Goal: Information Seeking & Learning: Learn about a topic

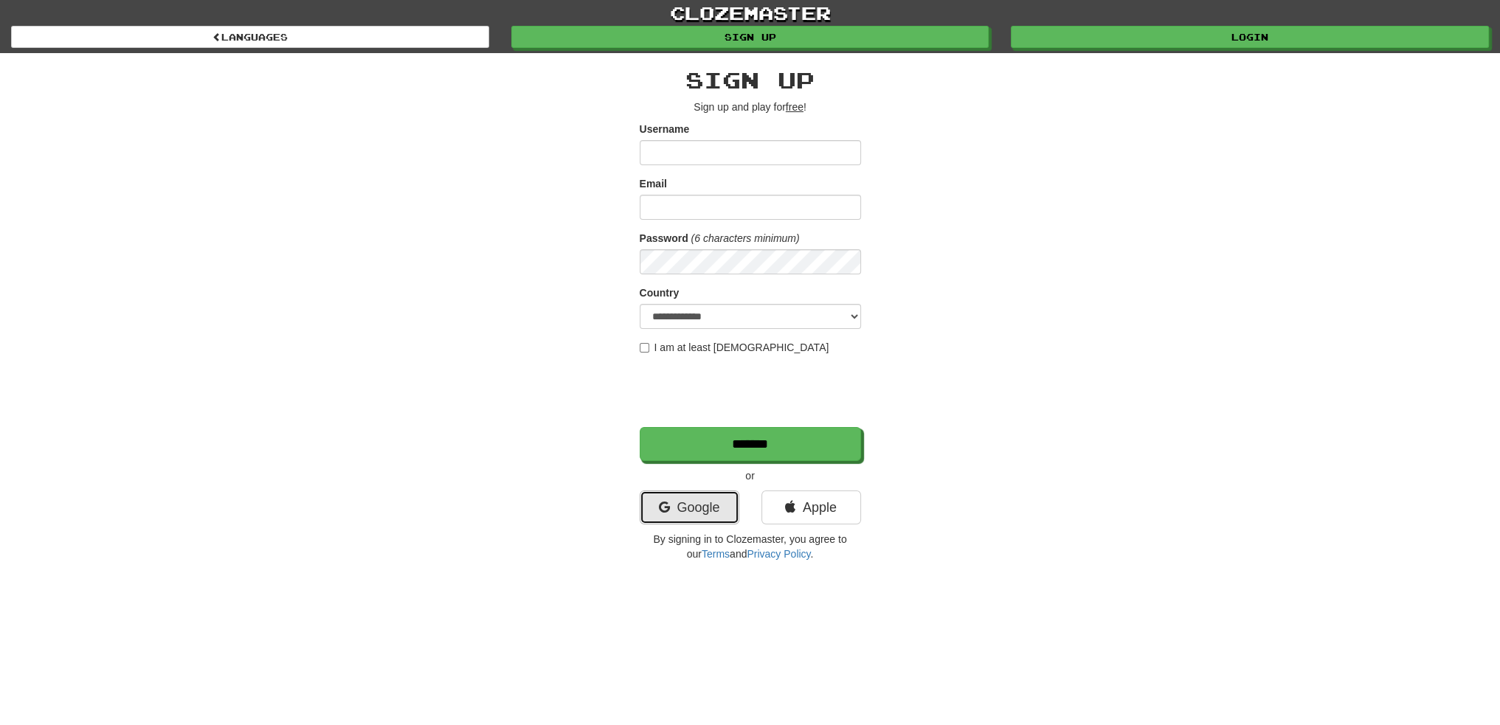
click at [680, 495] on link "Google" at bounding box center [690, 508] width 100 height 34
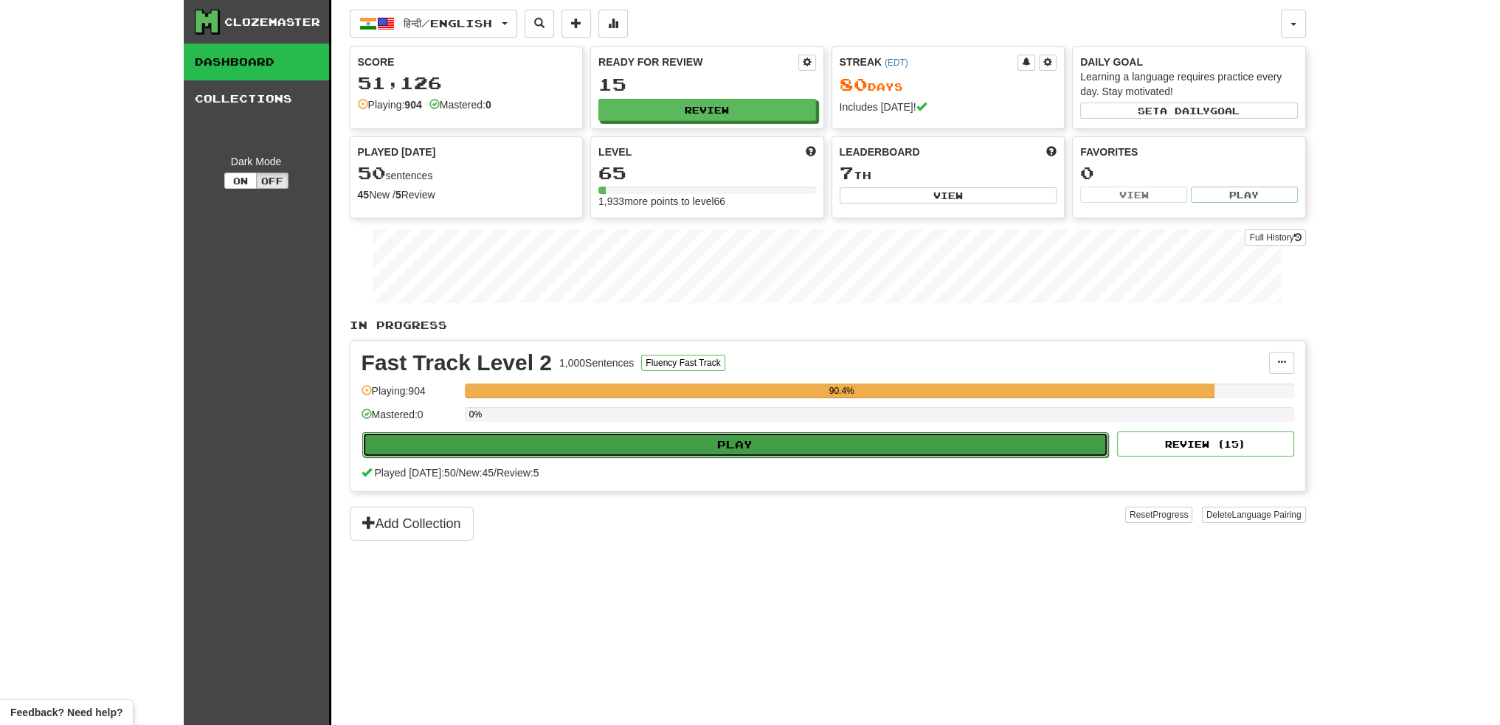
click at [722, 432] on button "Play" at bounding box center [735, 444] width 747 height 25
select select "**"
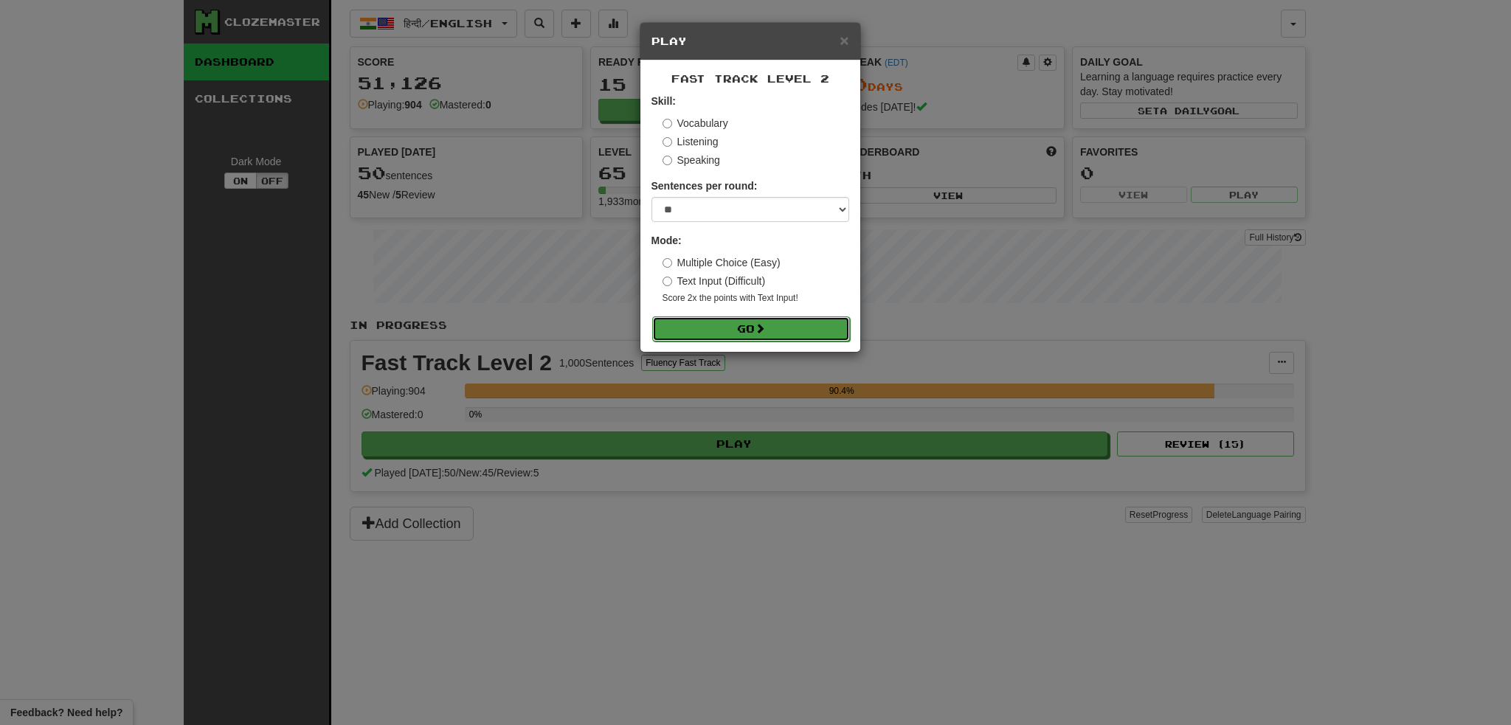
click at [730, 330] on button "Go" at bounding box center [751, 328] width 198 height 25
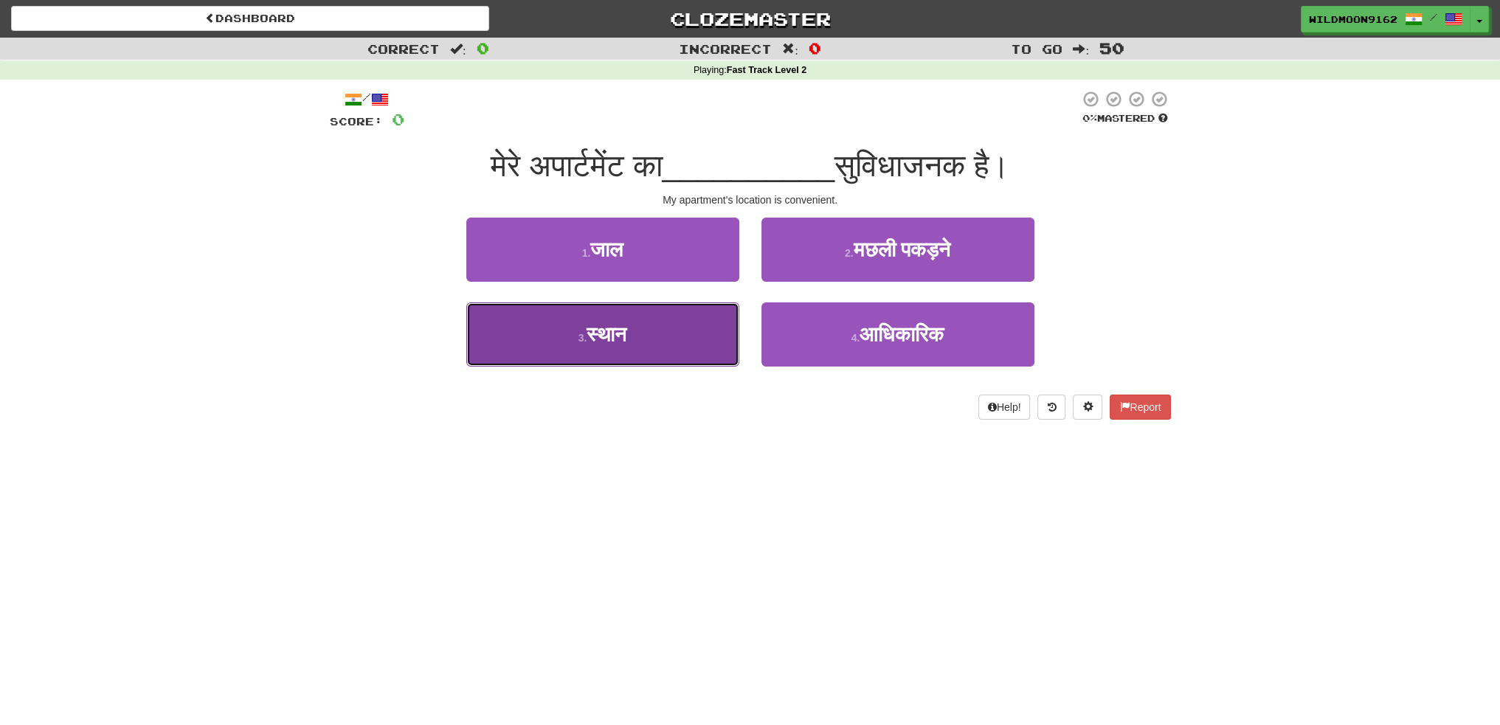
click at [652, 327] on button "3 . स्थान" at bounding box center [602, 334] width 273 height 64
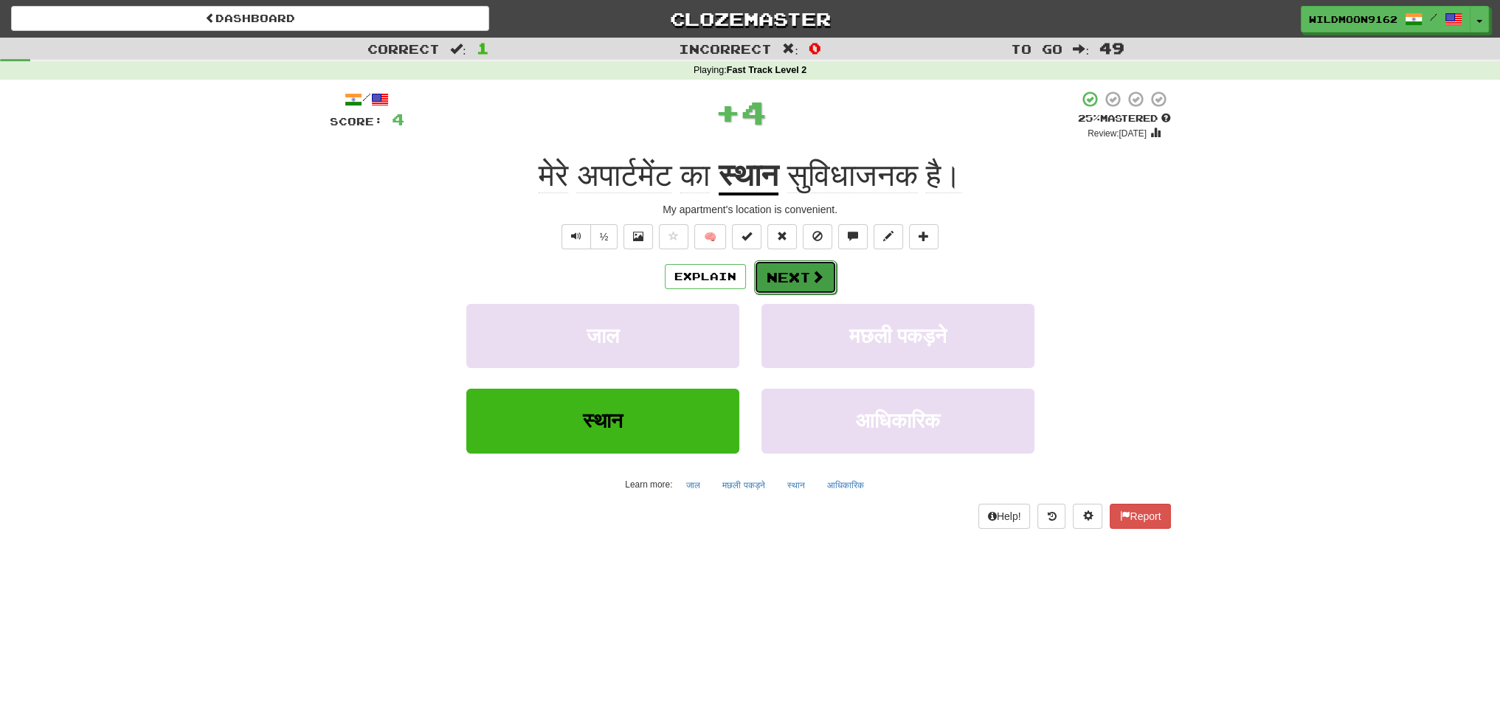
click at [795, 282] on button "Next" at bounding box center [795, 277] width 83 height 34
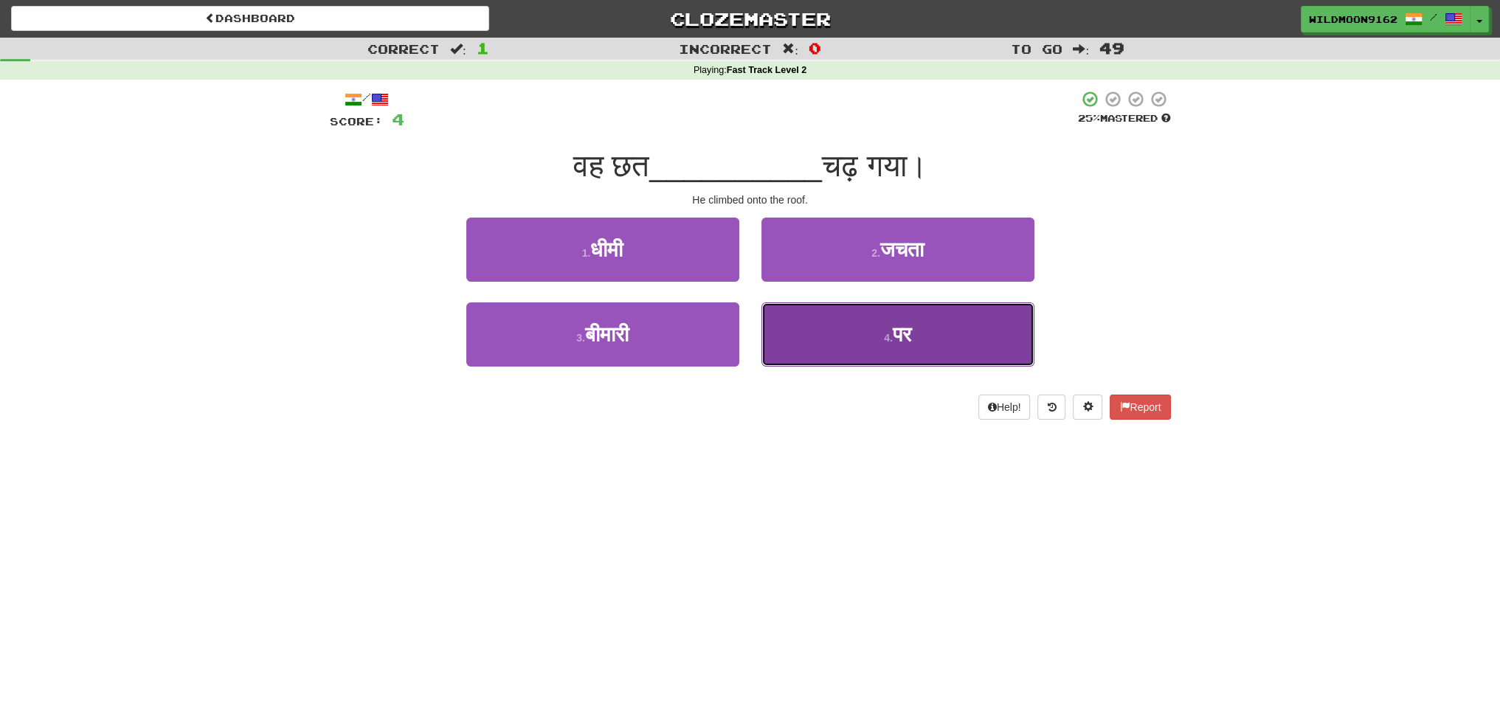
click at [876, 345] on button "4 . पर" at bounding box center [897, 334] width 273 height 64
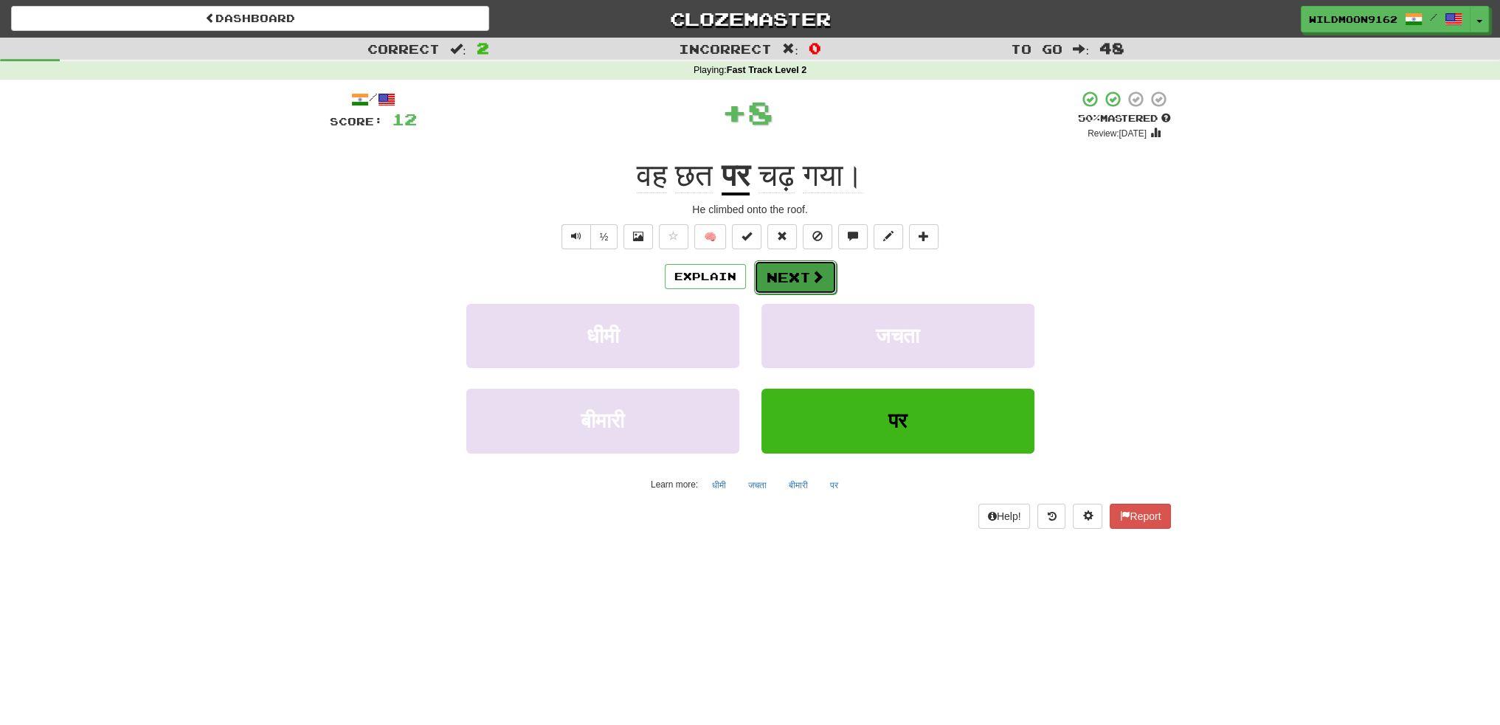
click at [776, 280] on button "Next" at bounding box center [795, 277] width 83 height 34
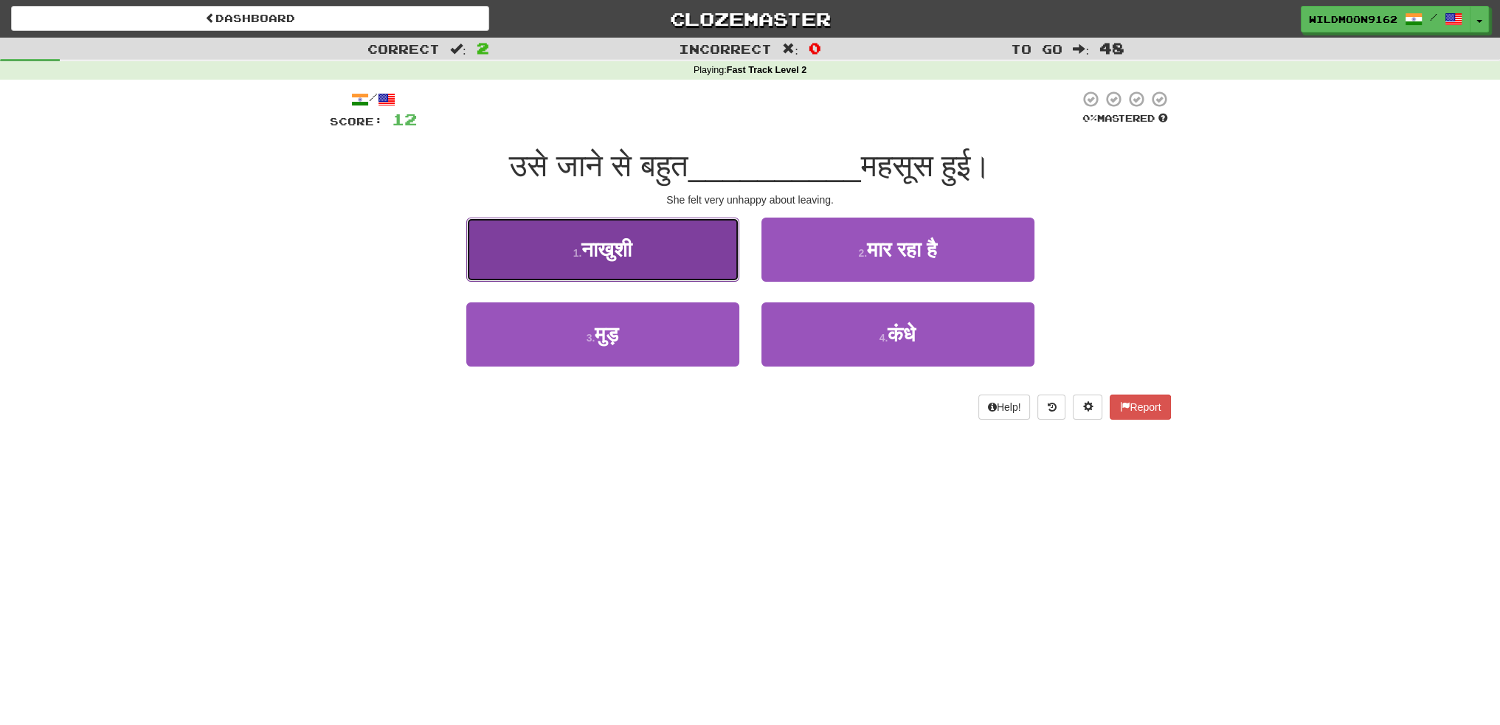
click at [653, 256] on button "1 . नाखुशी" at bounding box center [602, 250] width 273 height 64
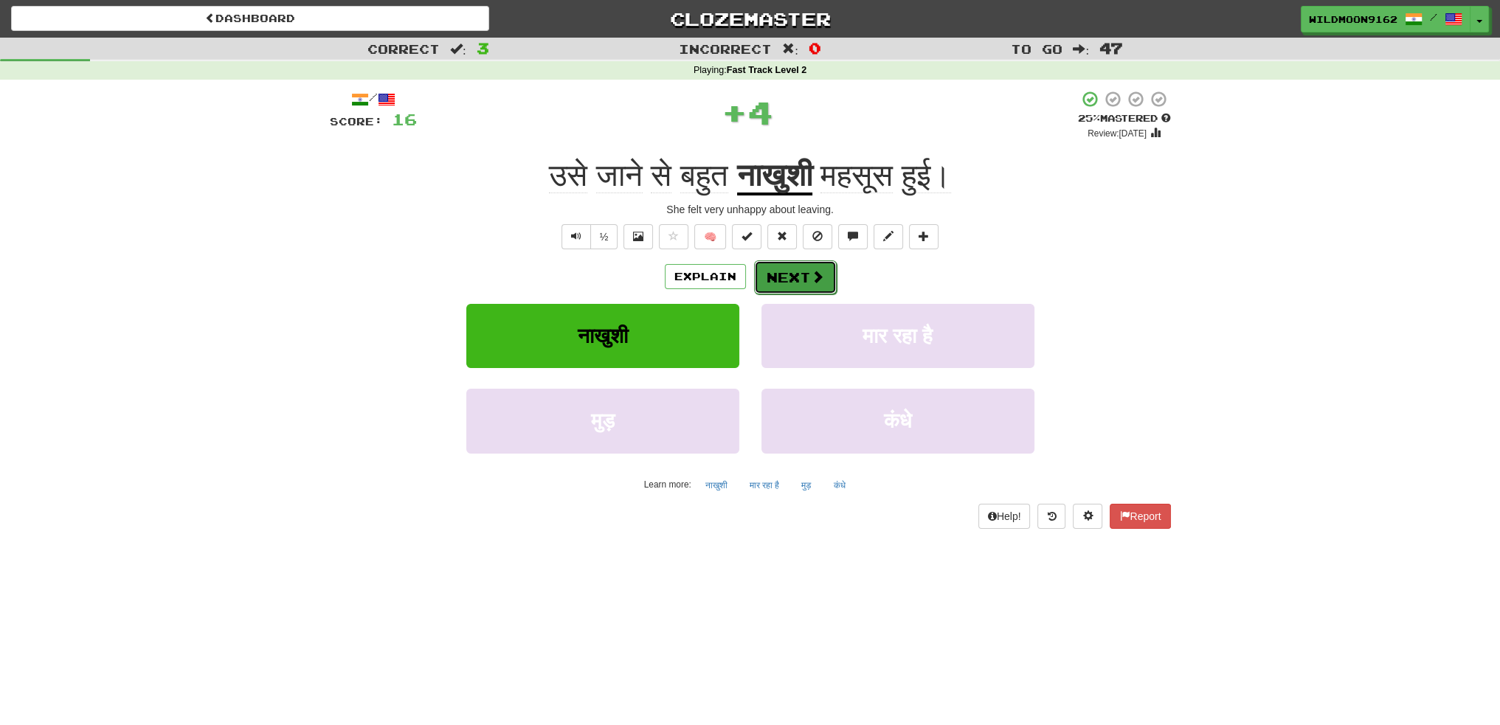
click at [778, 271] on button "Next" at bounding box center [795, 277] width 83 height 34
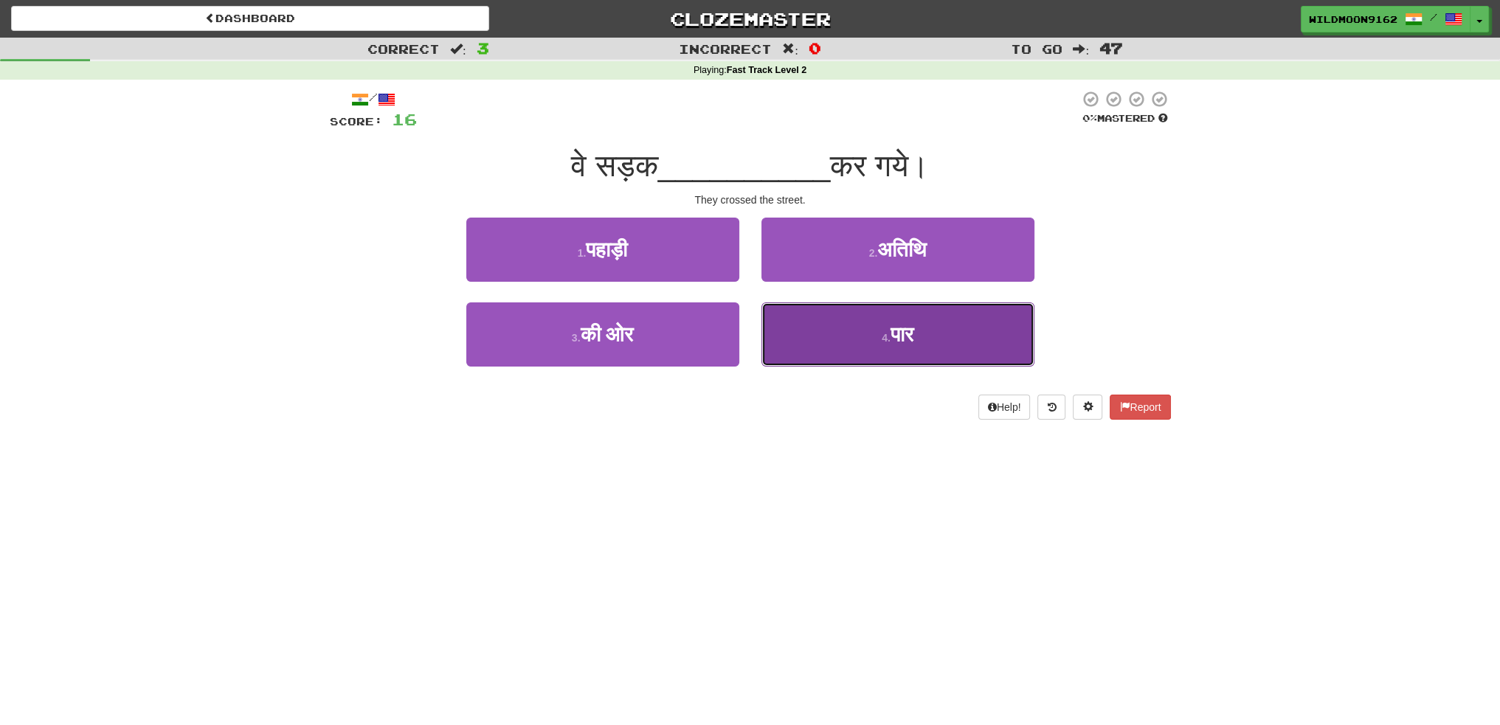
click at [858, 346] on button "4 . पार" at bounding box center [897, 334] width 273 height 64
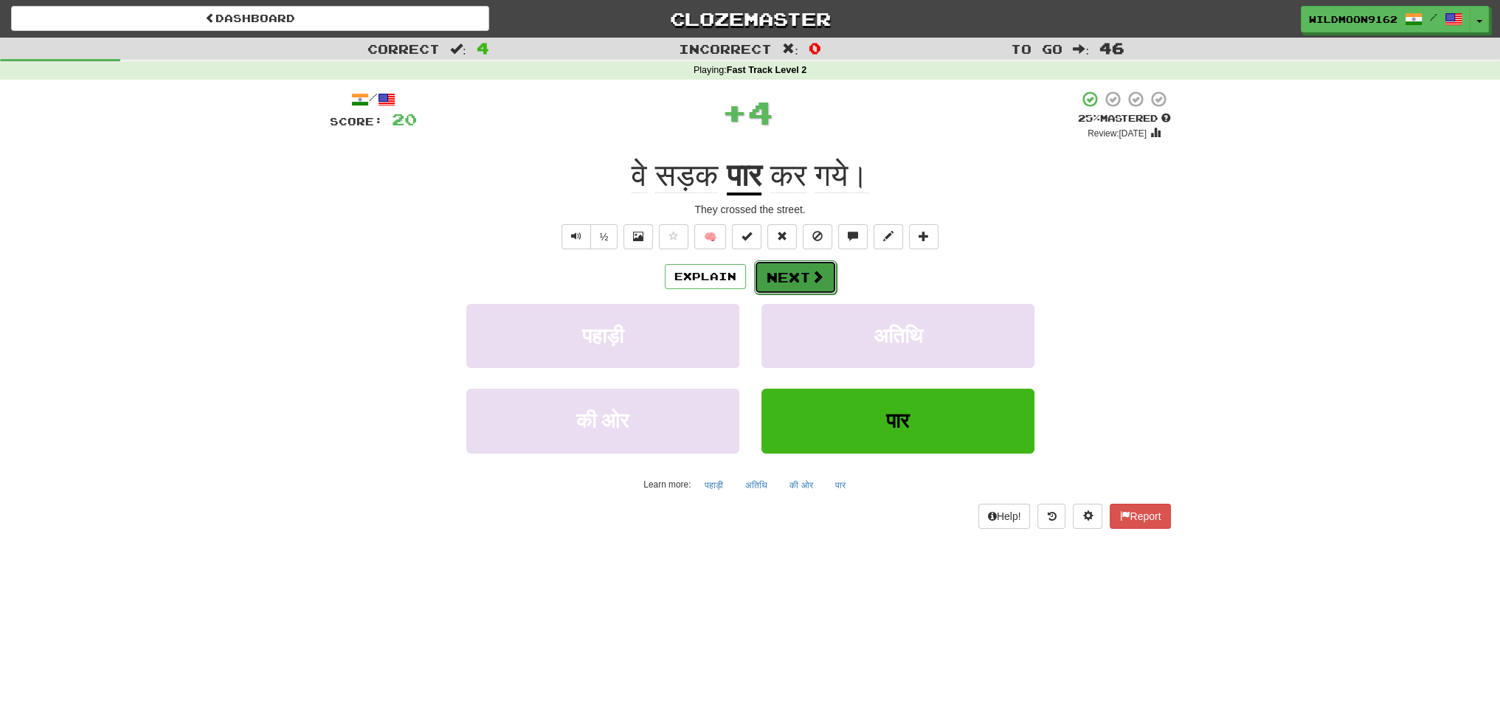
click at [803, 271] on button "Next" at bounding box center [795, 277] width 83 height 34
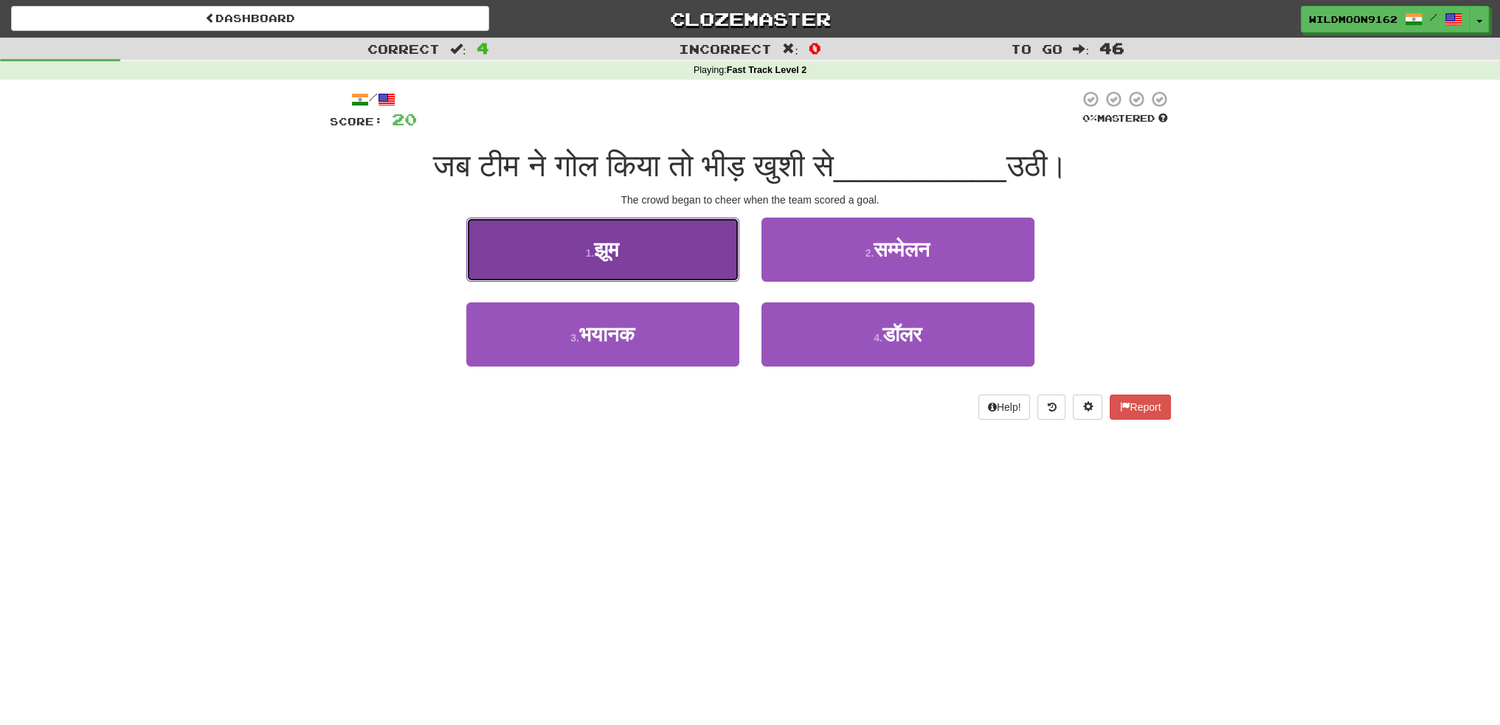
click at [669, 259] on button "1 . झूम" at bounding box center [602, 250] width 273 height 64
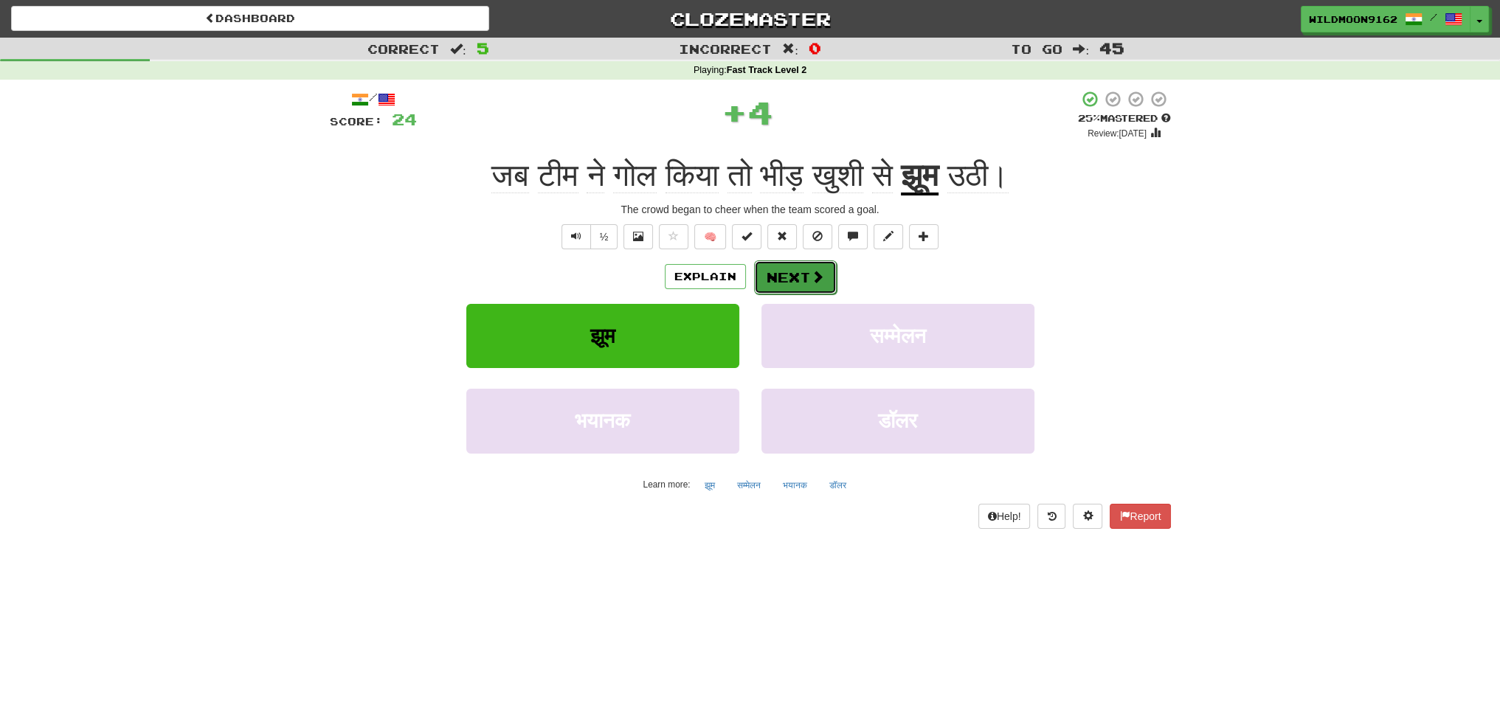
click at [792, 274] on button "Next" at bounding box center [795, 277] width 83 height 34
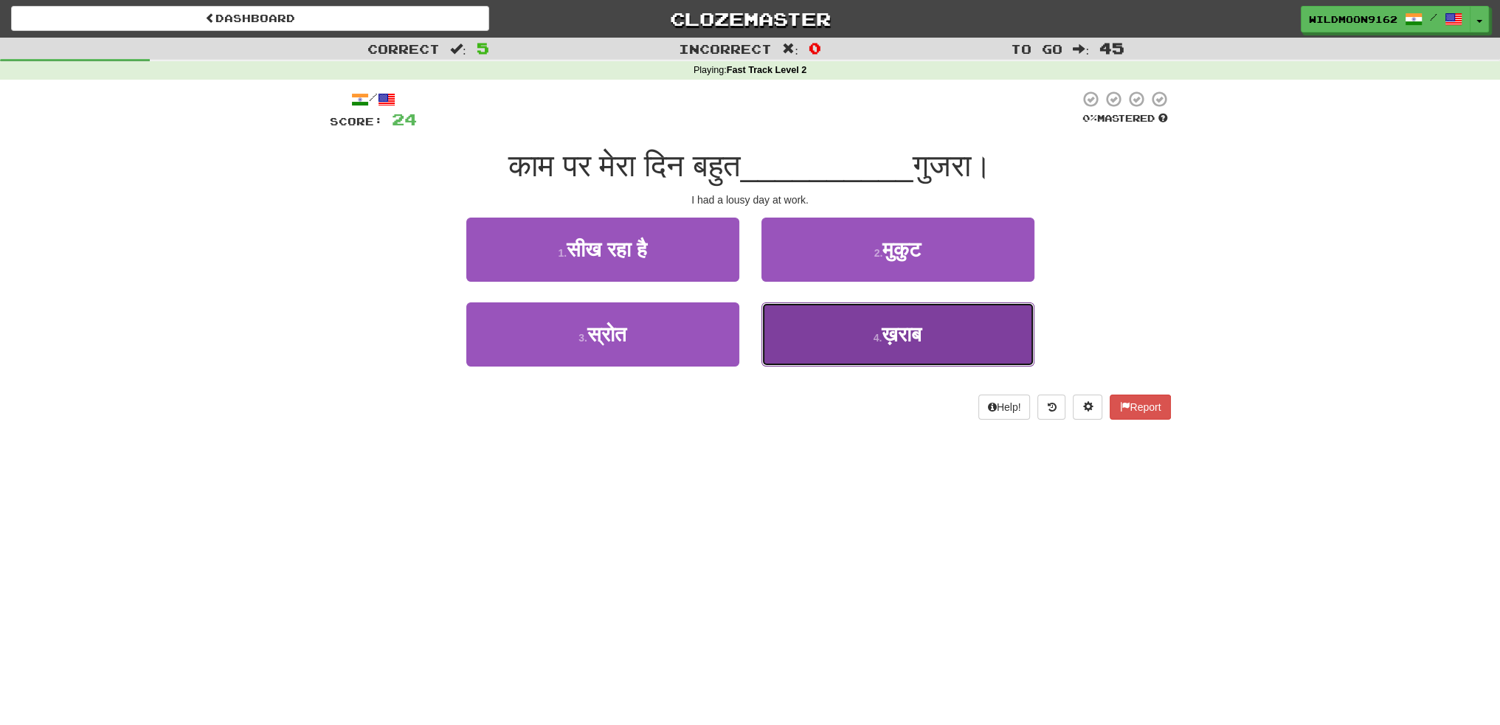
click at [890, 339] on span "ख़राब" at bounding box center [902, 334] width 40 height 23
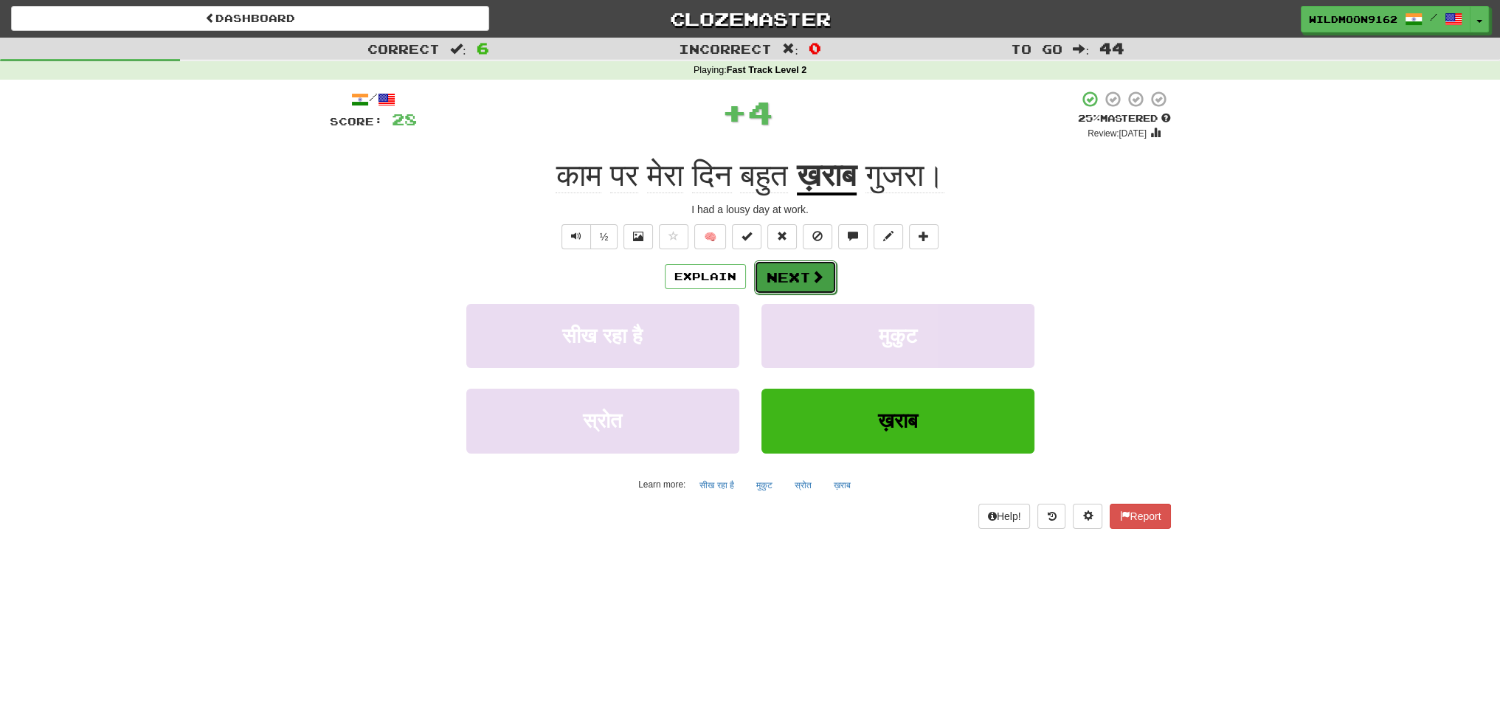
click at [815, 283] on span at bounding box center [817, 276] width 13 height 13
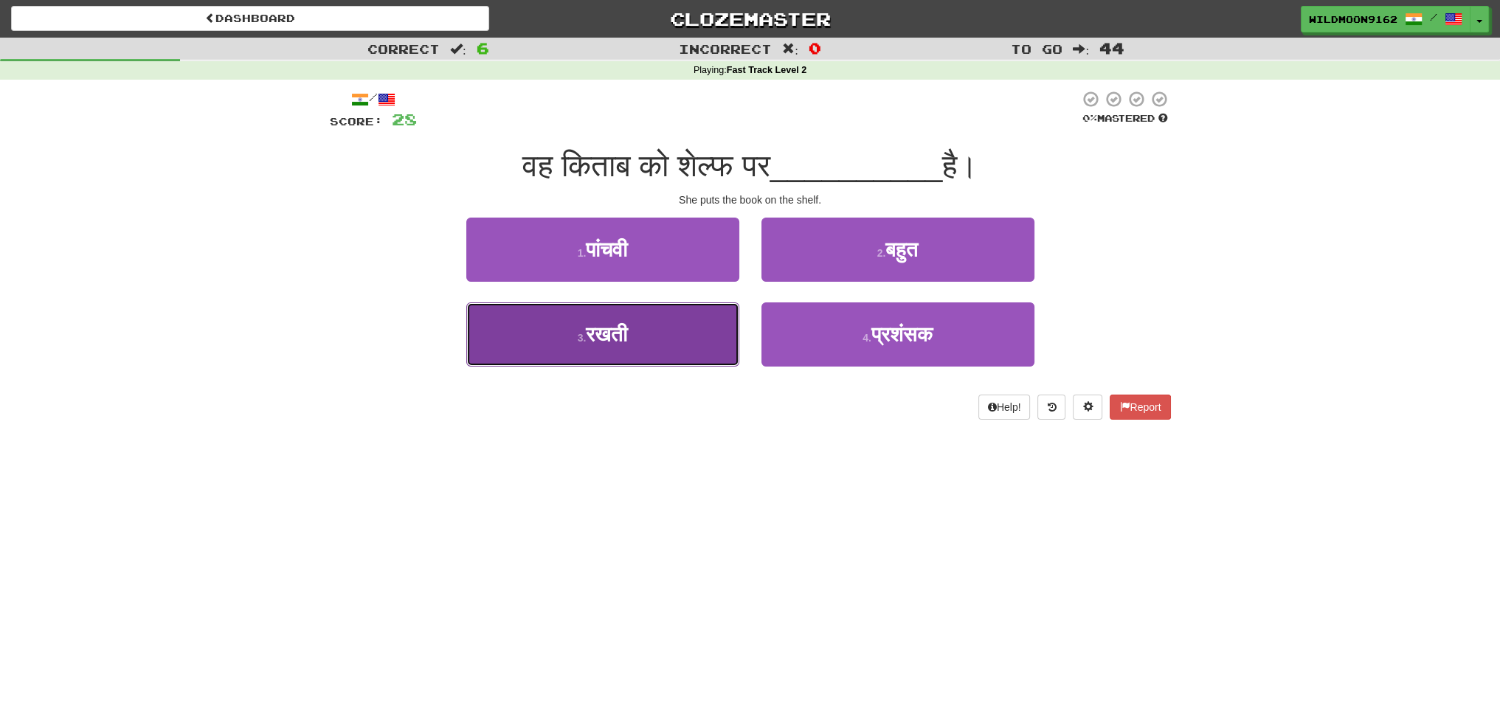
click at [626, 347] on button "3 . रखती" at bounding box center [602, 334] width 273 height 64
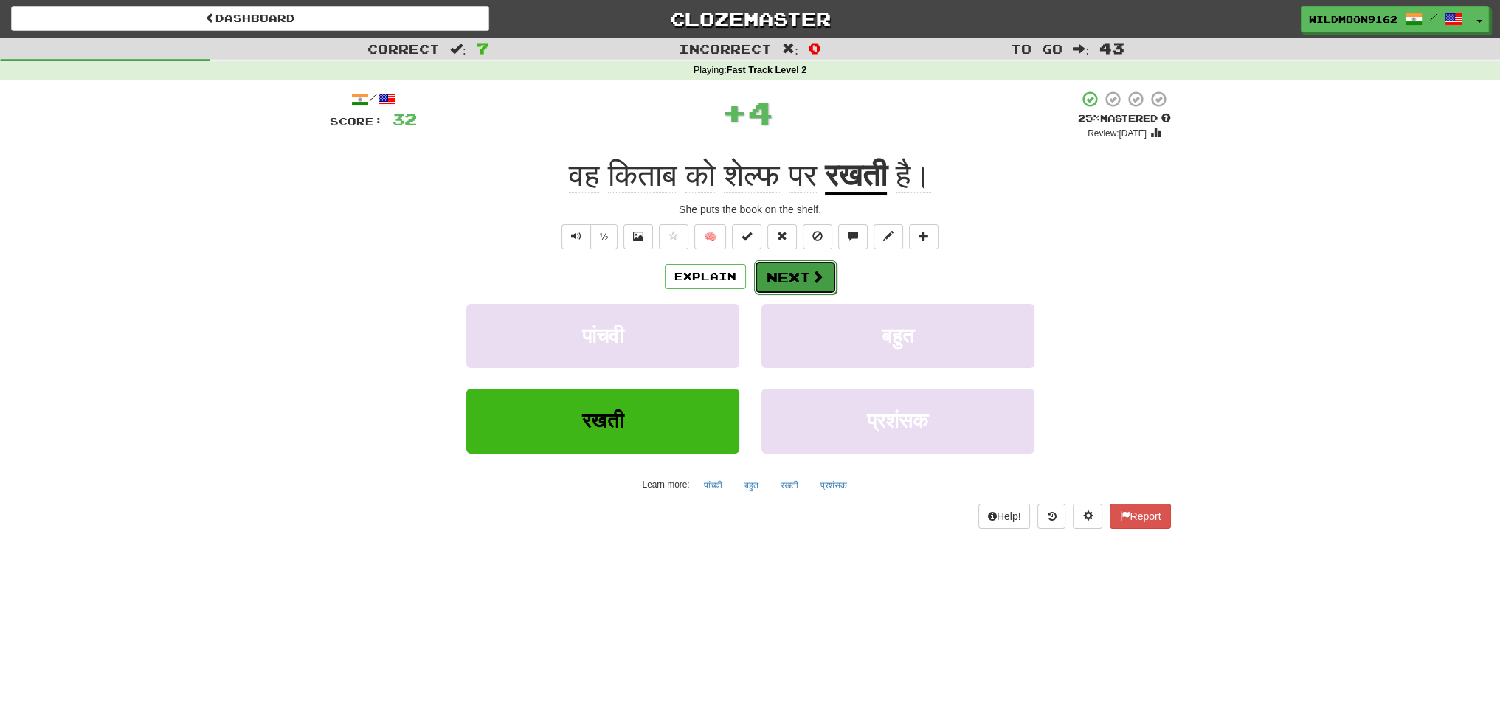
click at [803, 273] on button "Next" at bounding box center [795, 277] width 83 height 34
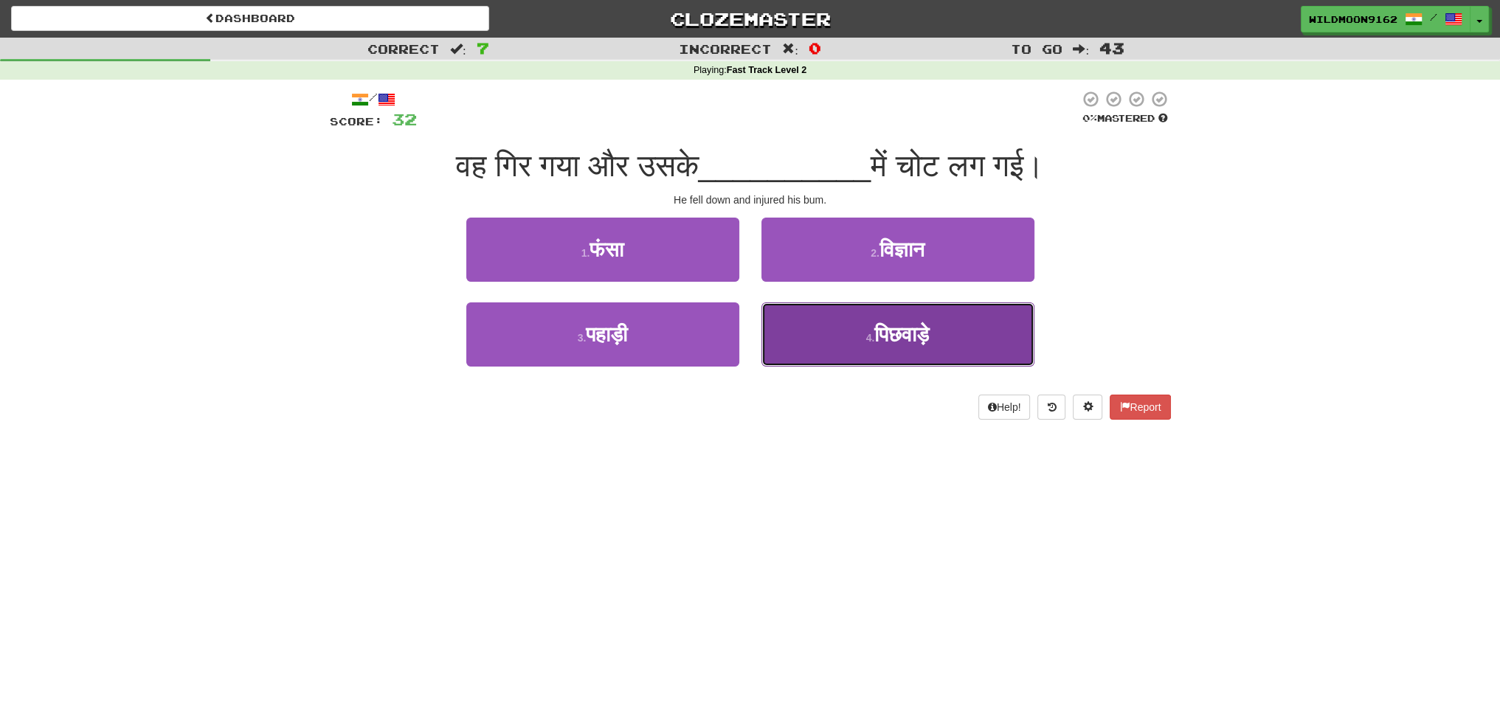
click at [859, 350] on button "4 . पिछवाड़े" at bounding box center [897, 334] width 273 height 64
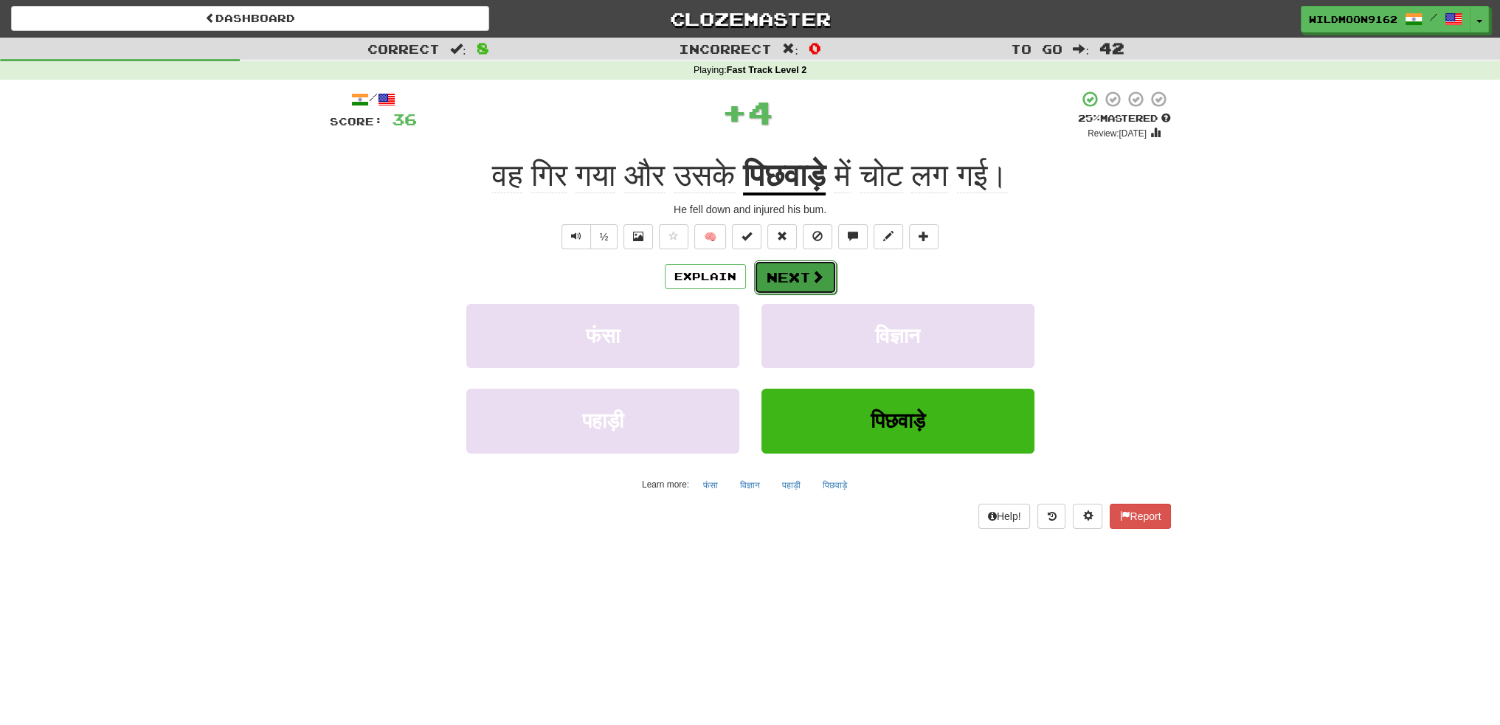
click at [785, 280] on button "Next" at bounding box center [795, 277] width 83 height 34
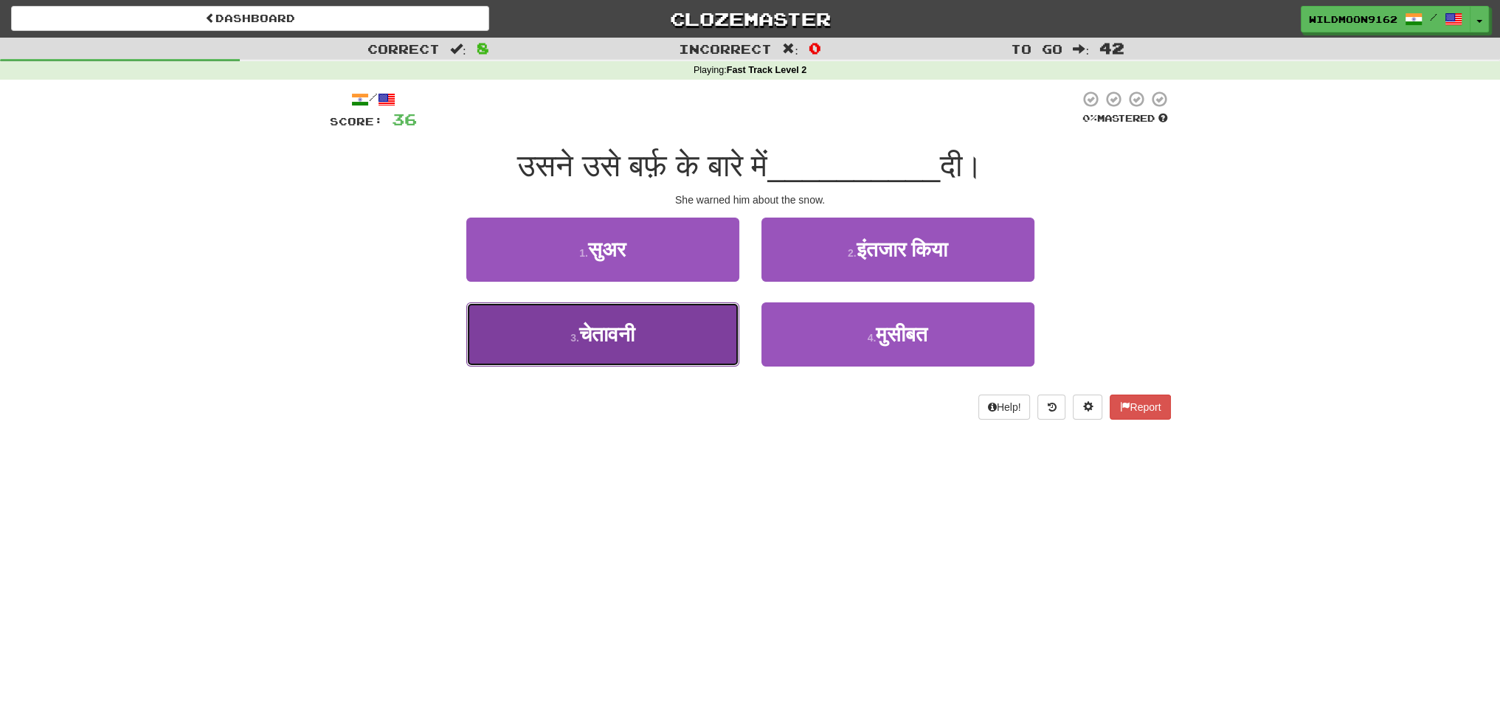
click at [677, 343] on button "3 . चेतावनी" at bounding box center [602, 334] width 273 height 64
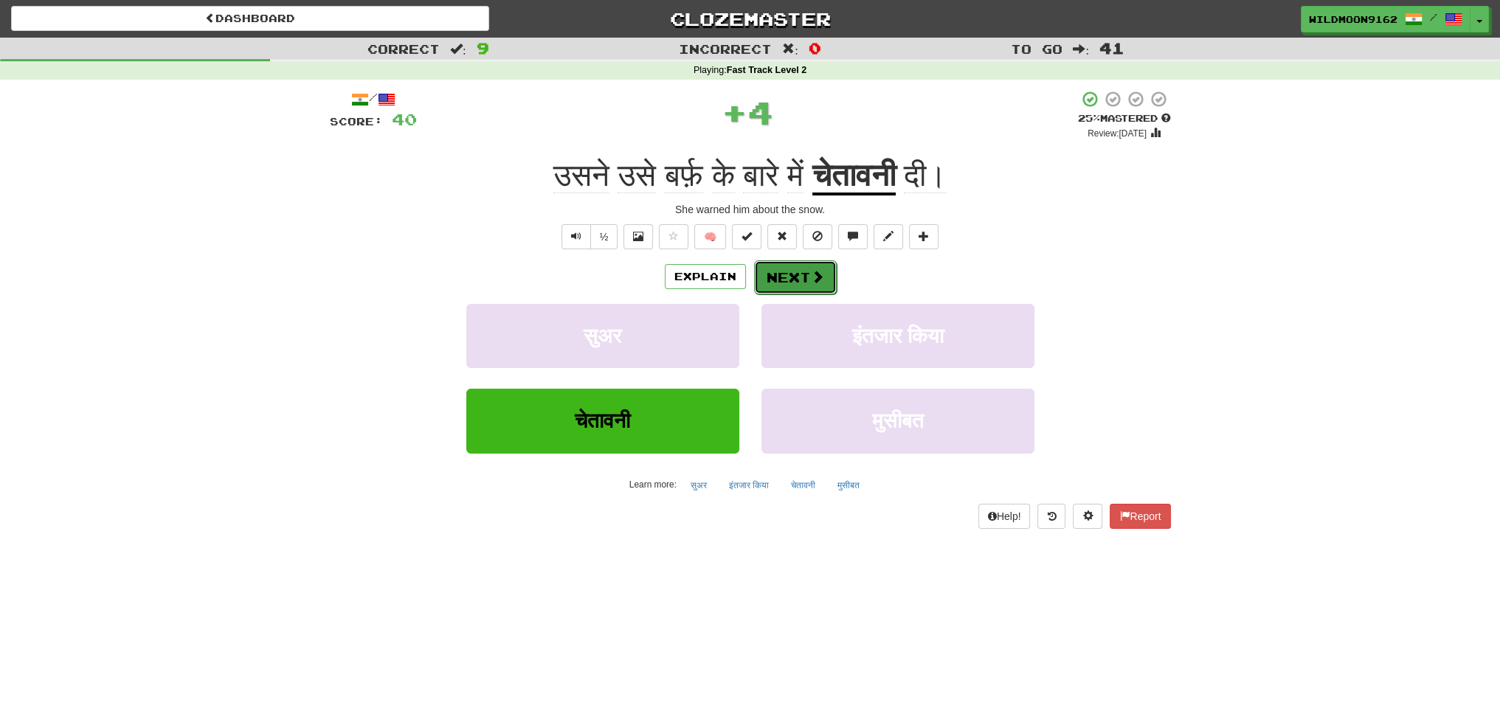
click at [794, 278] on button "Next" at bounding box center [795, 277] width 83 height 34
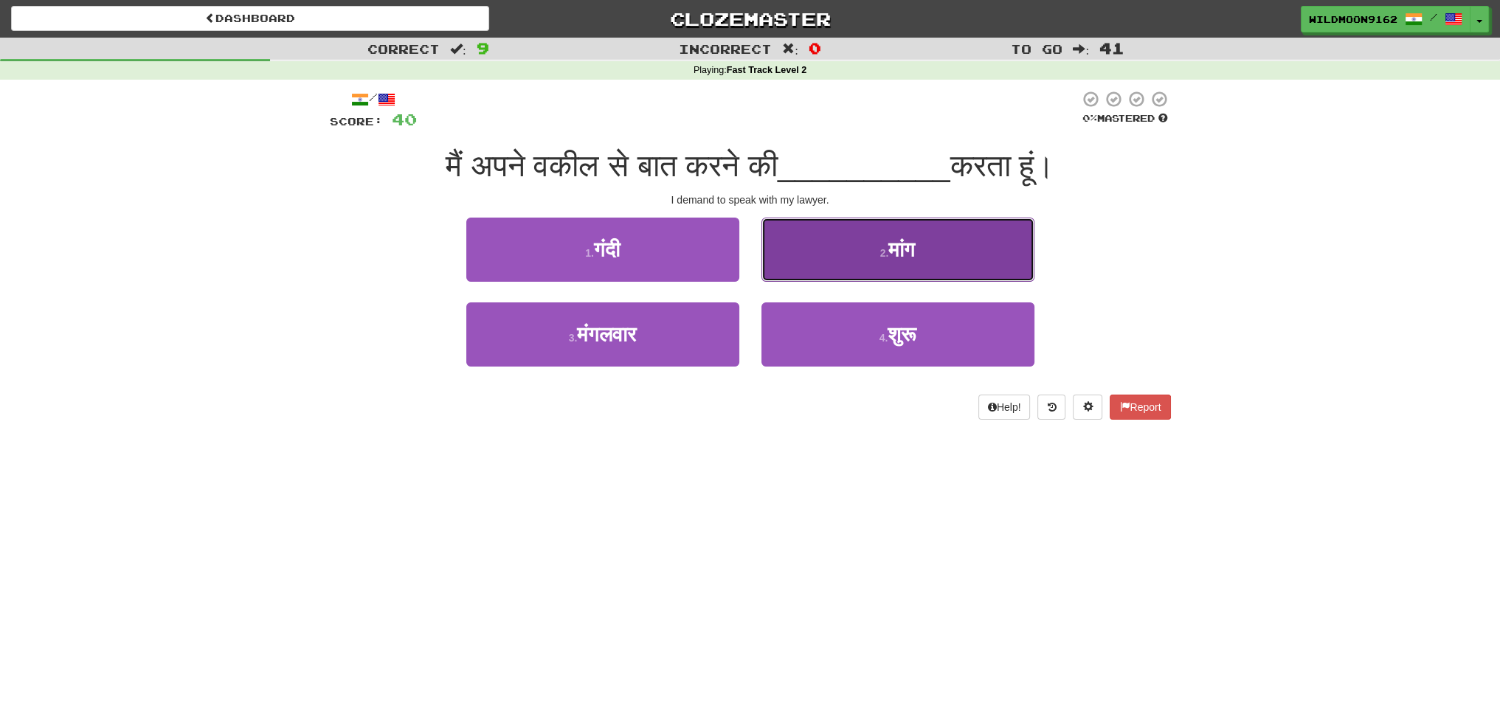
click at [895, 256] on span "मांग" at bounding box center [901, 249] width 27 height 23
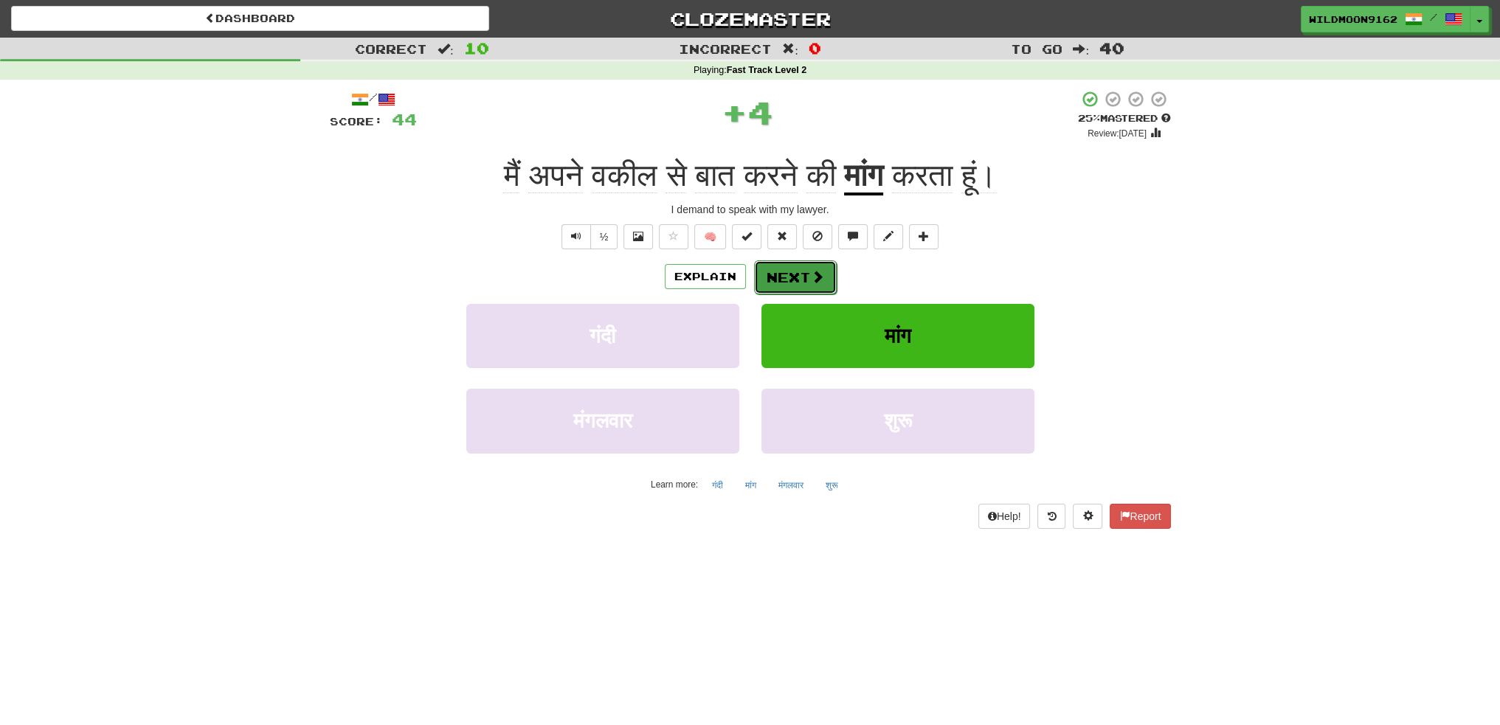
click at [813, 271] on span at bounding box center [817, 276] width 13 height 13
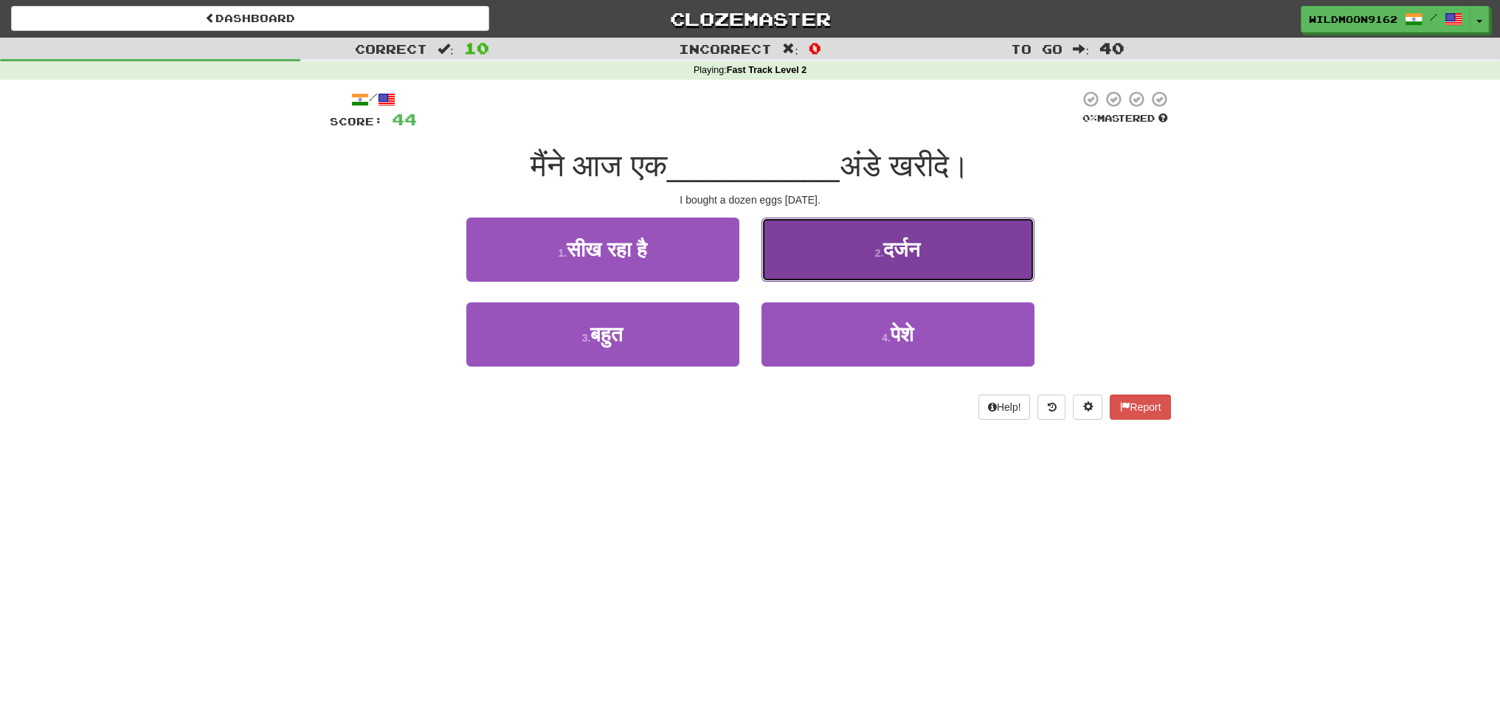
click at [910, 257] on span "दर्जन" at bounding box center [901, 249] width 37 height 23
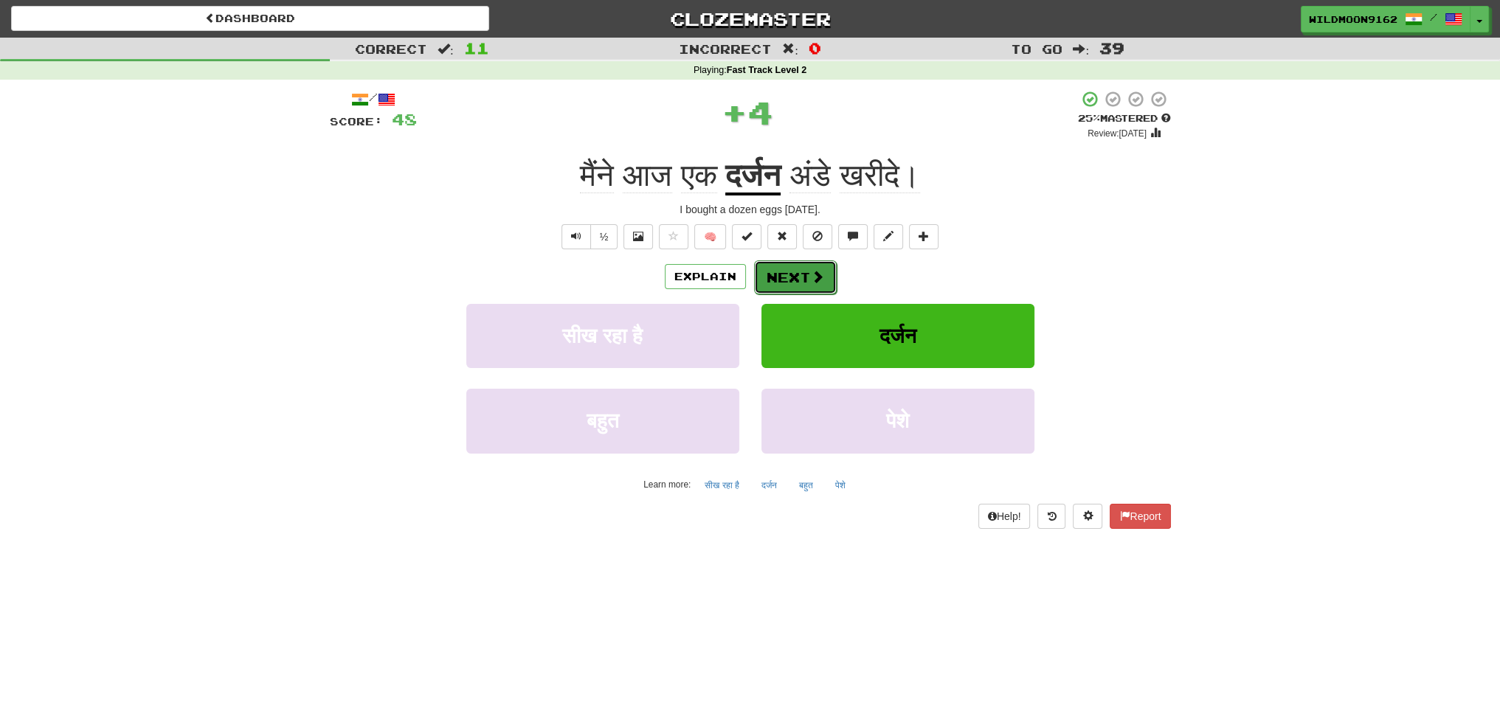
click at [781, 277] on button "Next" at bounding box center [795, 277] width 83 height 34
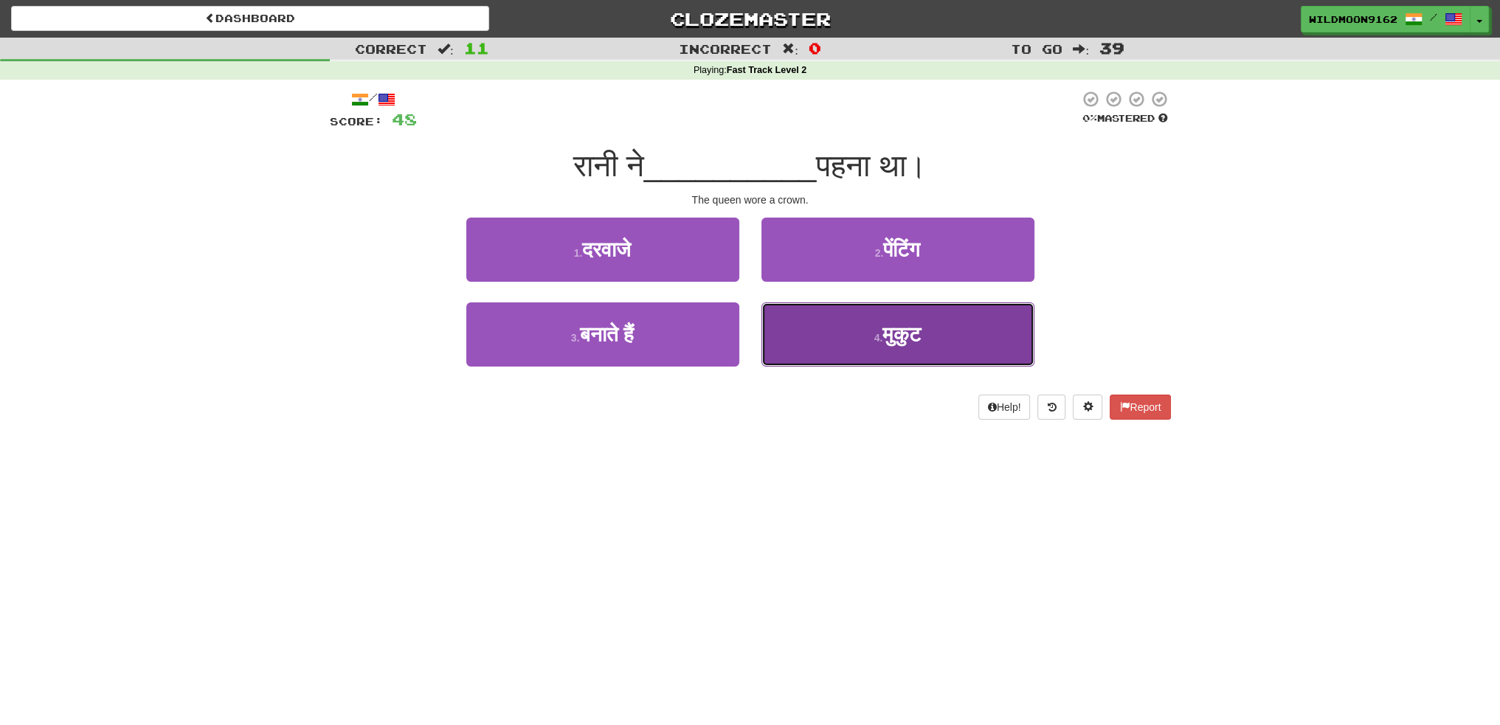
click at [882, 334] on span "मुकुट" at bounding box center [901, 334] width 38 height 23
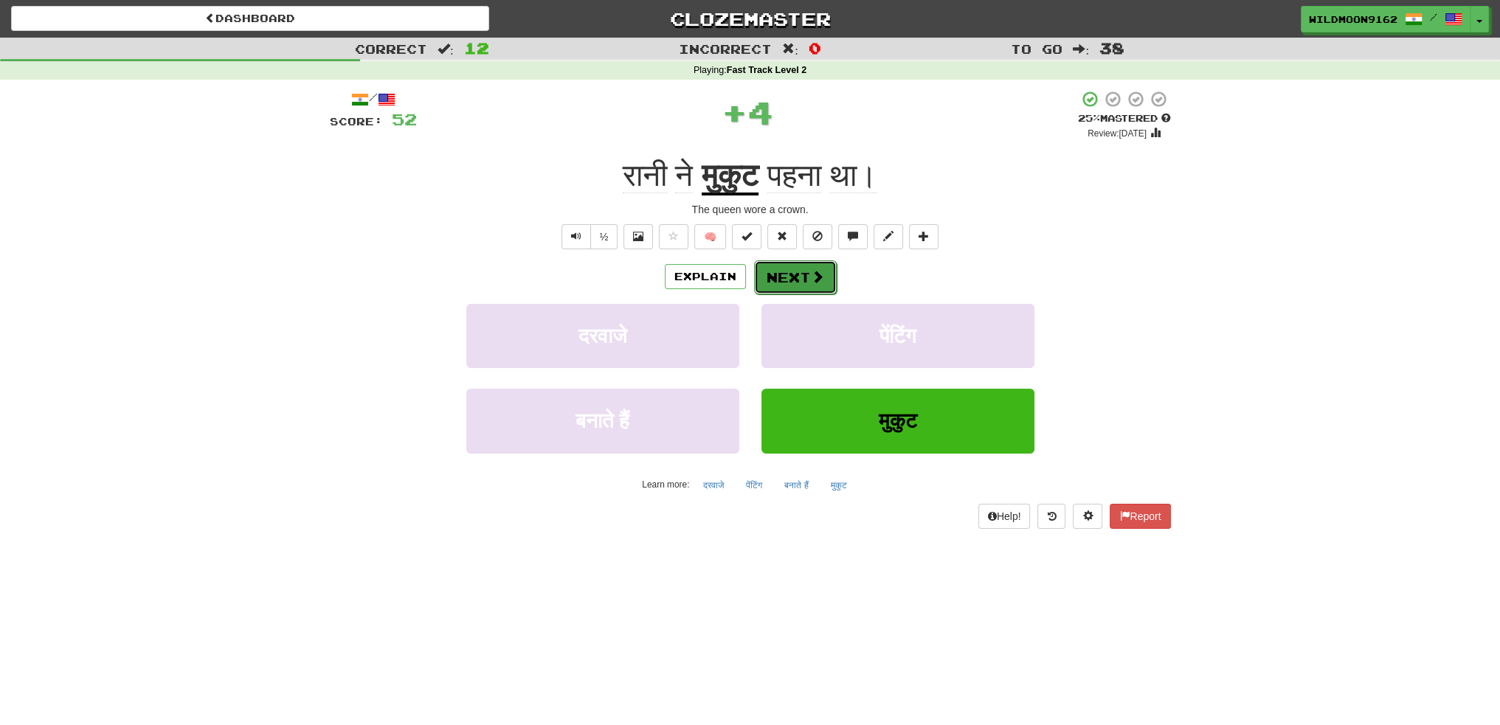
click at [802, 280] on button "Next" at bounding box center [795, 277] width 83 height 34
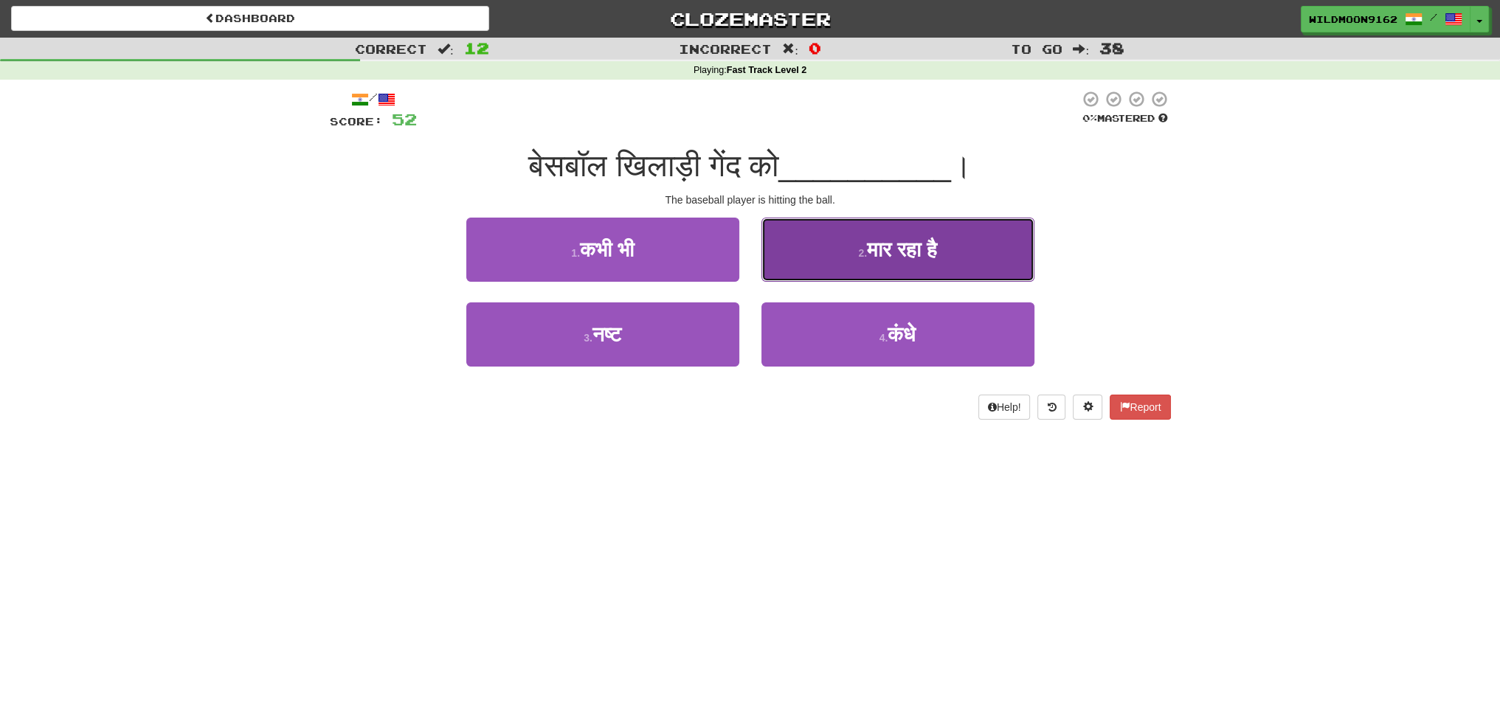
click at [904, 256] on span "मार रहा है" at bounding box center [902, 249] width 70 height 23
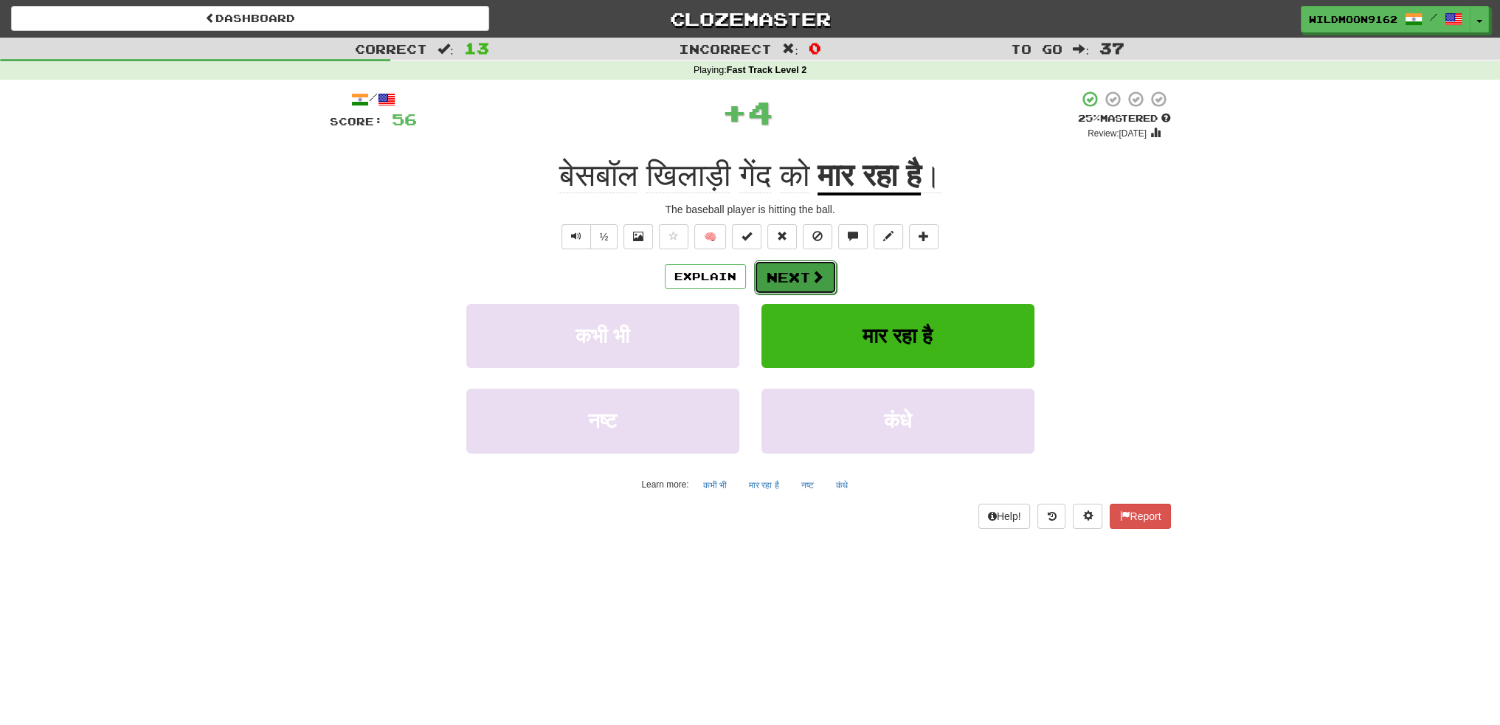
click at [795, 275] on button "Next" at bounding box center [795, 277] width 83 height 34
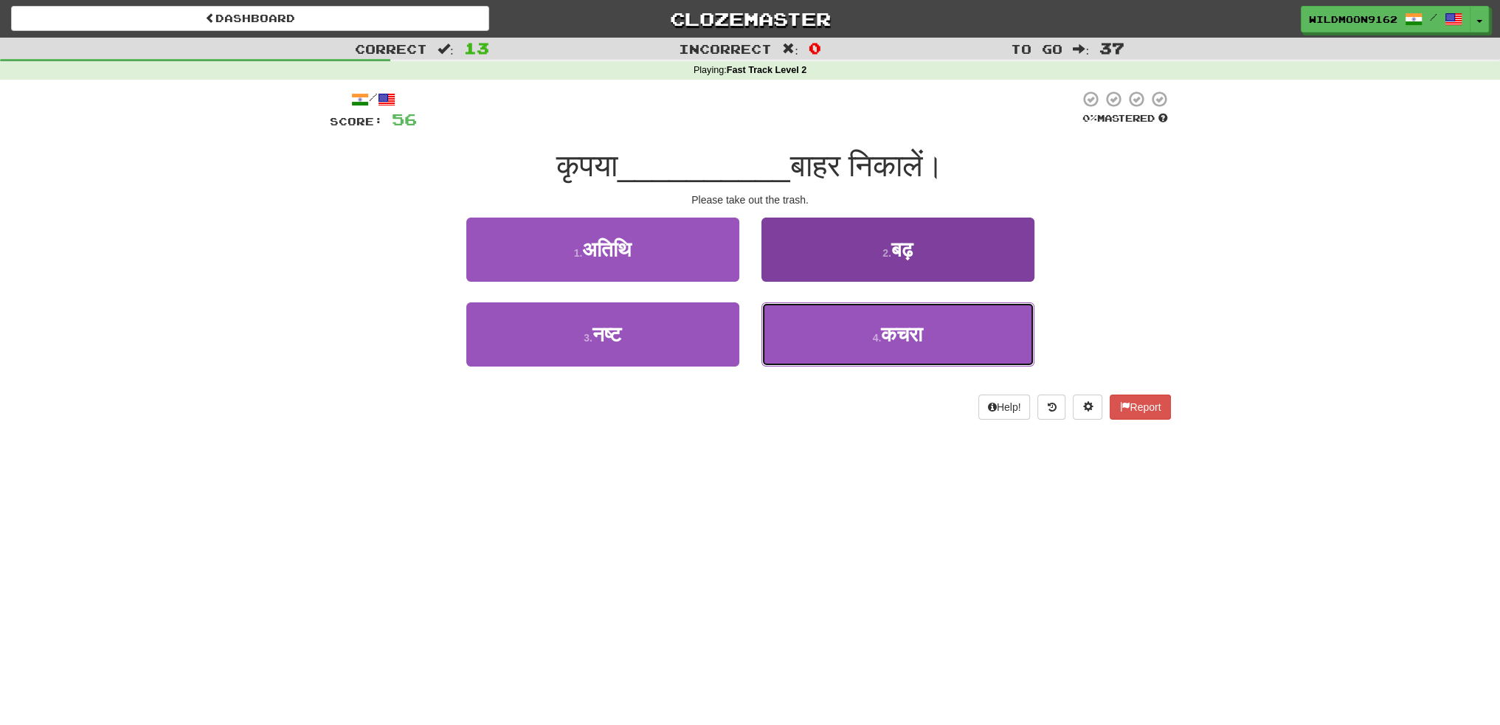
drag, startPoint x: 857, startPoint y: 336, endPoint x: 844, endPoint y: 319, distance: 21.5
click at [857, 336] on button "4 . कचरा" at bounding box center [897, 334] width 273 height 64
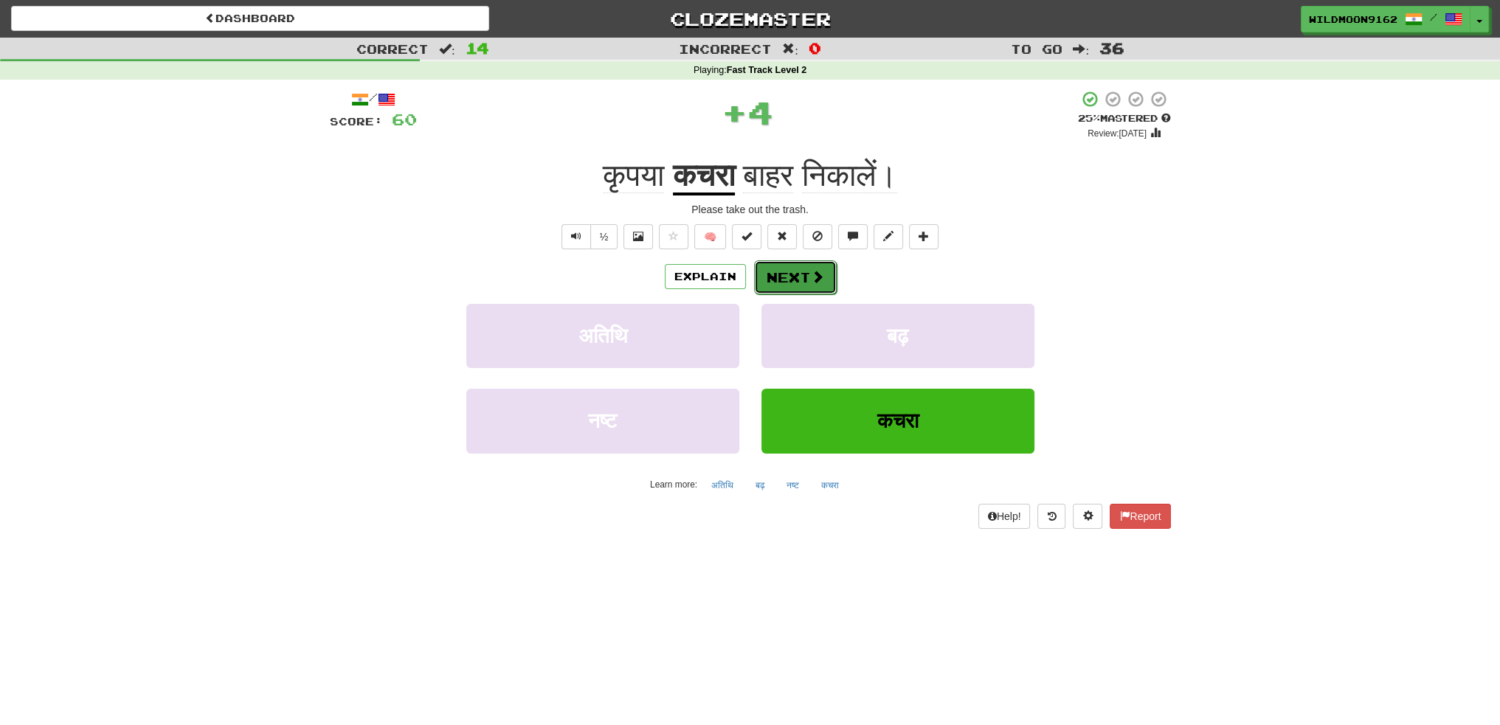
click at [805, 277] on button "Next" at bounding box center [795, 277] width 83 height 34
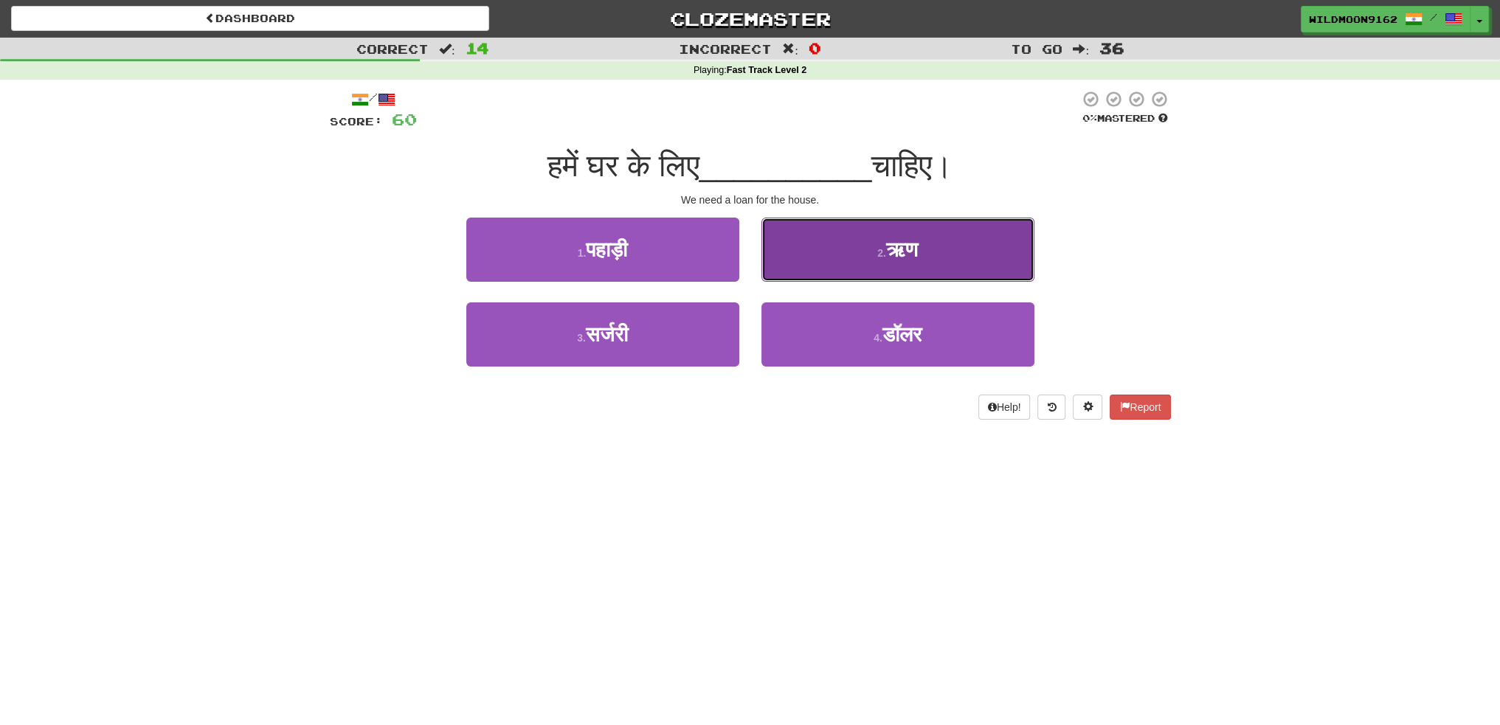
click at [904, 260] on span "ऋण" at bounding box center [902, 249] width 32 height 23
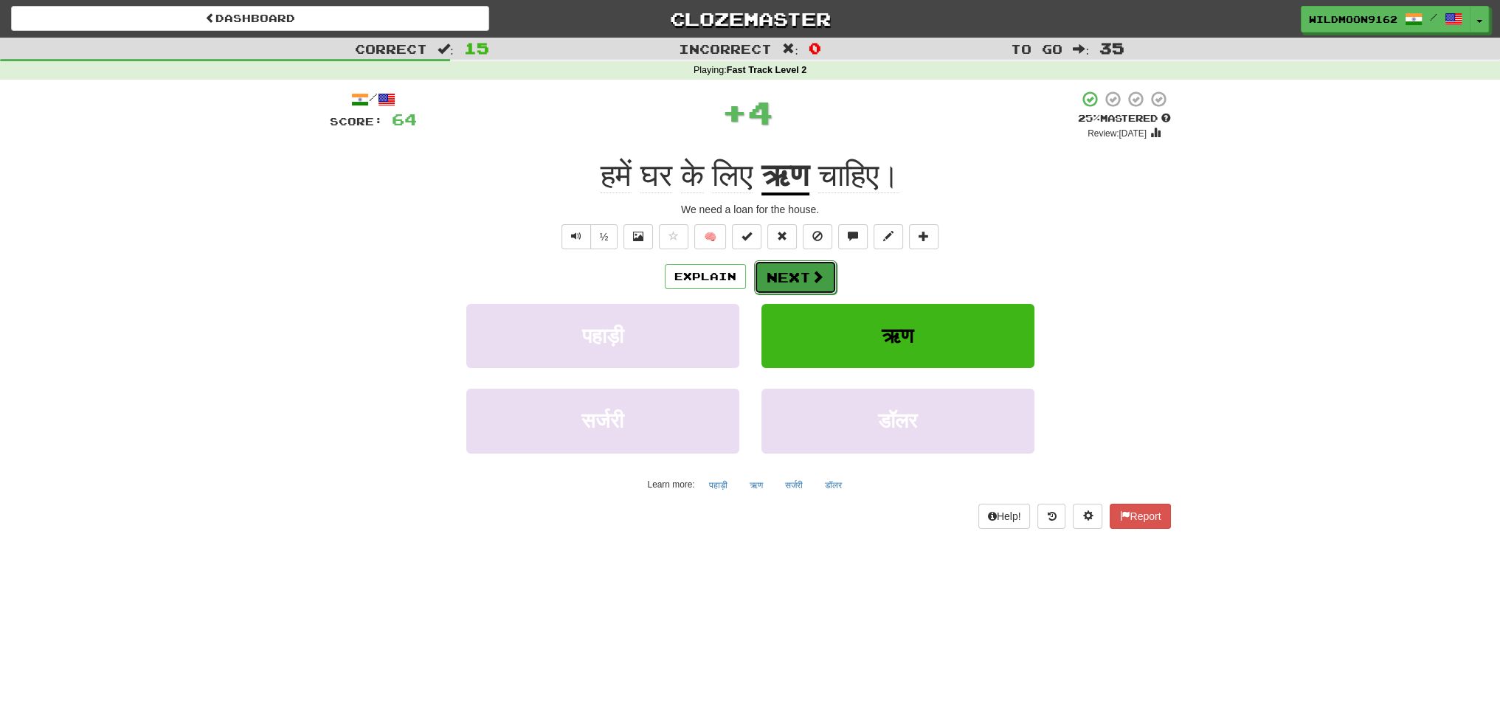
click at [794, 275] on button "Next" at bounding box center [795, 277] width 83 height 34
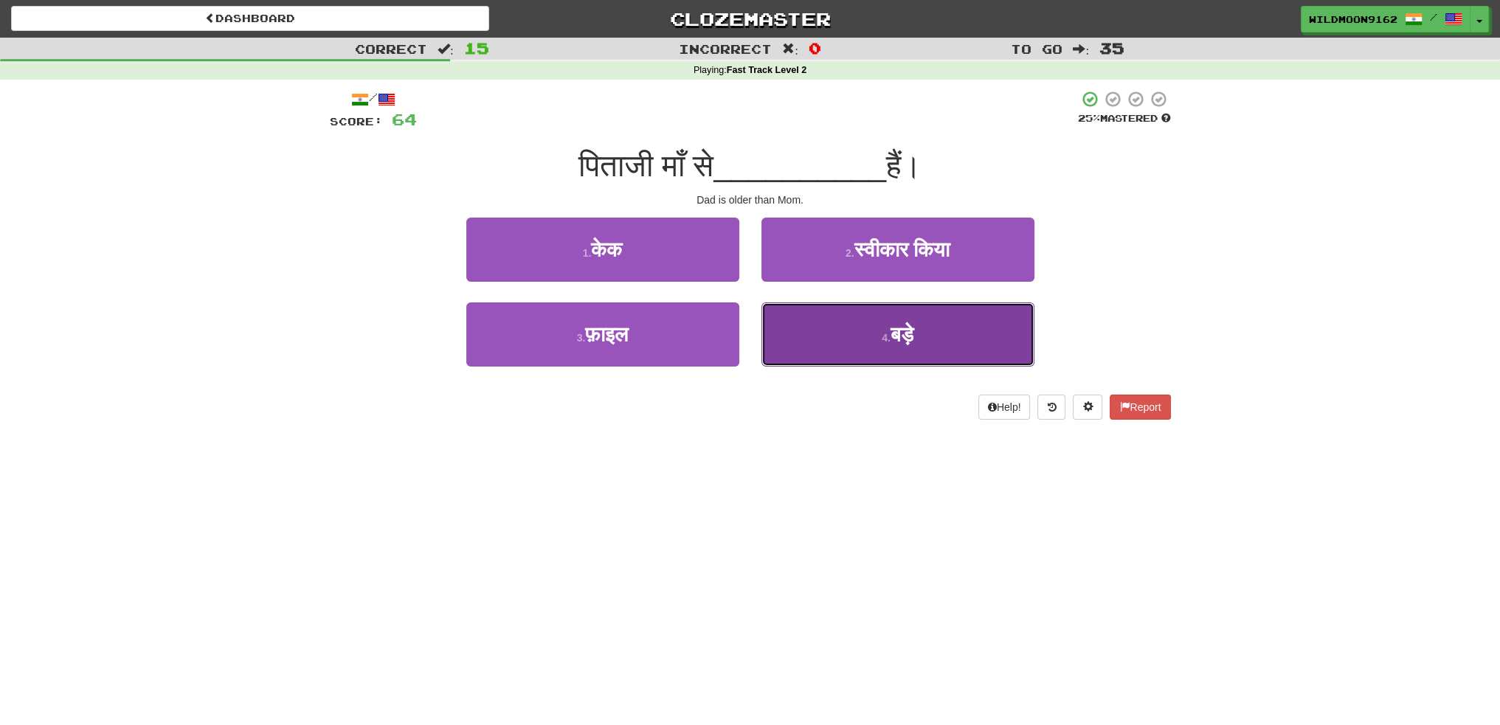
click at [872, 327] on button "4 . बड़े" at bounding box center [897, 334] width 273 height 64
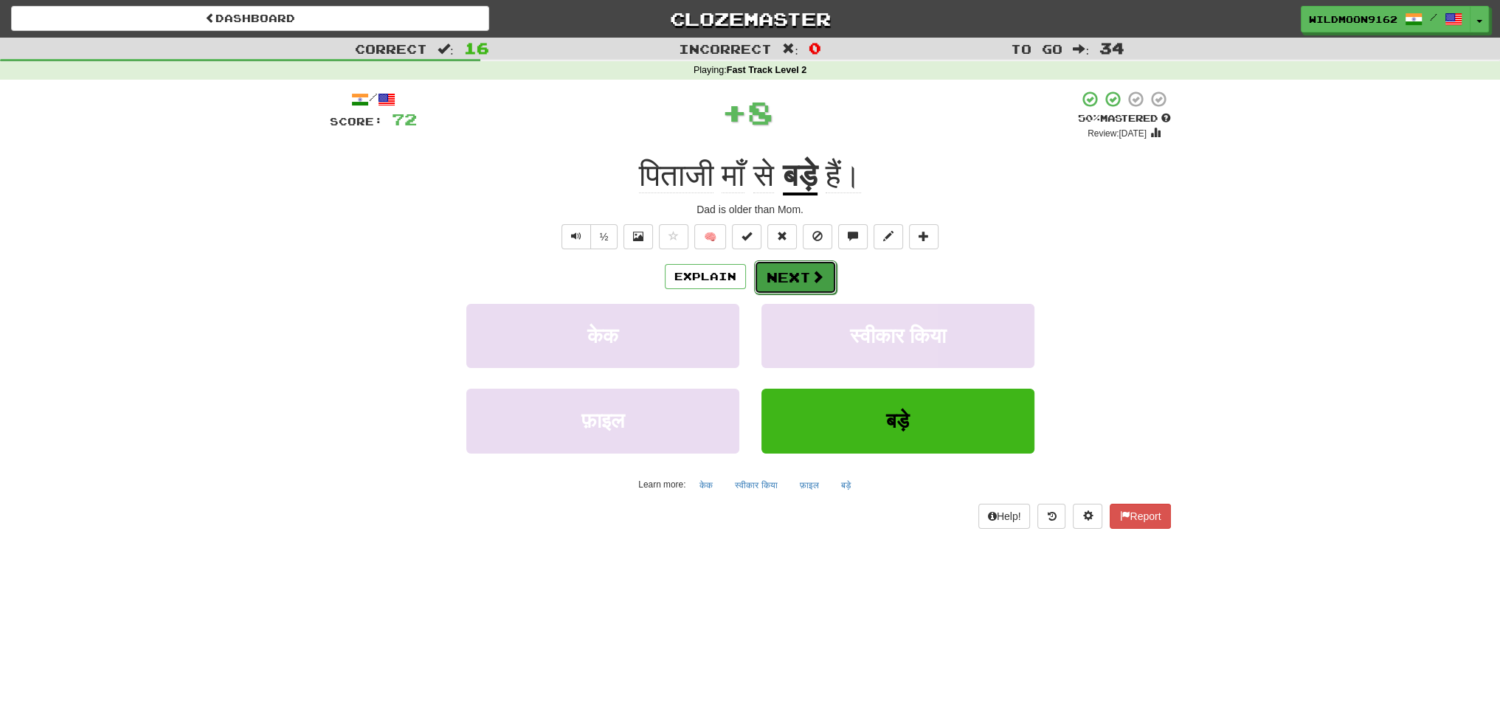
click at [785, 266] on button "Next" at bounding box center [795, 277] width 83 height 34
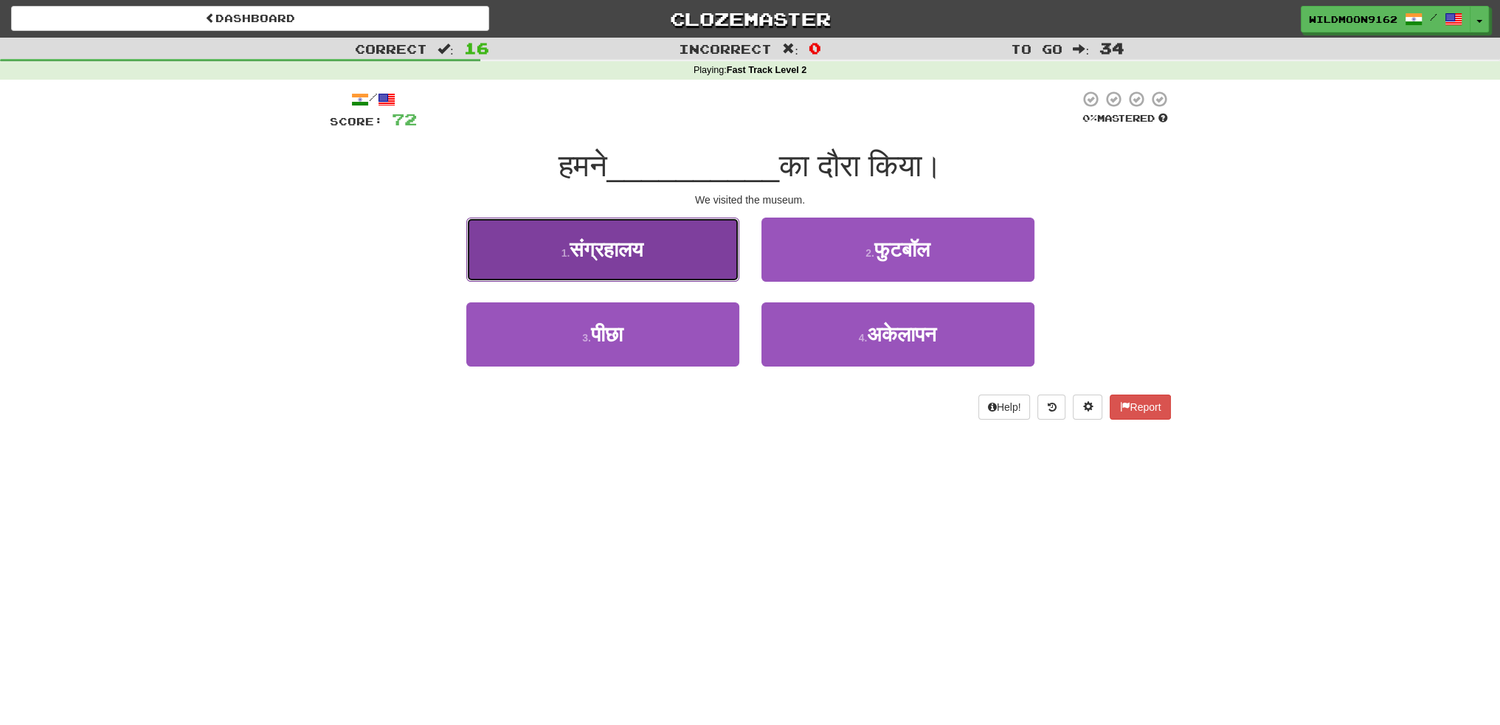
click at [702, 257] on button "1 . संग्रहालय" at bounding box center [602, 250] width 273 height 64
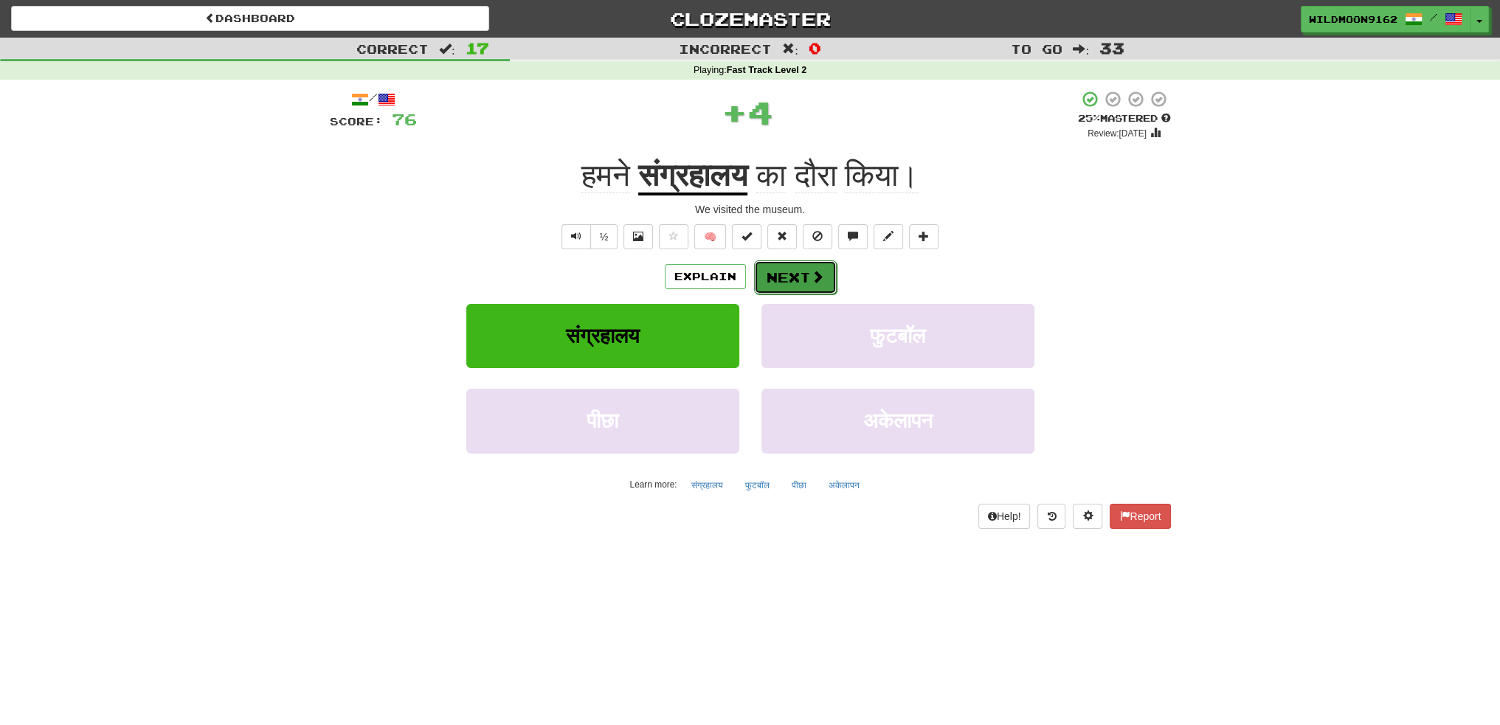
click at [803, 280] on button "Next" at bounding box center [795, 277] width 83 height 34
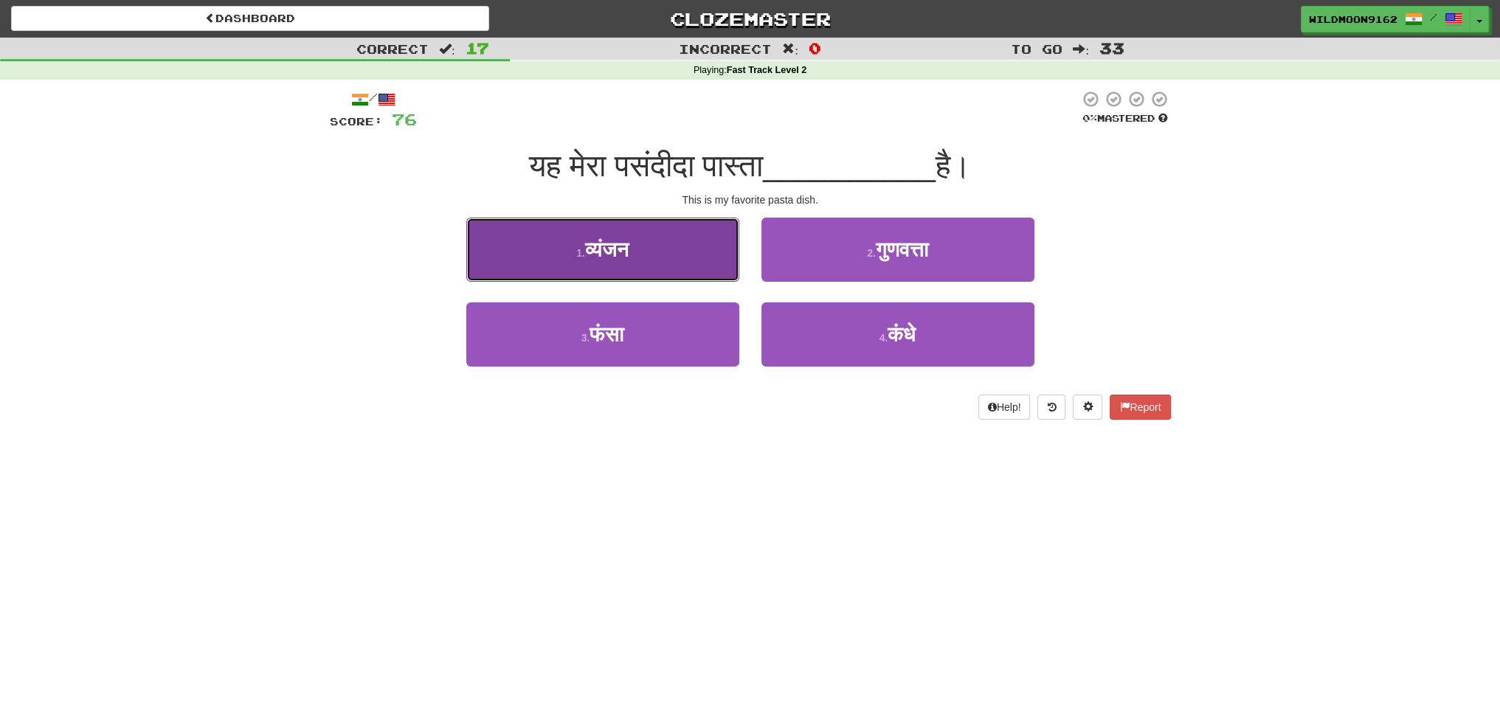
click at [688, 246] on button "1 . व्यंजन" at bounding box center [602, 250] width 273 height 64
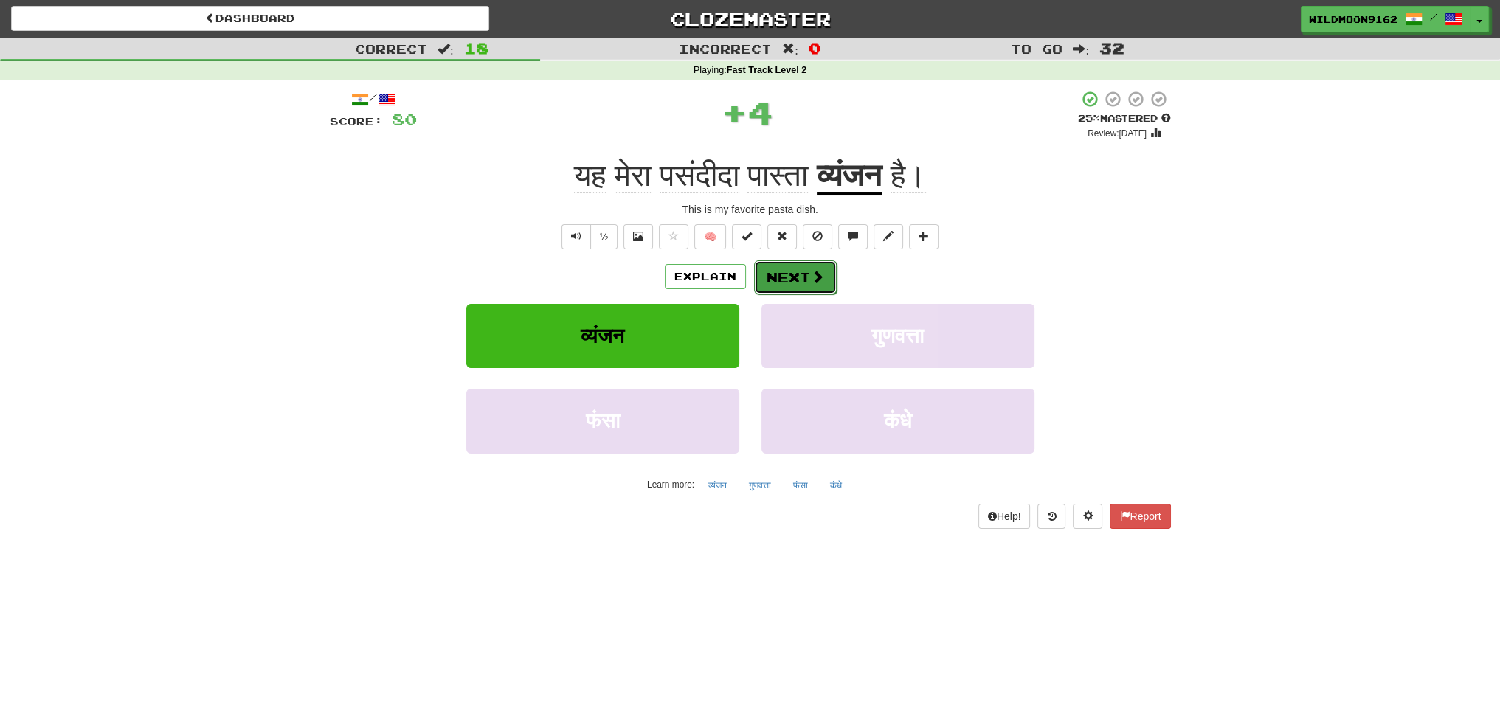
click at [798, 271] on button "Next" at bounding box center [795, 277] width 83 height 34
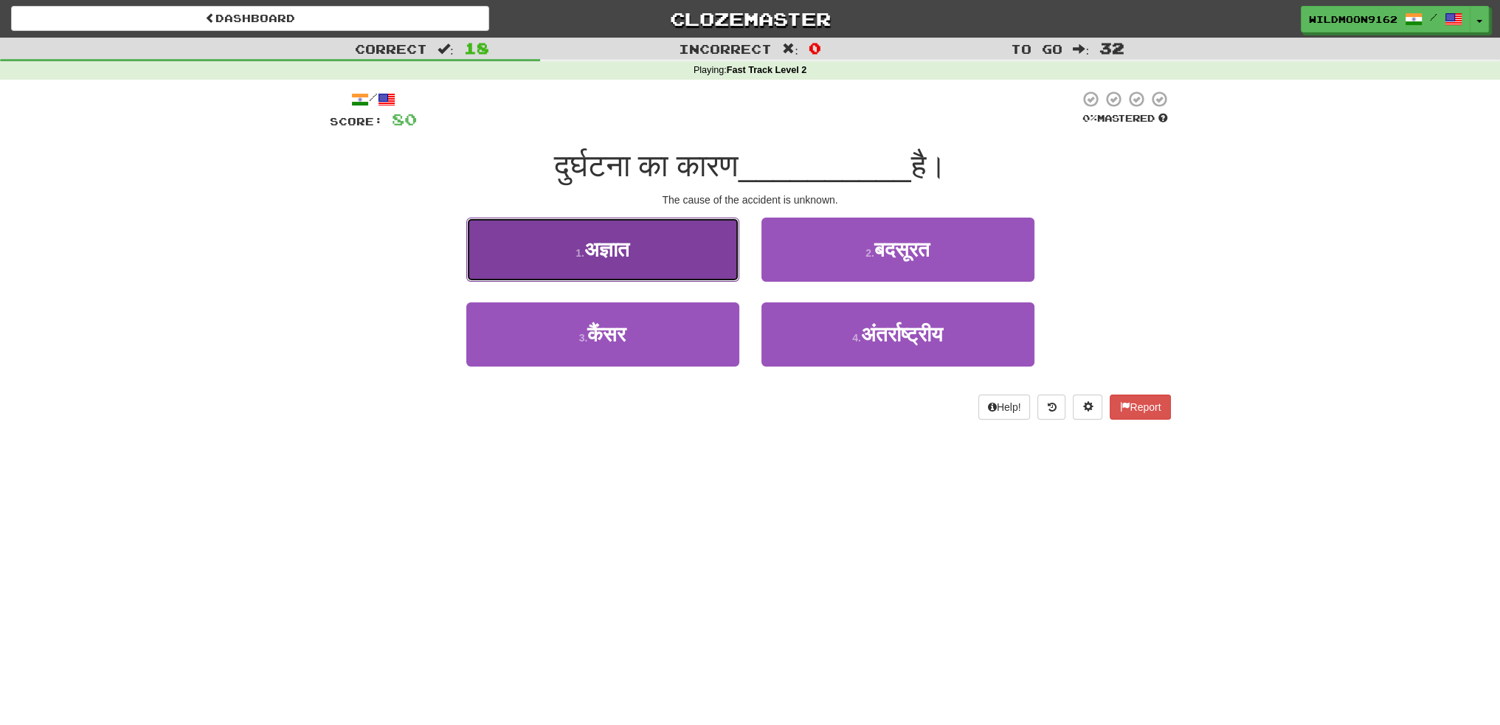
click at [638, 255] on button "1 . अज्ञात" at bounding box center [602, 250] width 273 height 64
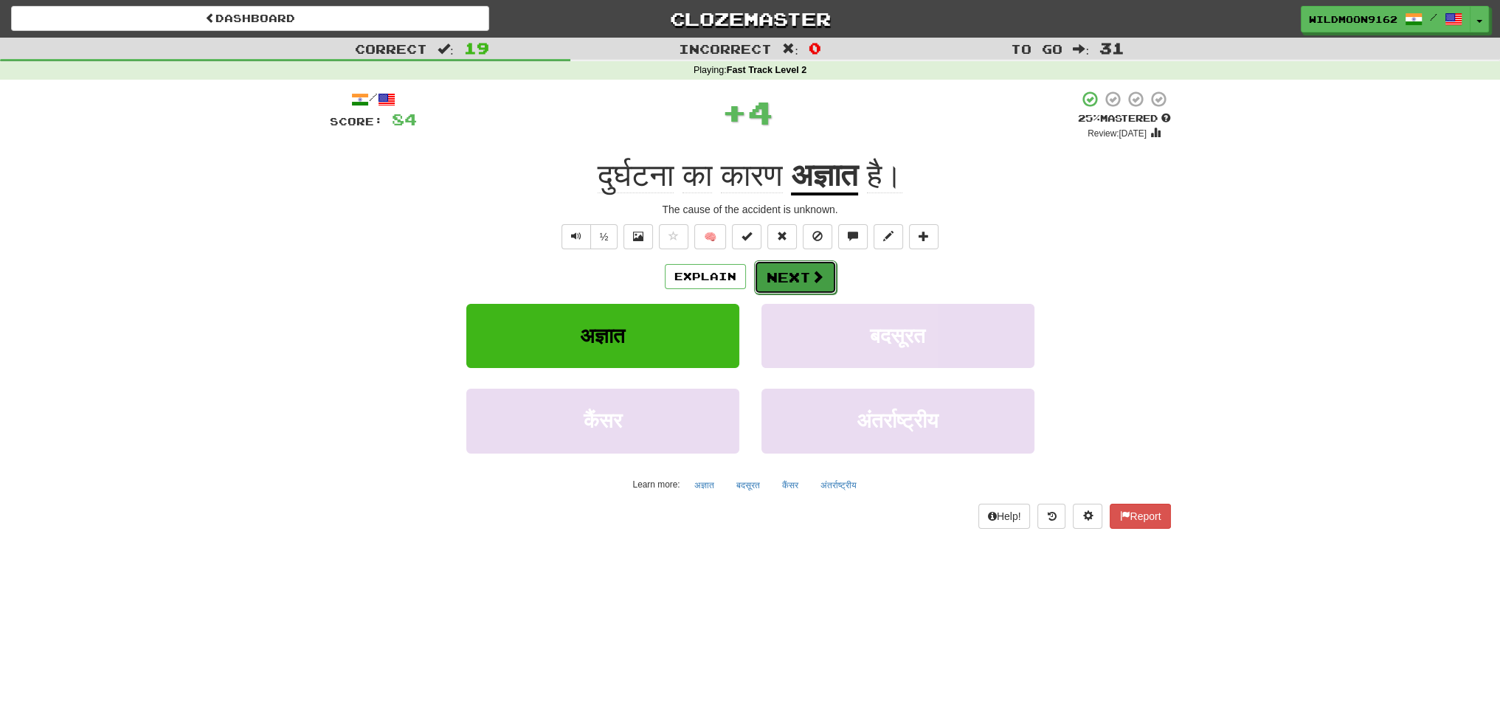
click at [785, 277] on button "Next" at bounding box center [795, 277] width 83 height 34
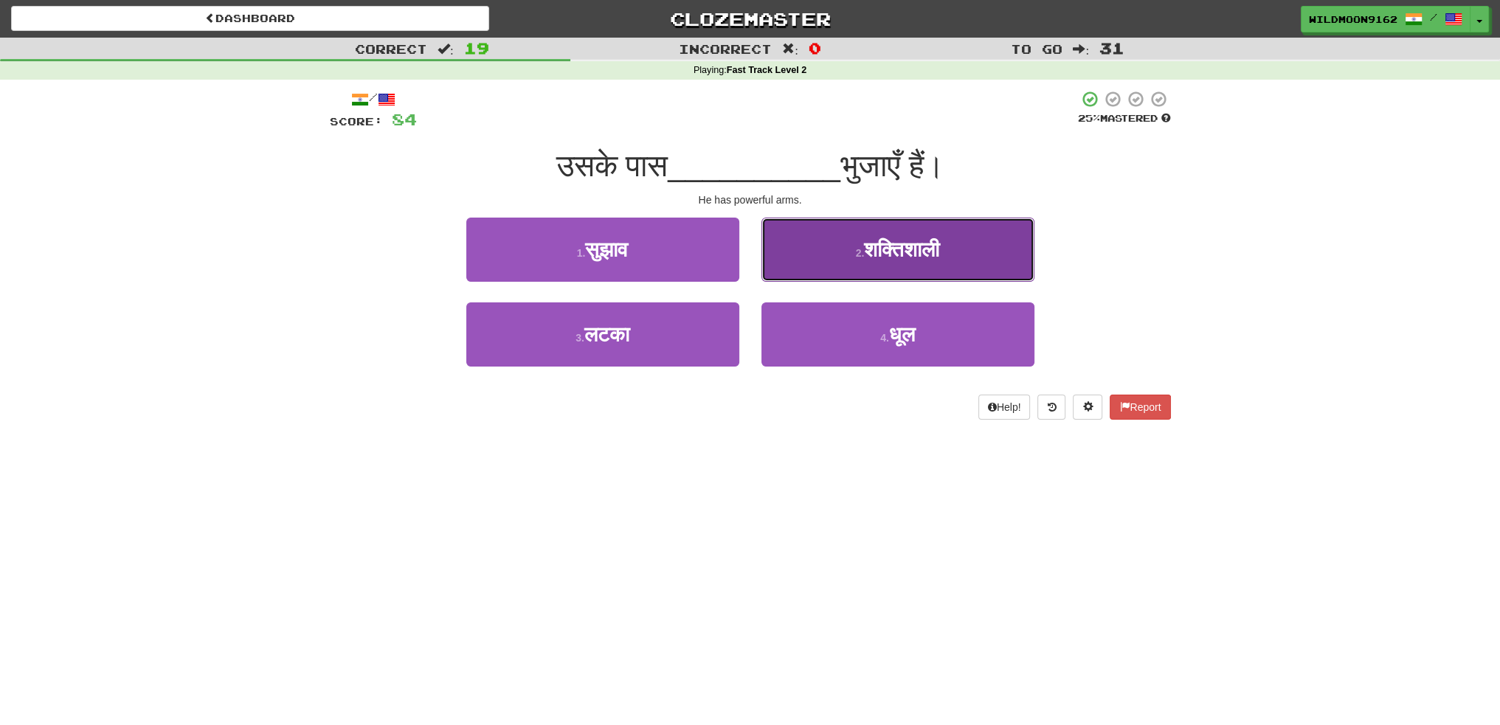
click at [867, 249] on span "शक्तिशाली" at bounding box center [901, 249] width 75 height 23
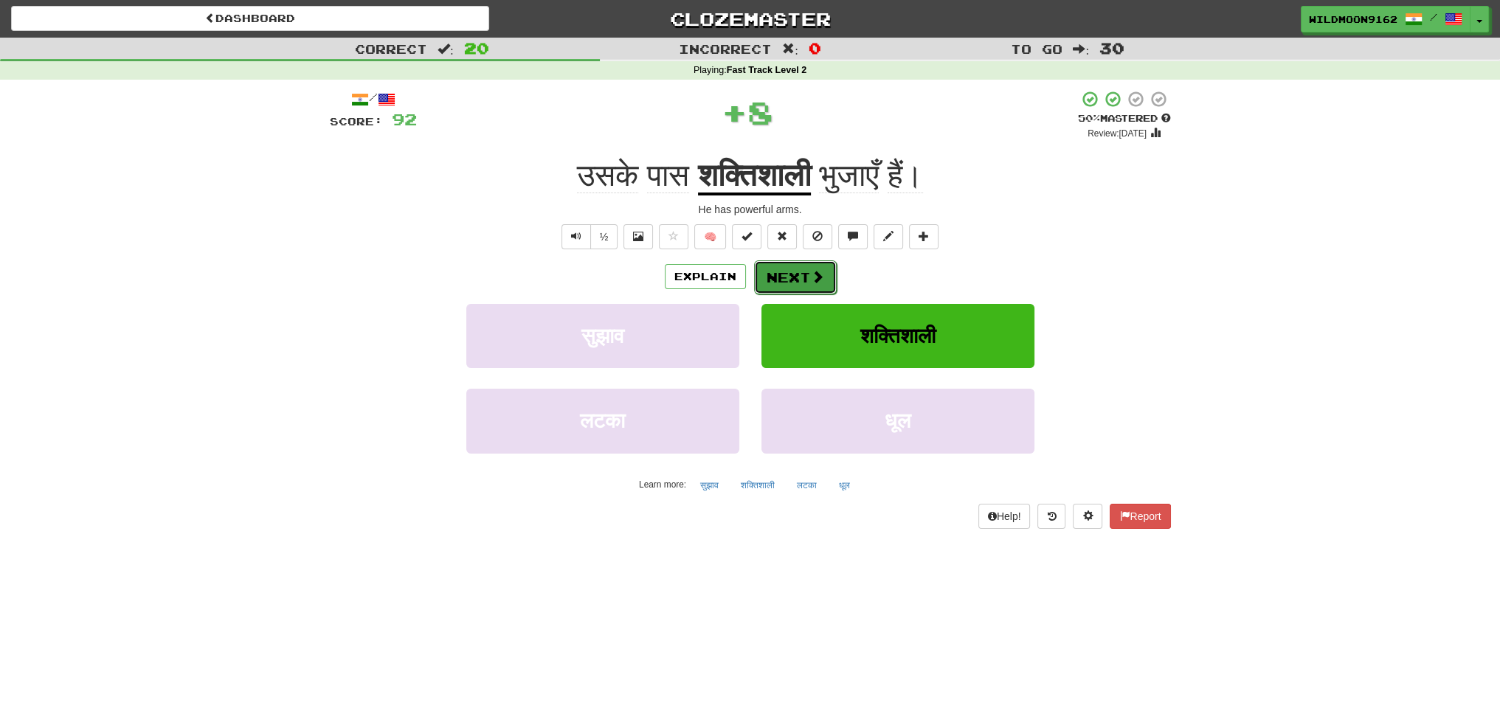
click at [773, 280] on button "Next" at bounding box center [795, 277] width 83 height 34
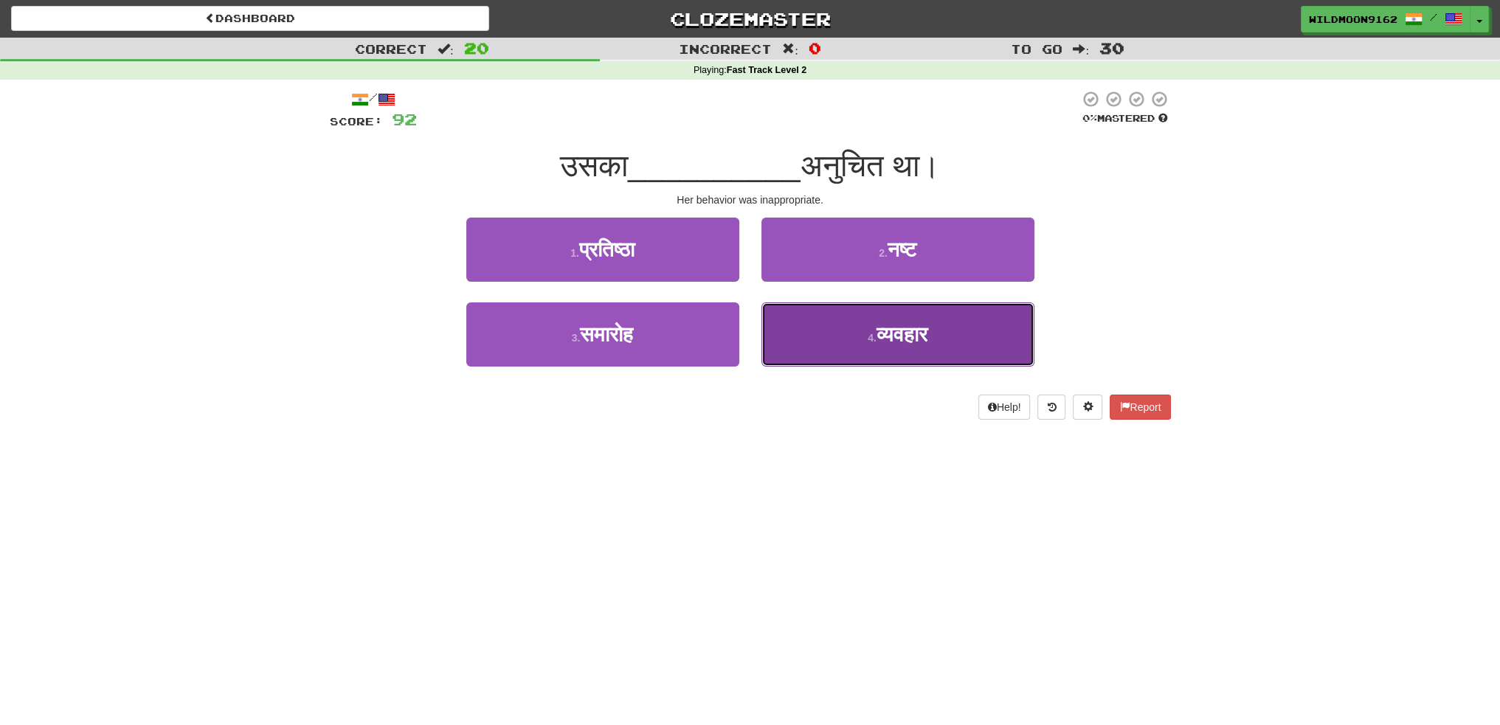
click at [882, 339] on span "व्यवहार" at bounding box center [901, 334] width 51 height 23
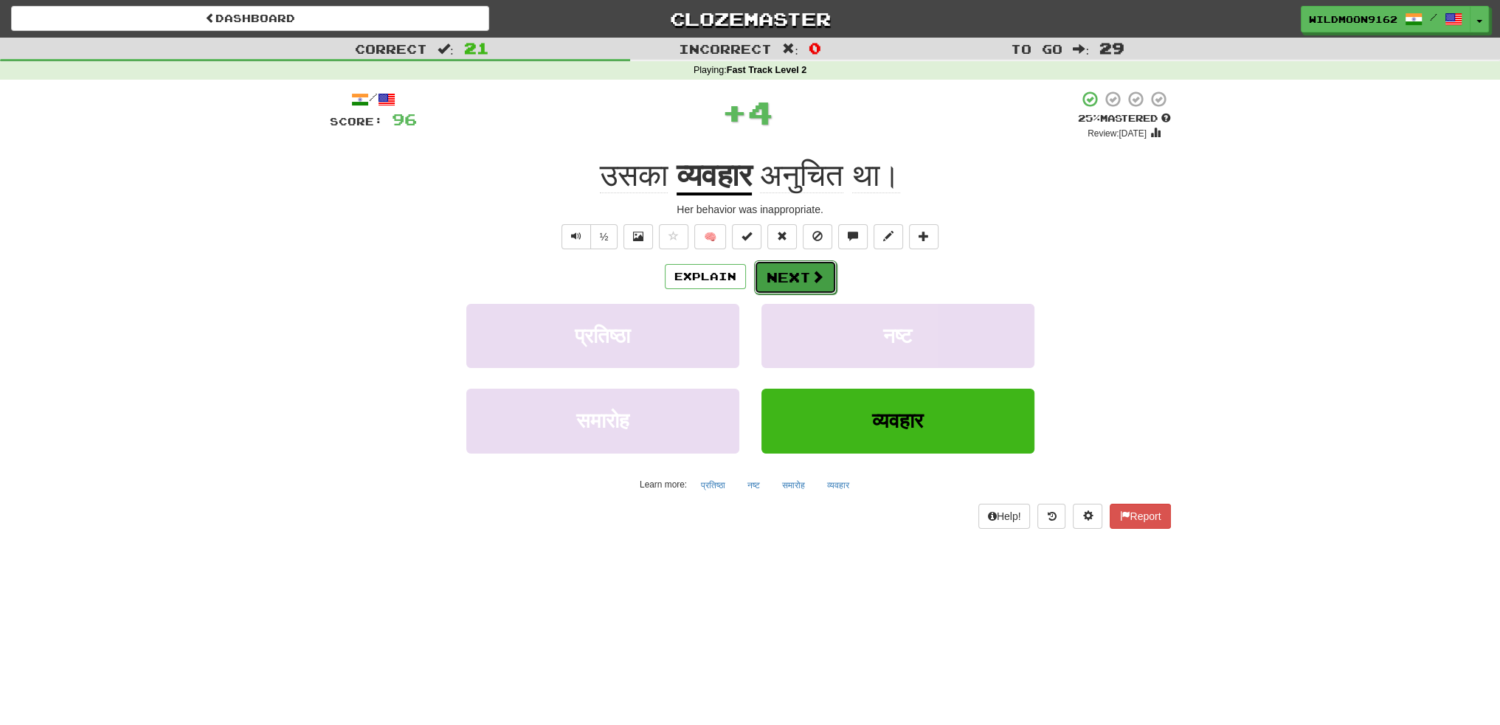
click at [786, 282] on button "Next" at bounding box center [795, 277] width 83 height 34
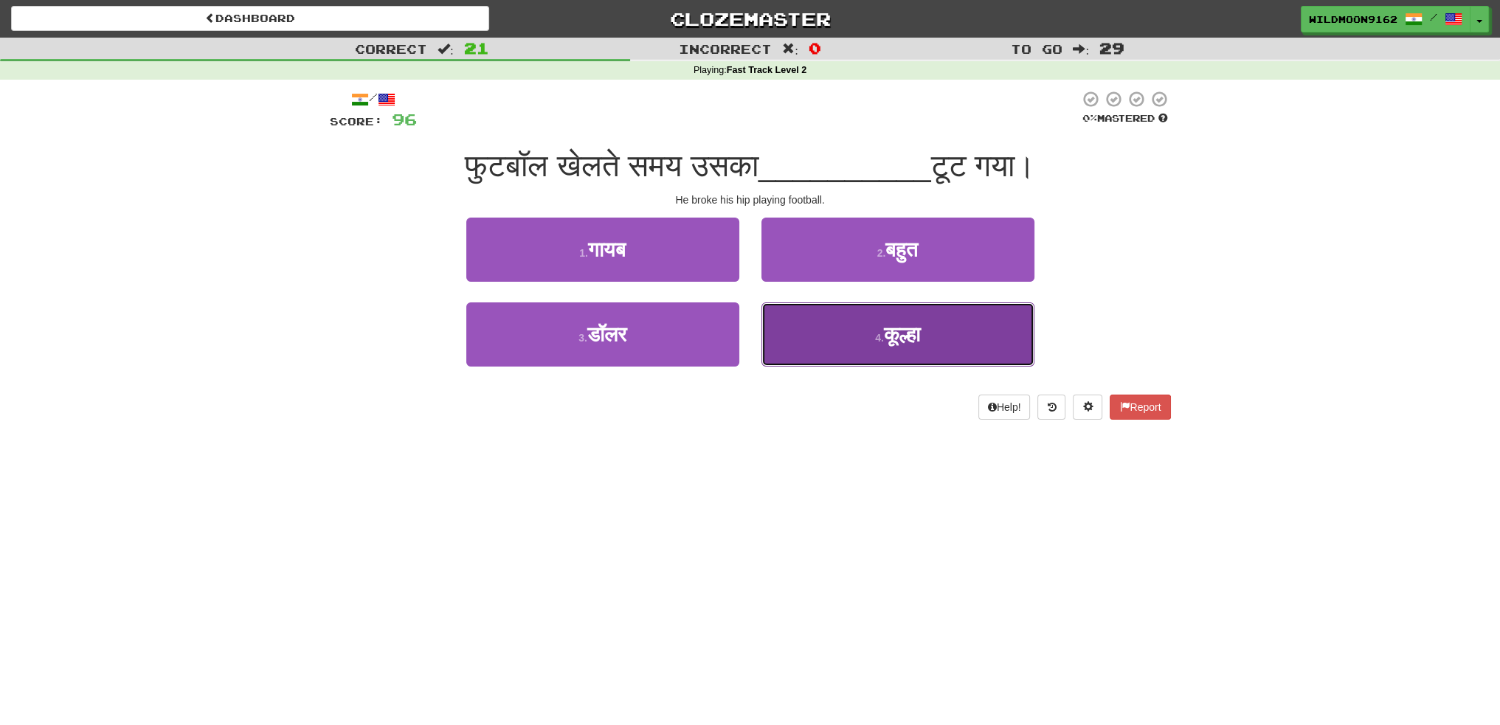
click at [882, 350] on button "4 . कूल्हा" at bounding box center [897, 334] width 273 height 64
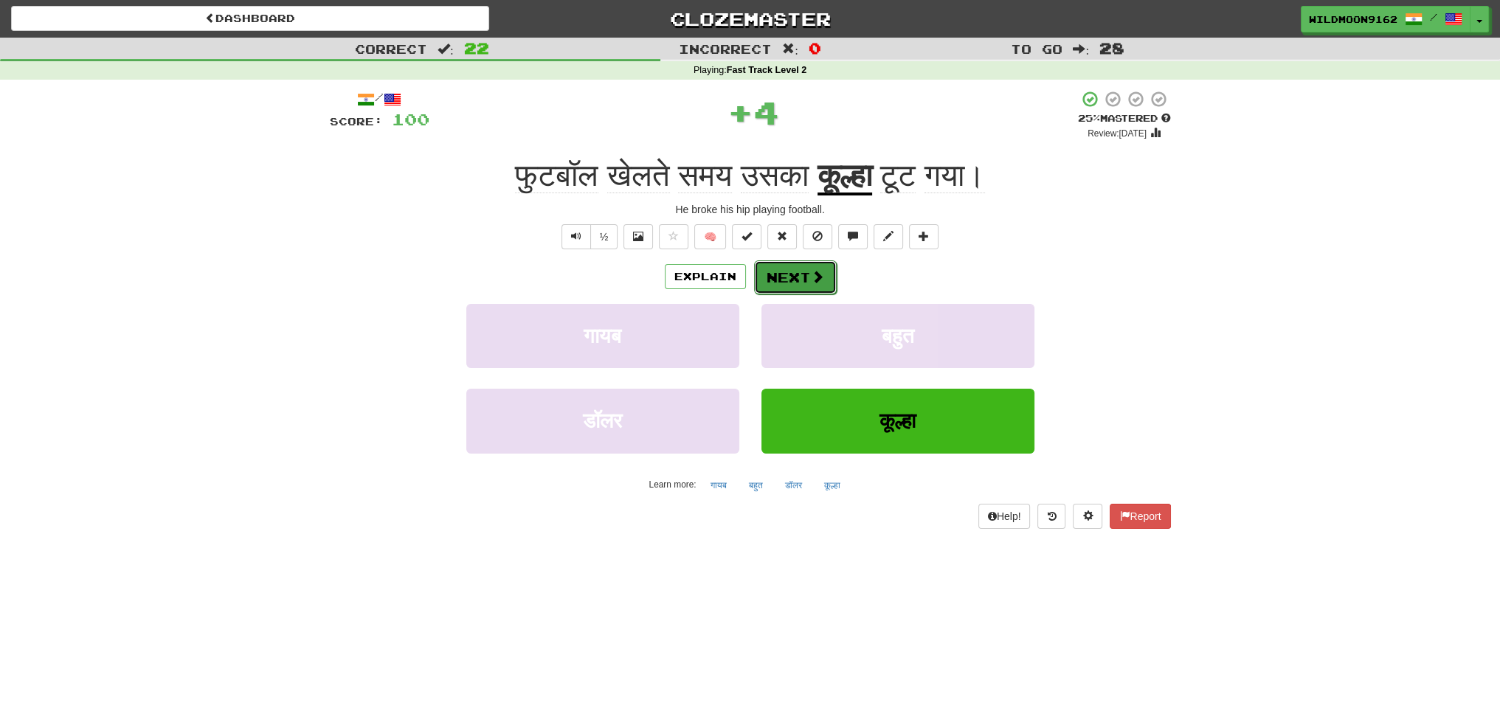
click at [811, 280] on span at bounding box center [817, 276] width 13 height 13
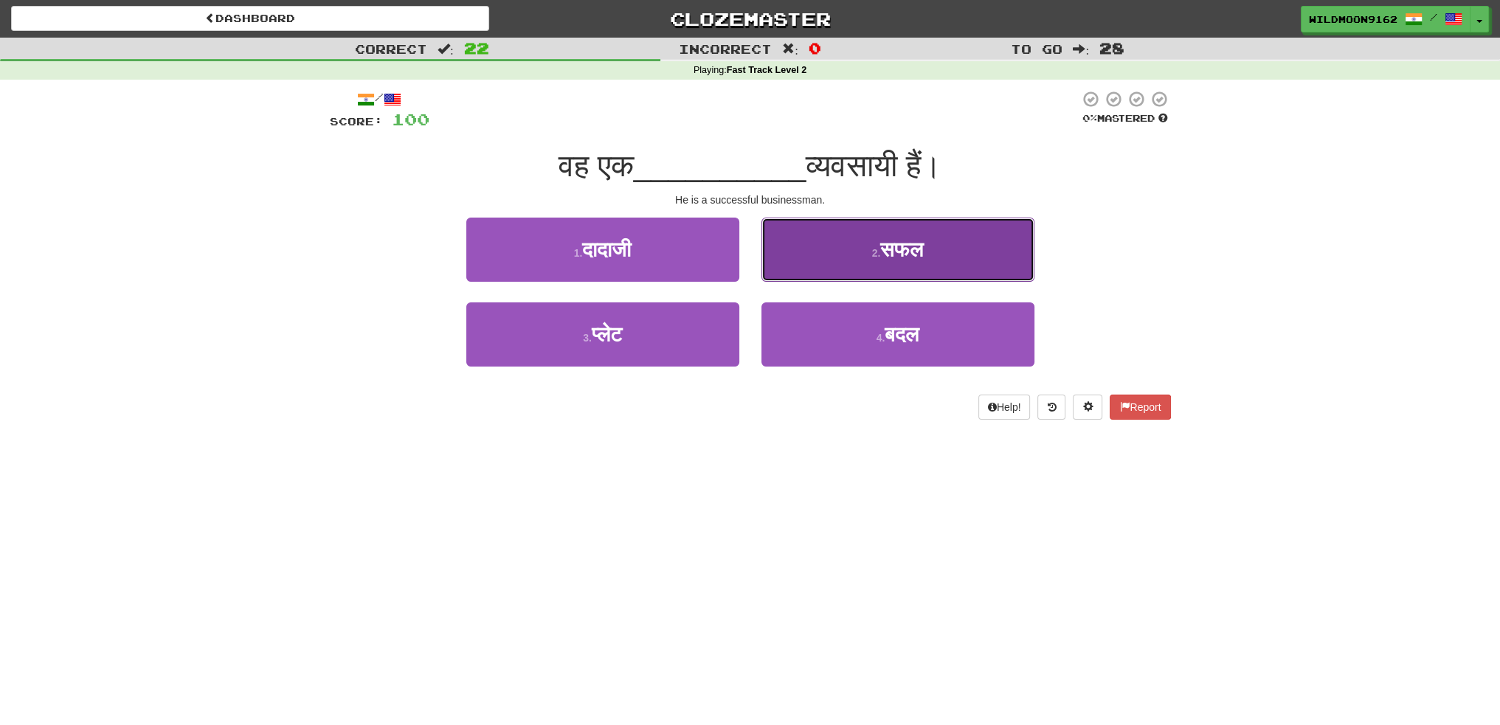
click at [858, 253] on button "2 . सफल" at bounding box center [897, 250] width 273 height 64
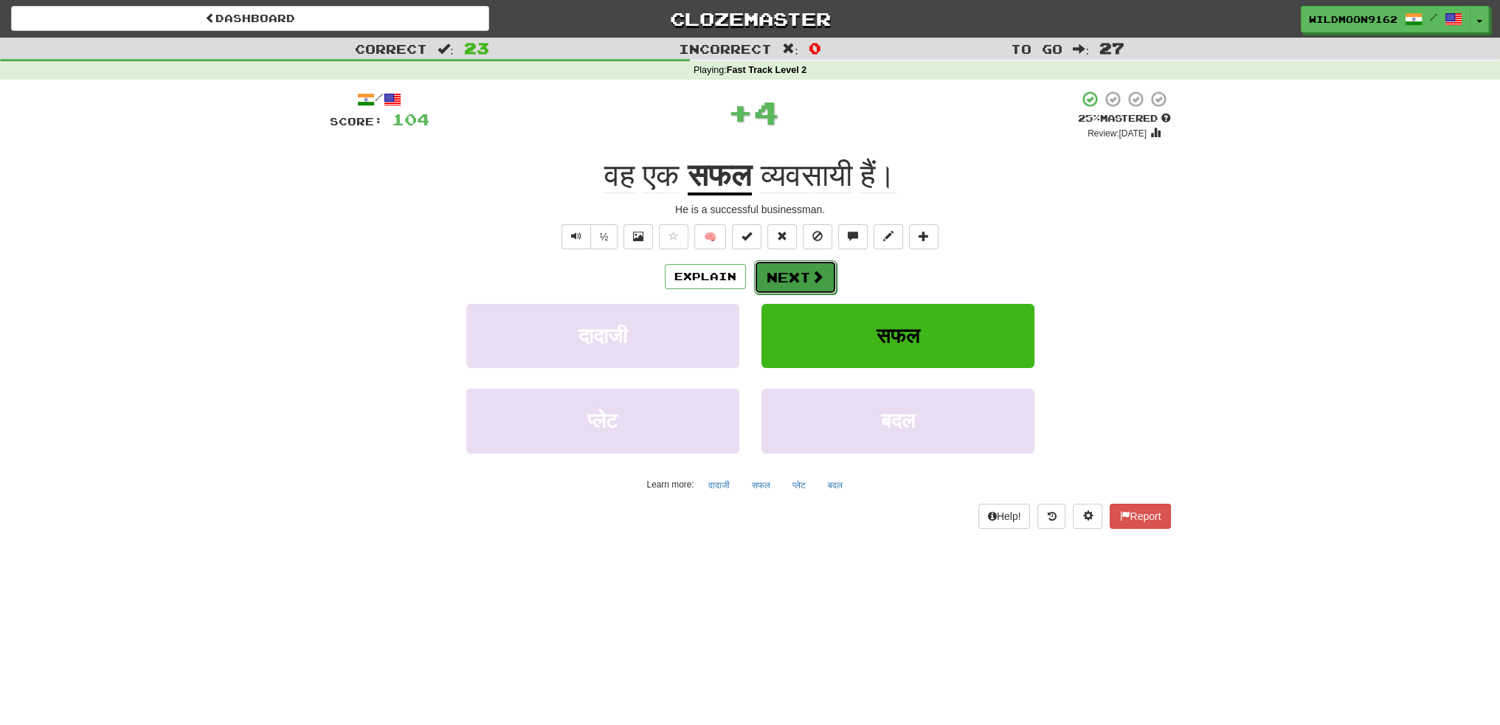
click at [772, 281] on button "Next" at bounding box center [795, 277] width 83 height 34
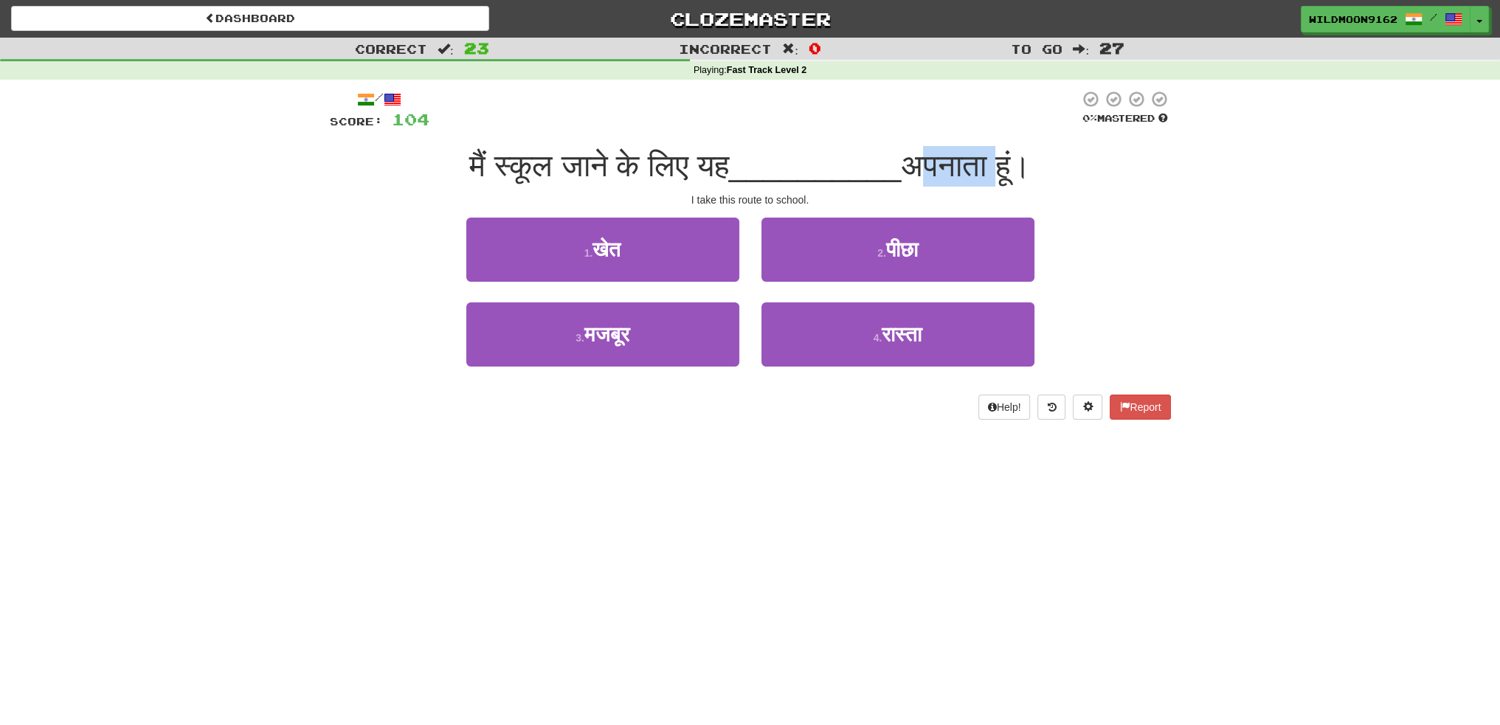
drag, startPoint x: 1006, startPoint y: 165, endPoint x: 924, endPoint y: 164, distance: 81.9
click at [924, 164] on span "अपनाता हूं।" at bounding box center [966, 165] width 130 height 35
copy span "अपनाता"
click at [772, 496] on div "Dashboard Clozemaster WildMoon9162 / Toggle Dropdown Dashboard Leaderboard Acti…" at bounding box center [750, 362] width 1500 height 725
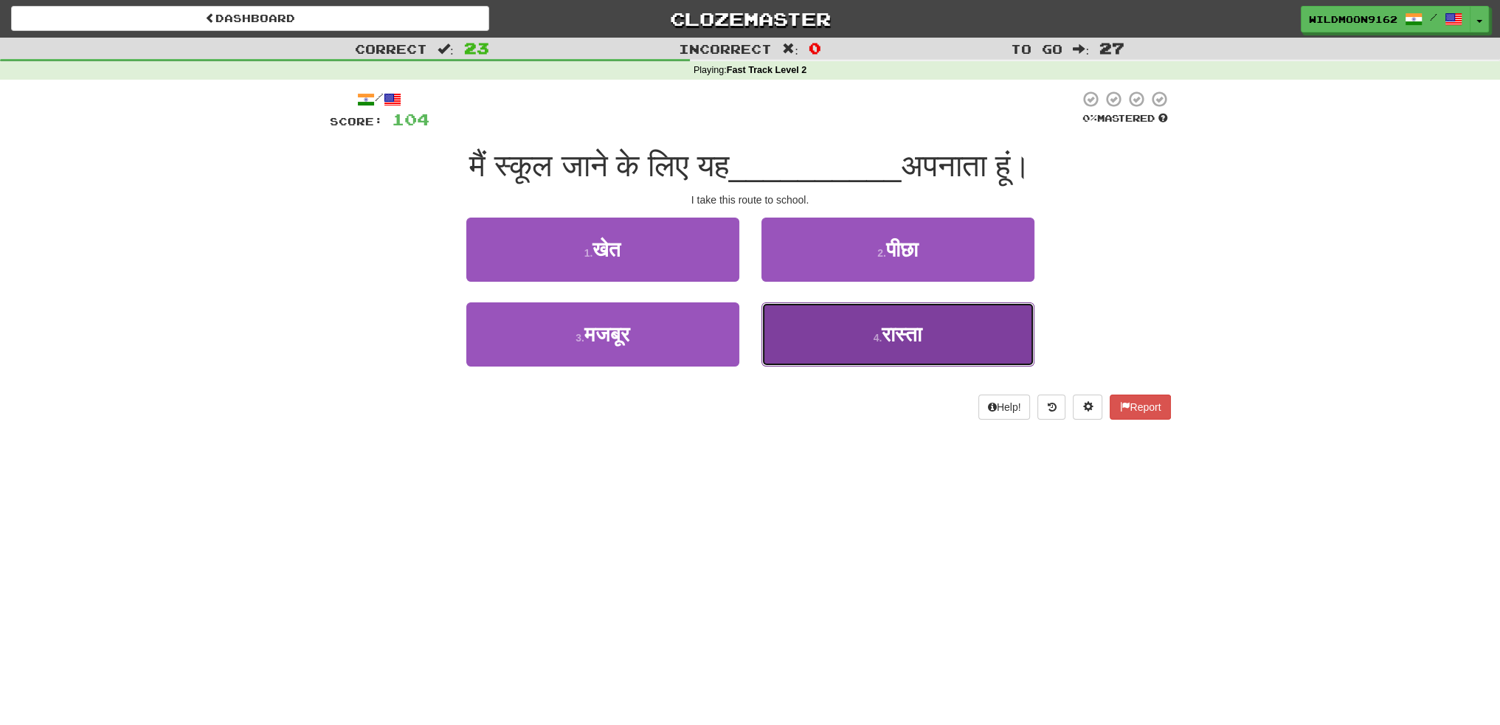
click at [839, 356] on button "4 . रास्ता" at bounding box center [897, 334] width 273 height 64
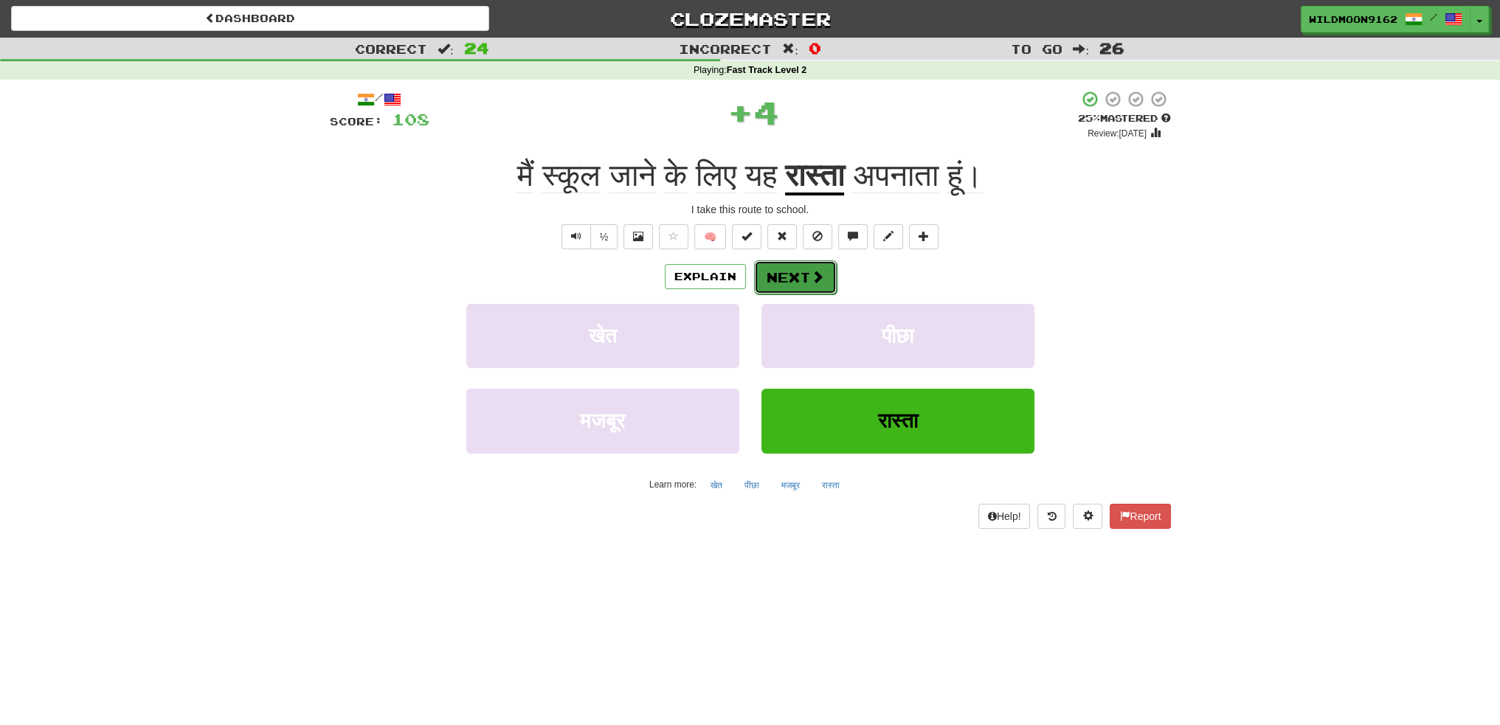
click at [801, 274] on button "Next" at bounding box center [795, 277] width 83 height 34
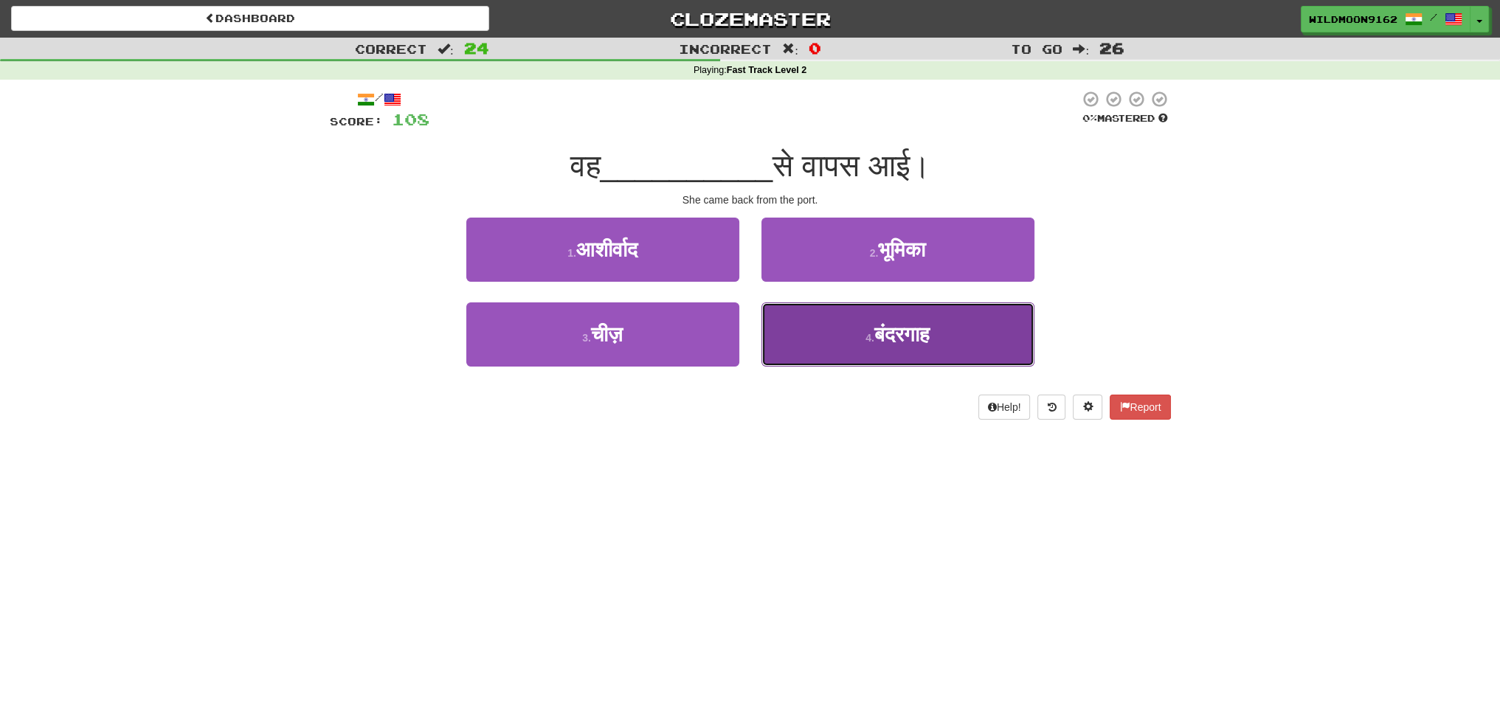
click at [921, 339] on span "बंदरगाह" at bounding box center [901, 334] width 55 height 23
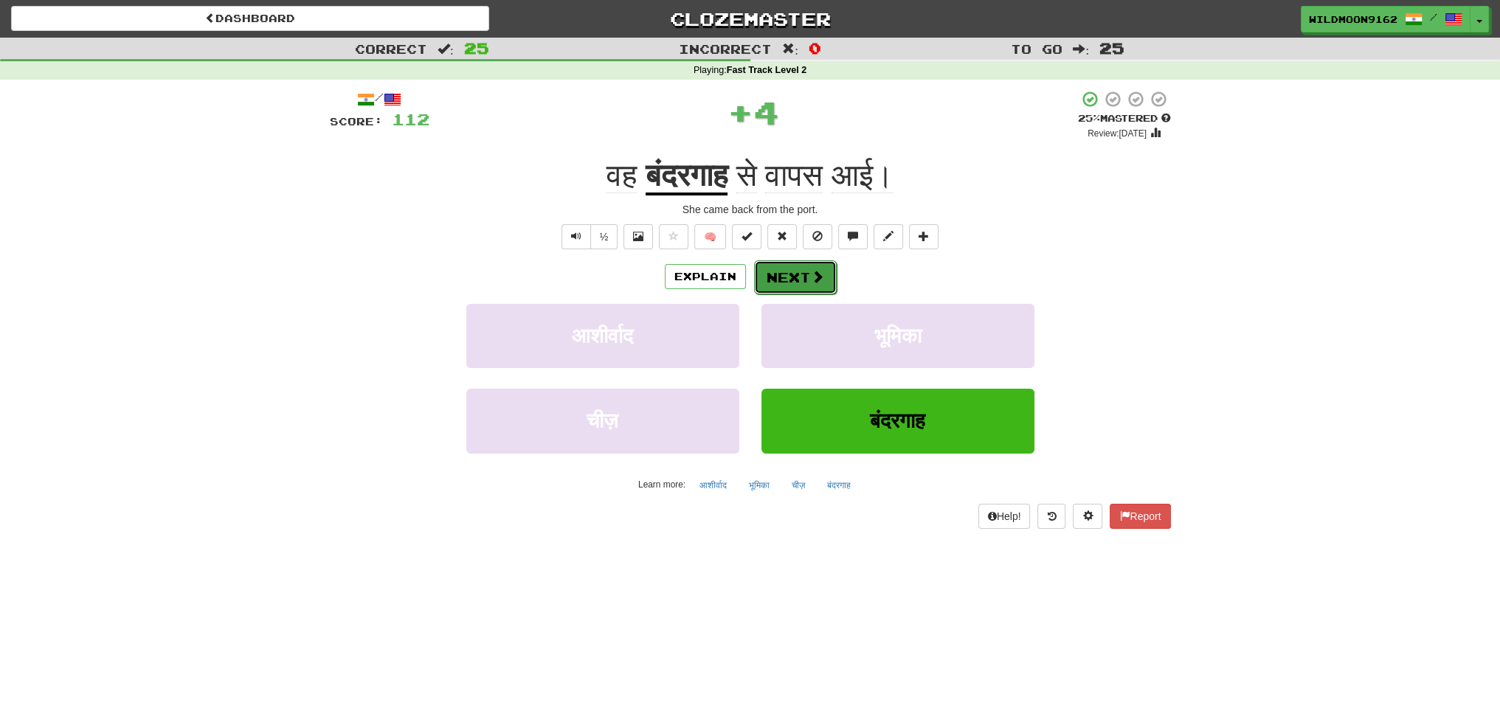
click at [802, 269] on button "Next" at bounding box center [795, 277] width 83 height 34
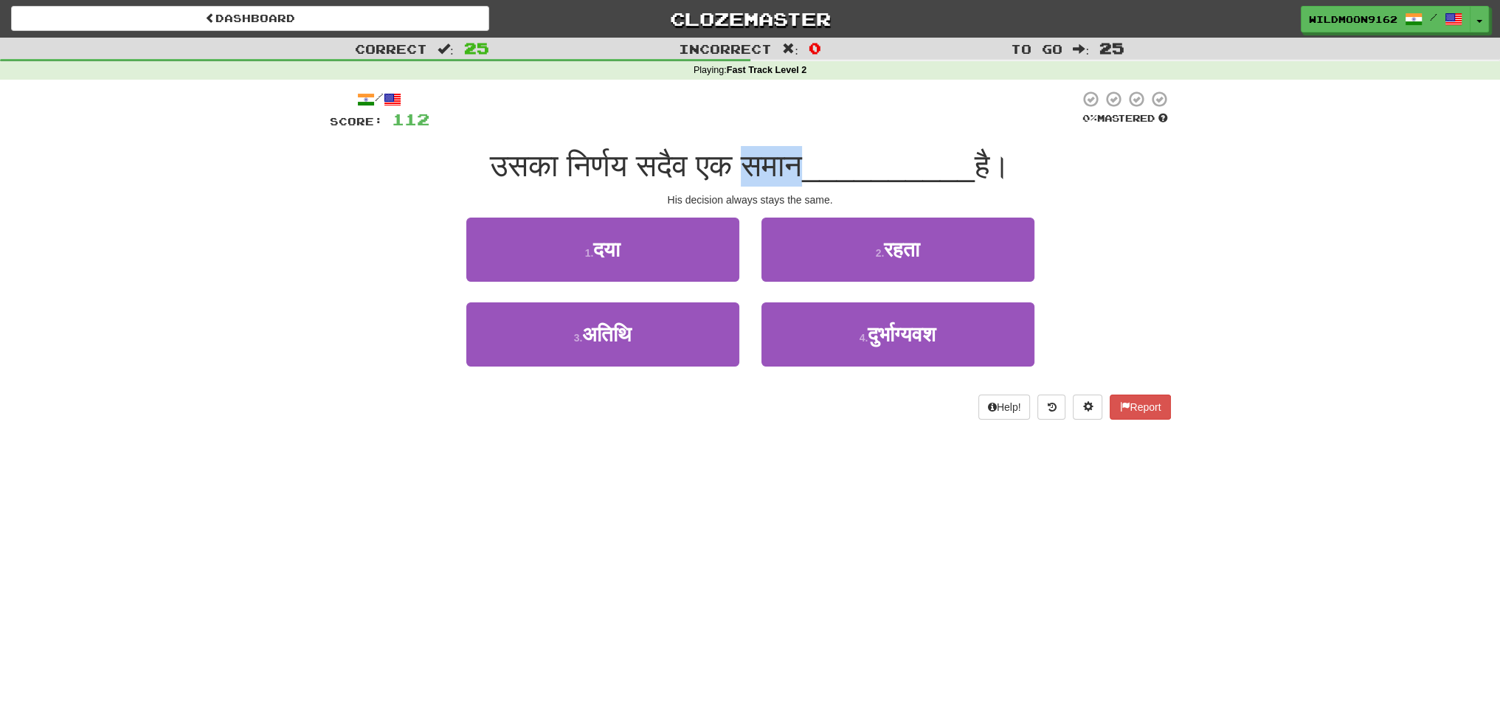
drag, startPoint x: 814, startPoint y: 162, endPoint x: 757, endPoint y: 162, distance: 57.5
click at [757, 162] on span "उसका निर्णय सदैव एक समान" at bounding box center [646, 165] width 312 height 35
copy span "समान"
click at [803, 503] on div "Dashboard Clozemaster WildMoon9162 / Toggle Dropdown Dashboard Leaderboard Acti…" at bounding box center [750, 362] width 1500 height 725
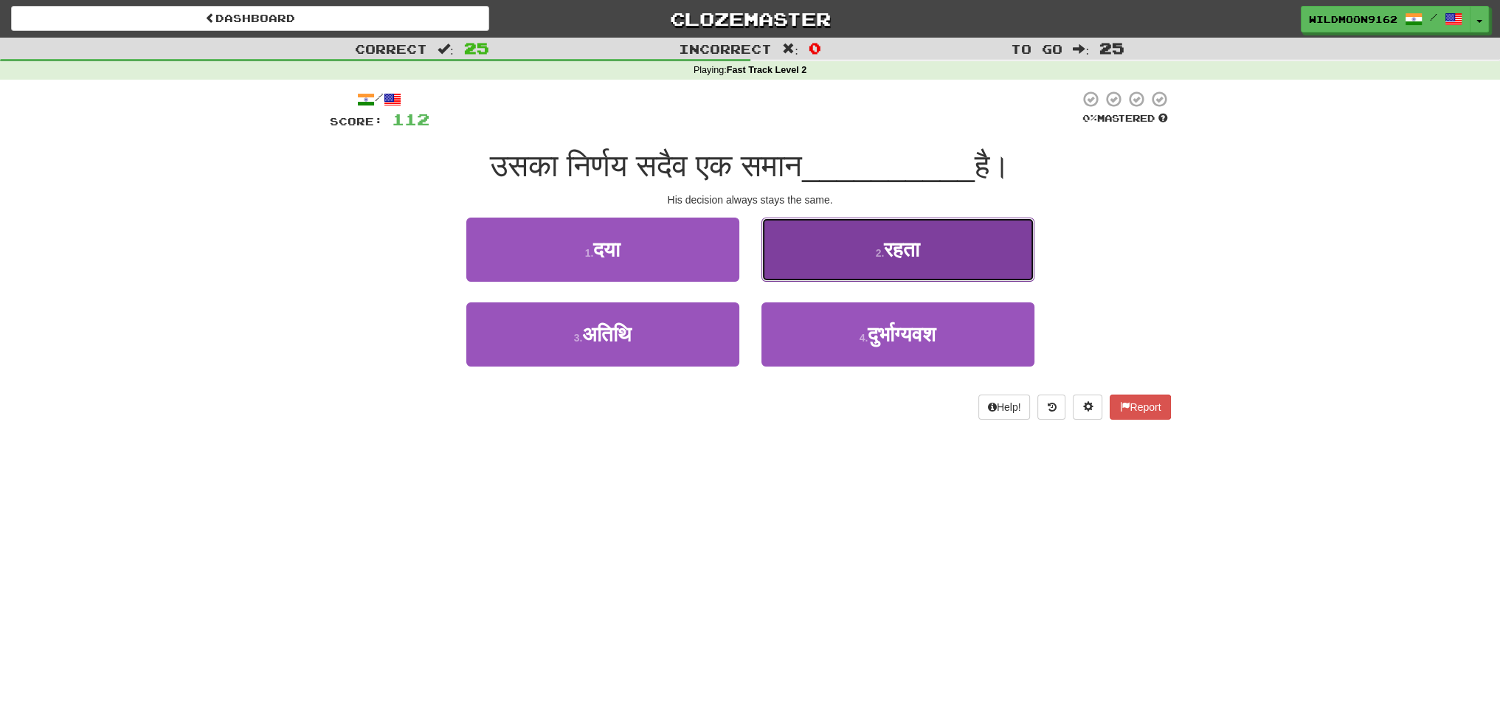
click at [912, 250] on span "रहता" at bounding box center [901, 249] width 35 height 23
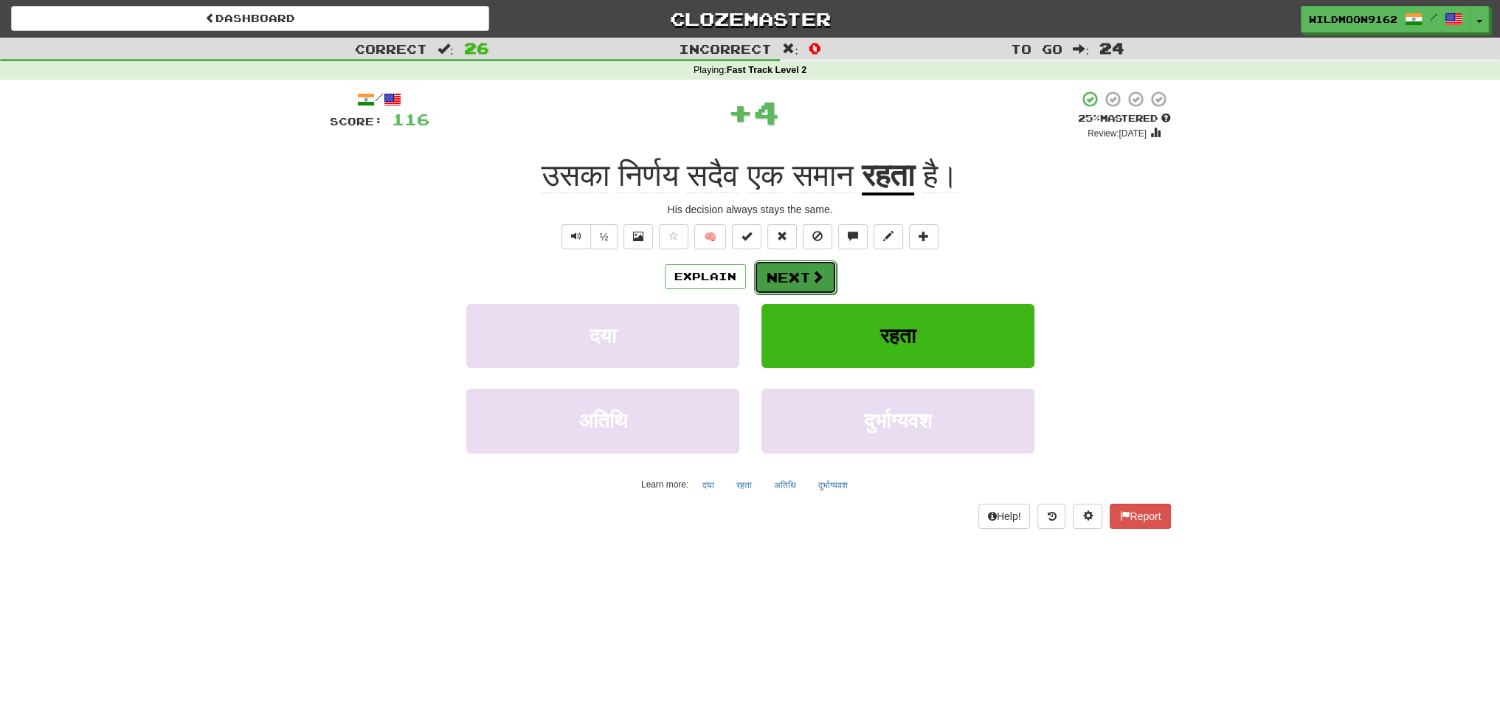
click at [788, 273] on button "Next" at bounding box center [795, 277] width 83 height 34
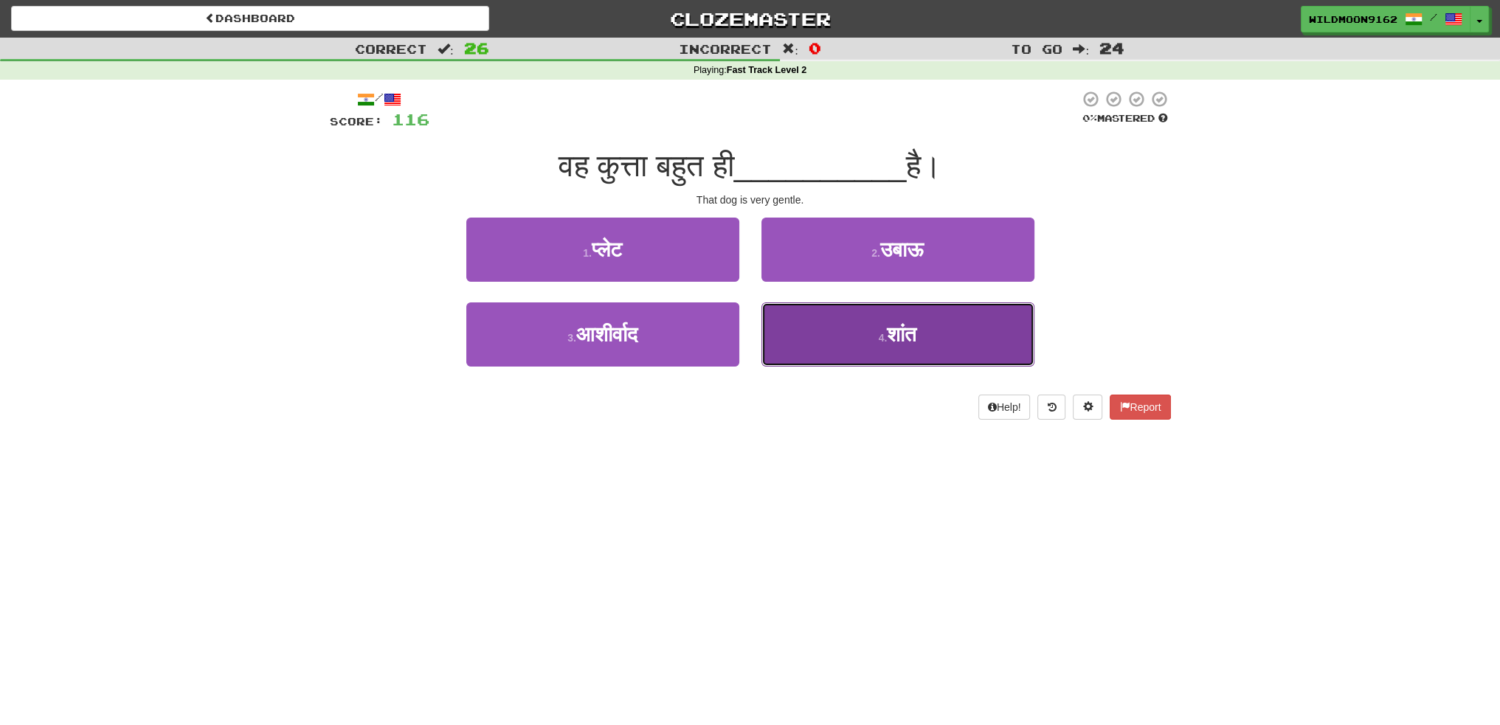
click at [882, 344] on button "4 . शांत" at bounding box center [897, 334] width 273 height 64
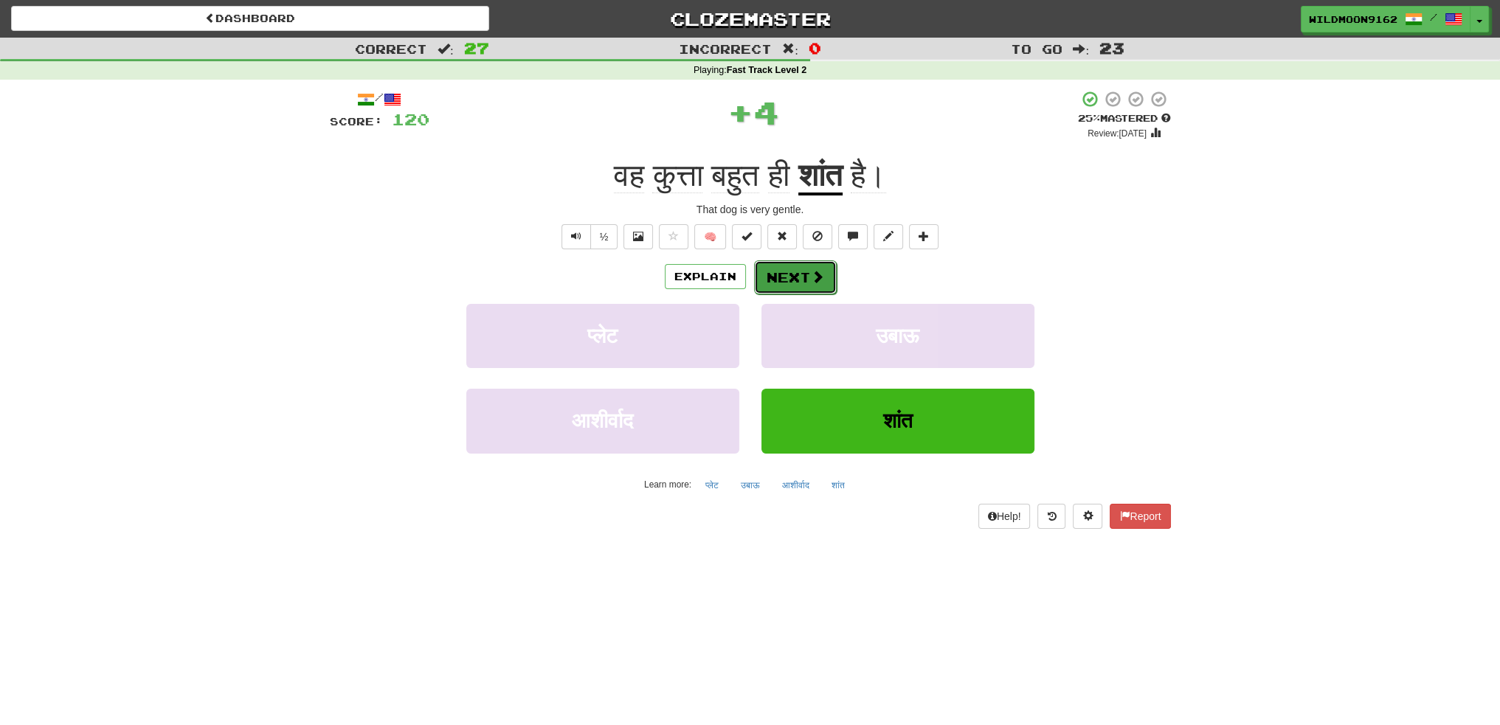
click at [817, 271] on span at bounding box center [817, 276] width 13 height 13
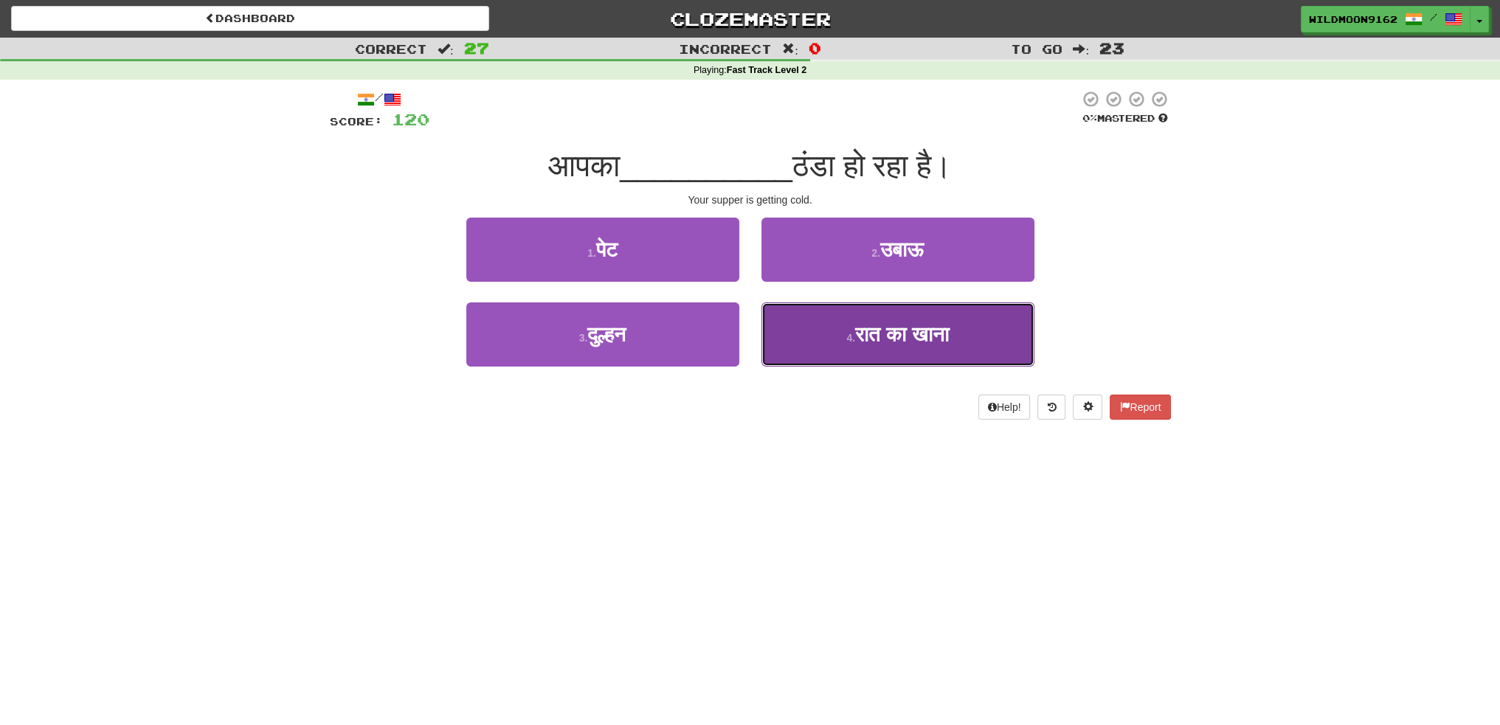
click at [871, 337] on span "रात का खाना" at bounding box center [902, 334] width 94 height 23
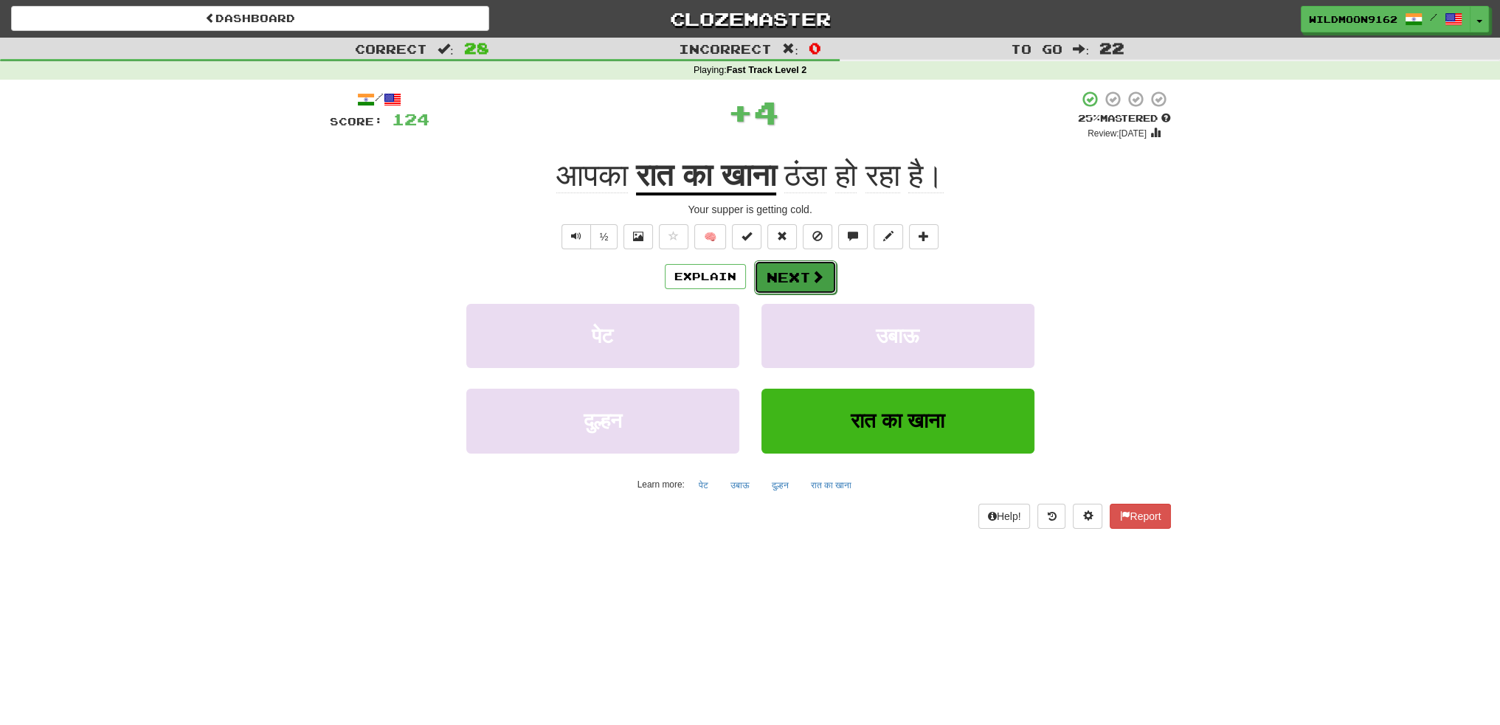
click at [789, 274] on button "Next" at bounding box center [795, 277] width 83 height 34
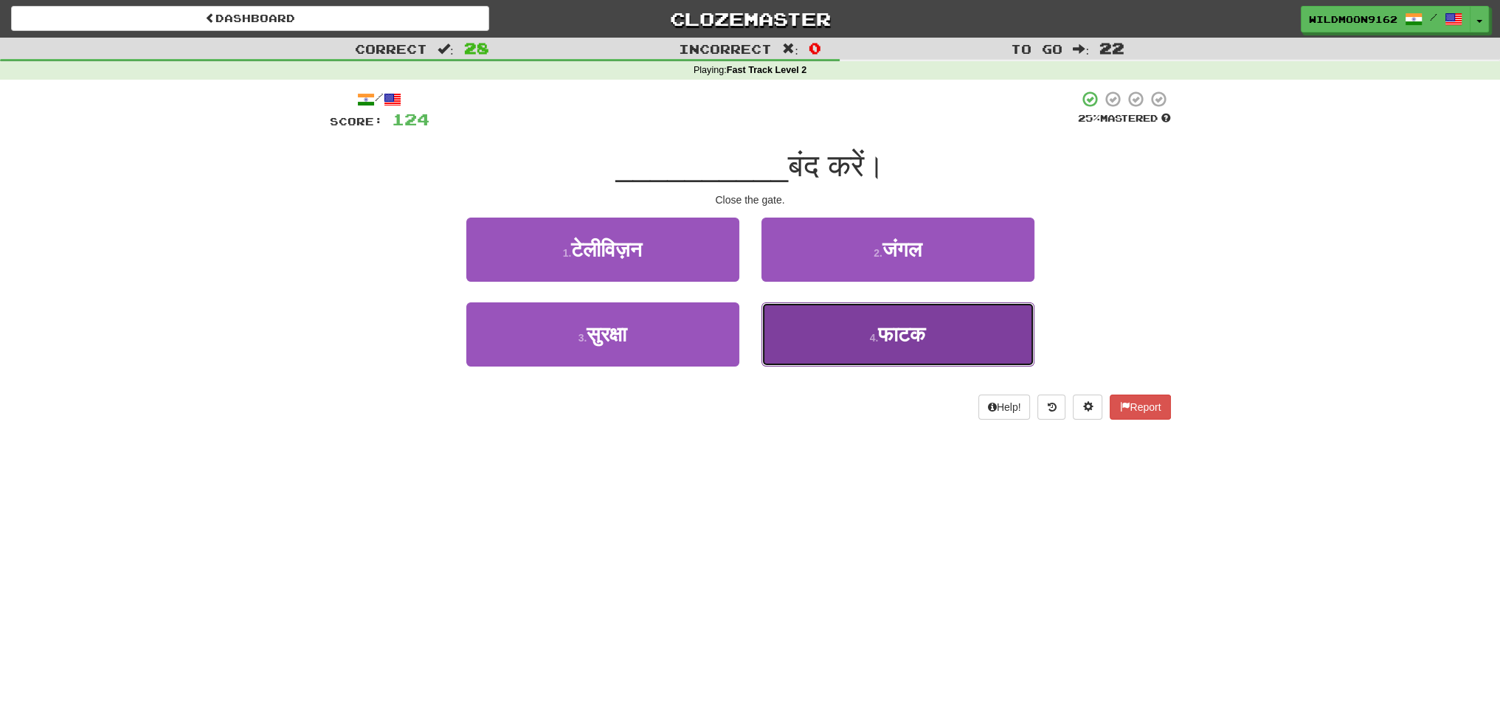
click at [878, 330] on span "फाटक" at bounding box center [901, 334] width 47 height 23
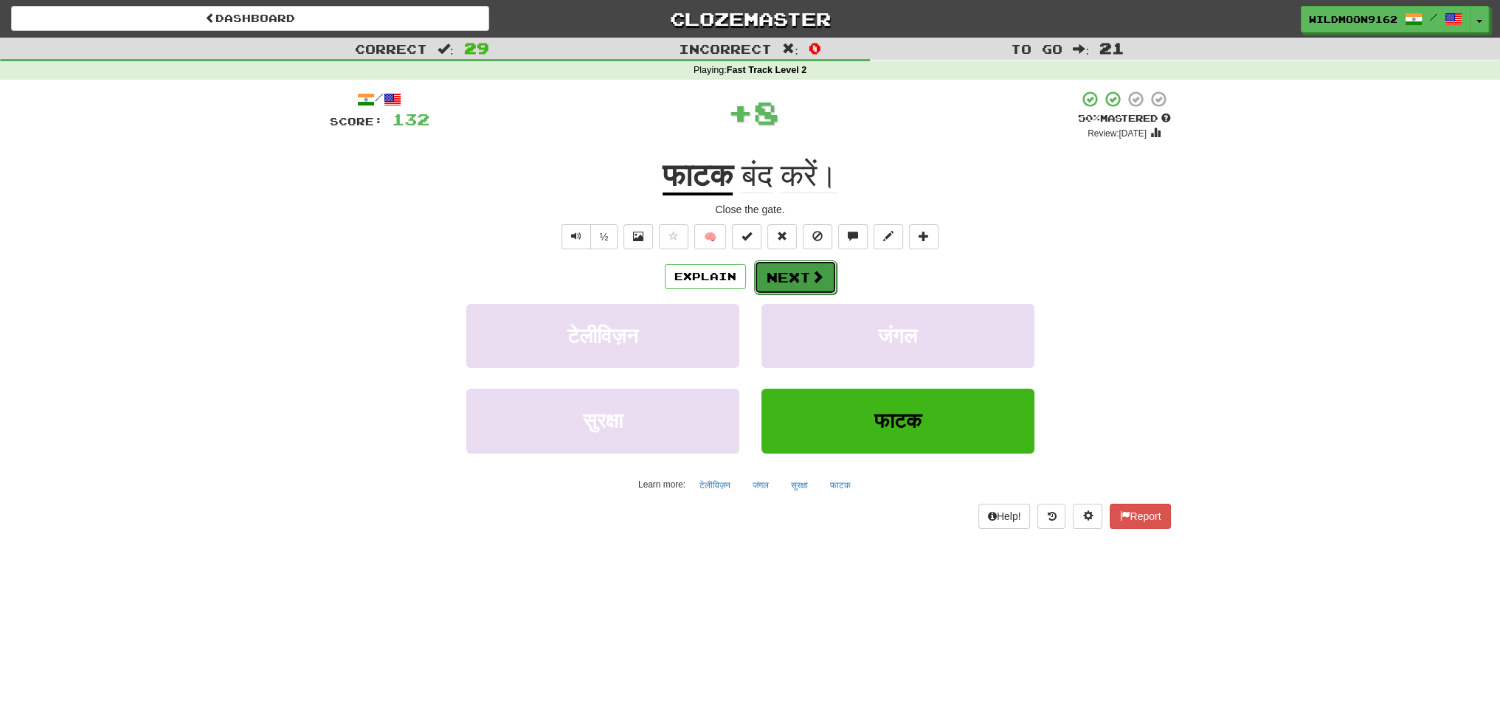
click at [794, 277] on button "Next" at bounding box center [795, 277] width 83 height 34
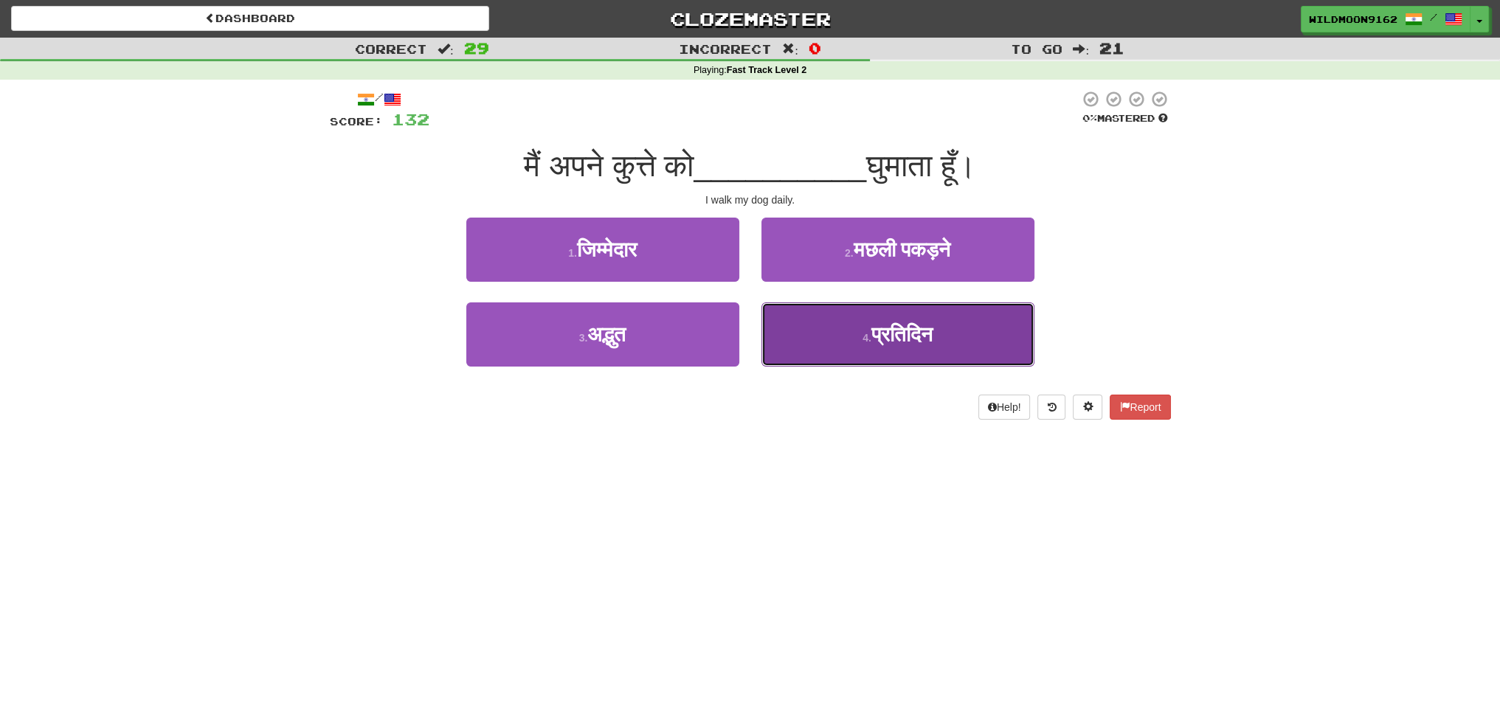
click at [897, 339] on span "प्रतिदिन" at bounding box center [901, 334] width 61 height 23
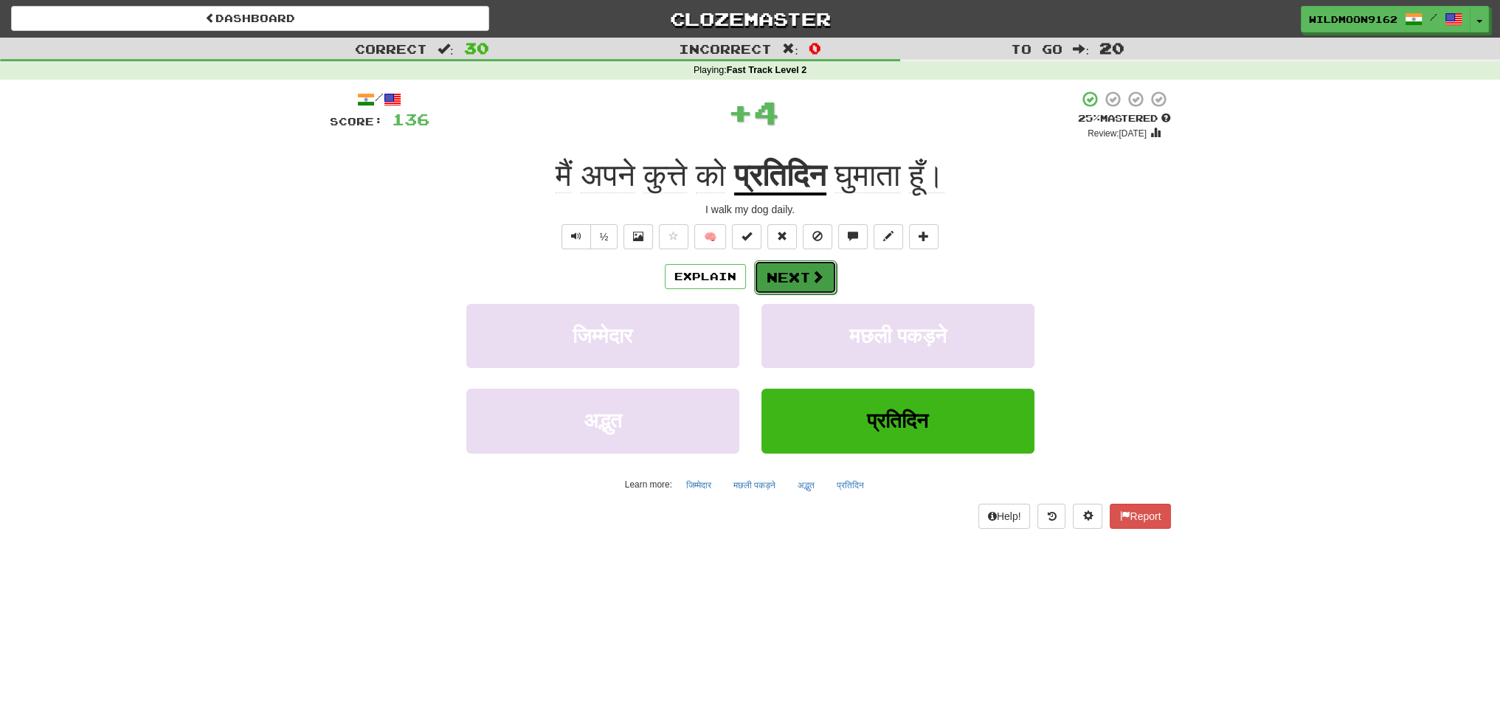
click at [812, 275] on span at bounding box center [817, 276] width 13 height 13
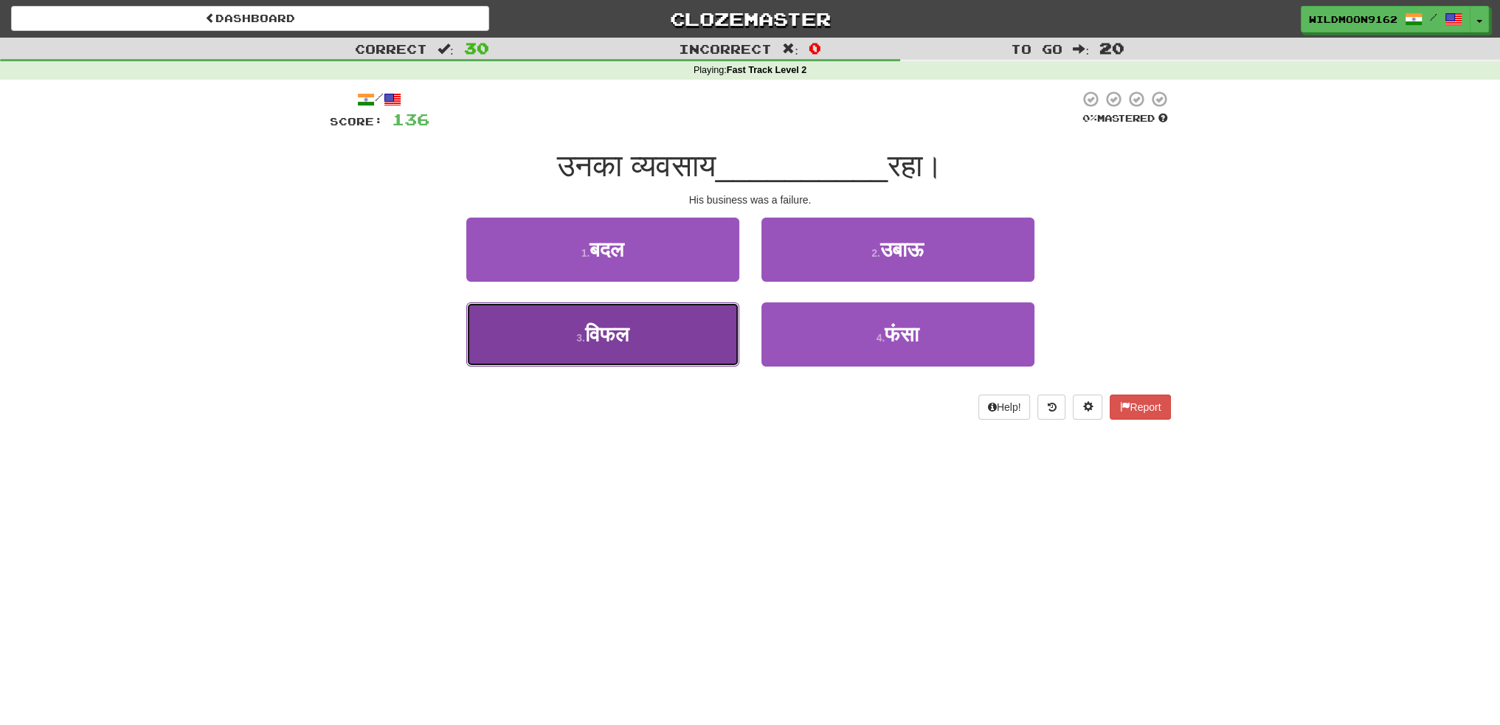
click at [670, 339] on button "3 . विफल" at bounding box center [602, 334] width 273 height 64
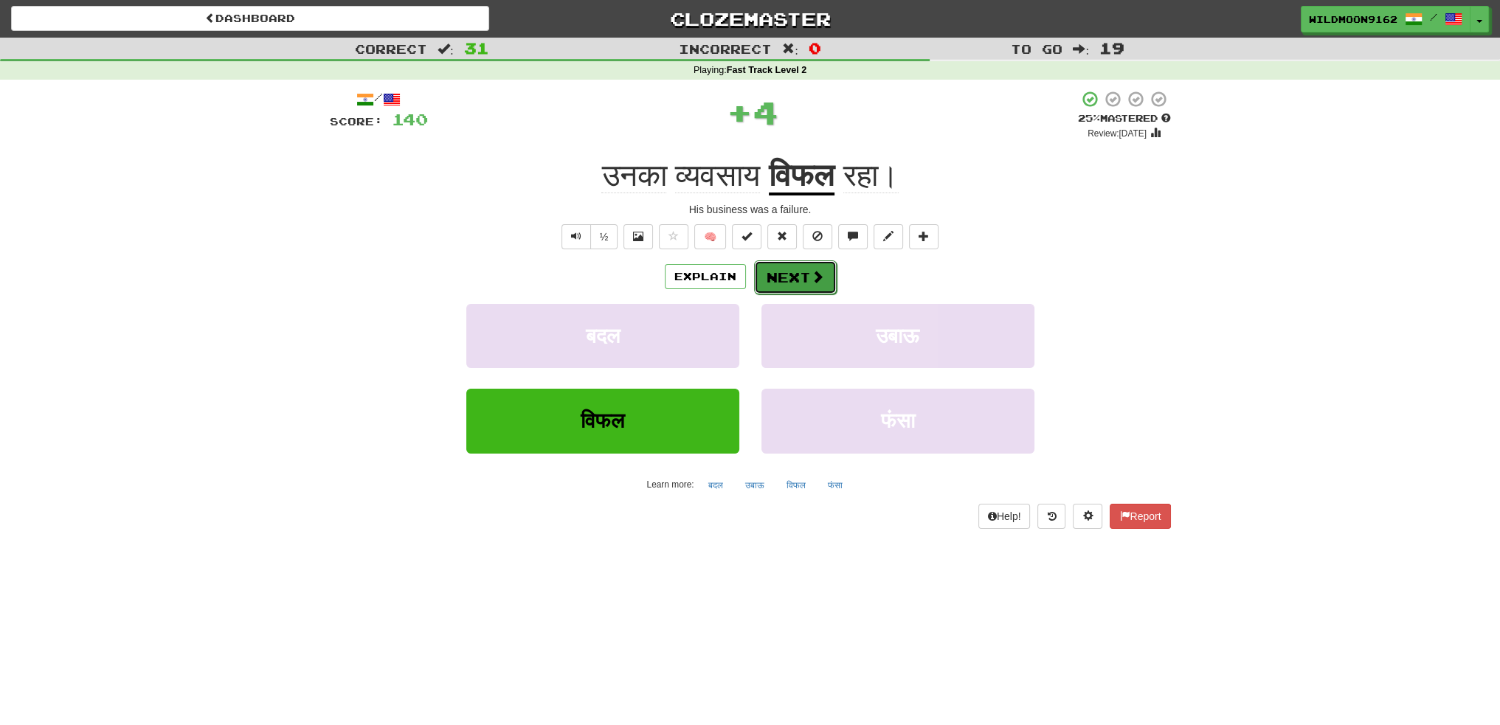
click at [812, 277] on span at bounding box center [817, 276] width 13 height 13
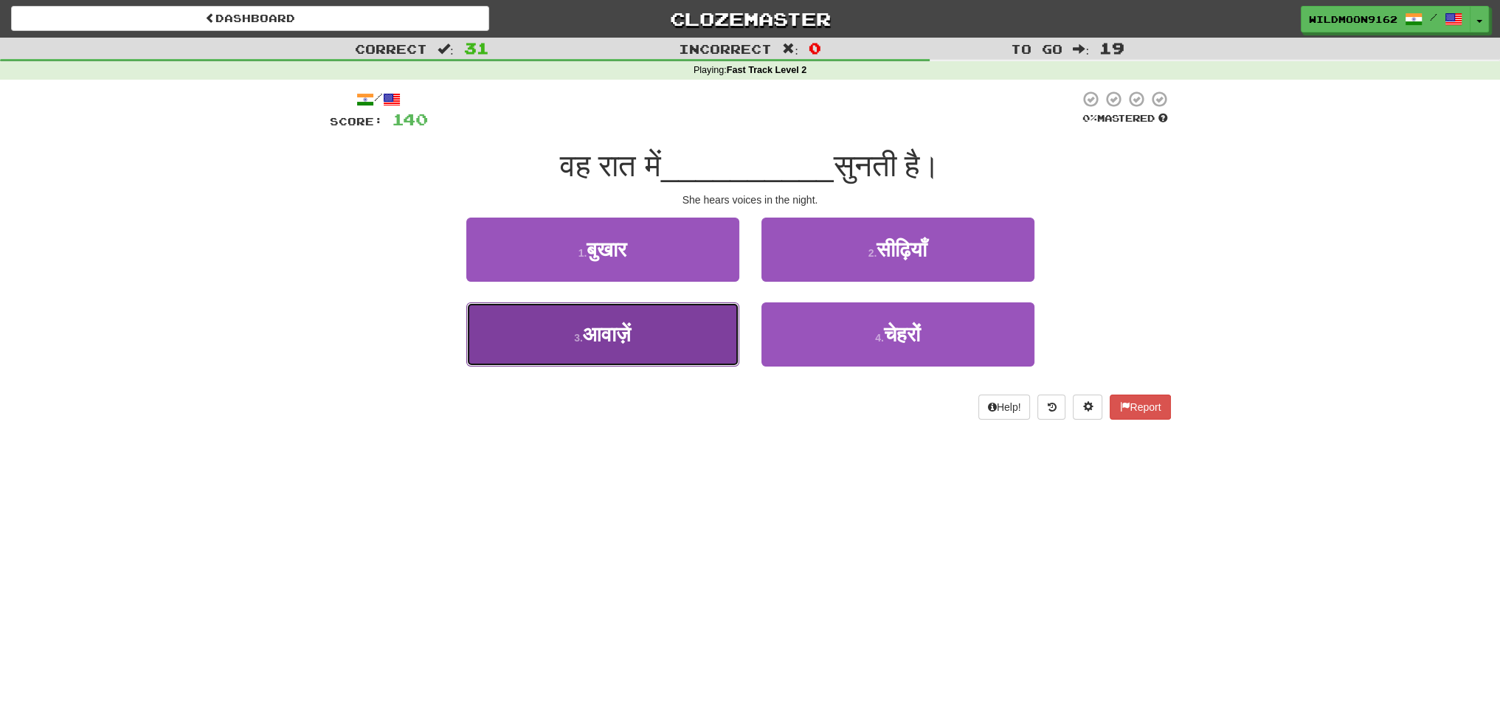
click at [657, 347] on button "3 . आवाज़ें" at bounding box center [602, 334] width 273 height 64
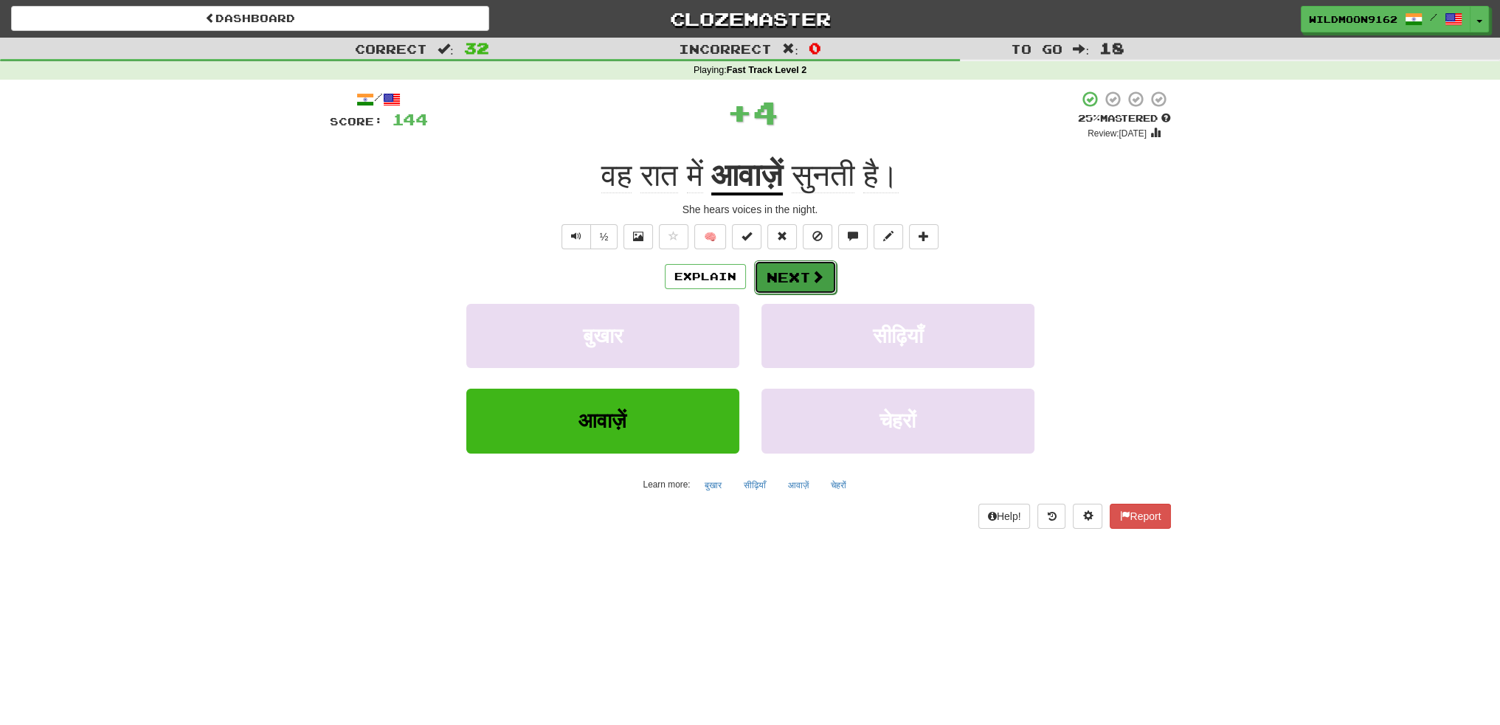
click at [782, 277] on button "Next" at bounding box center [795, 277] width 83 height 34
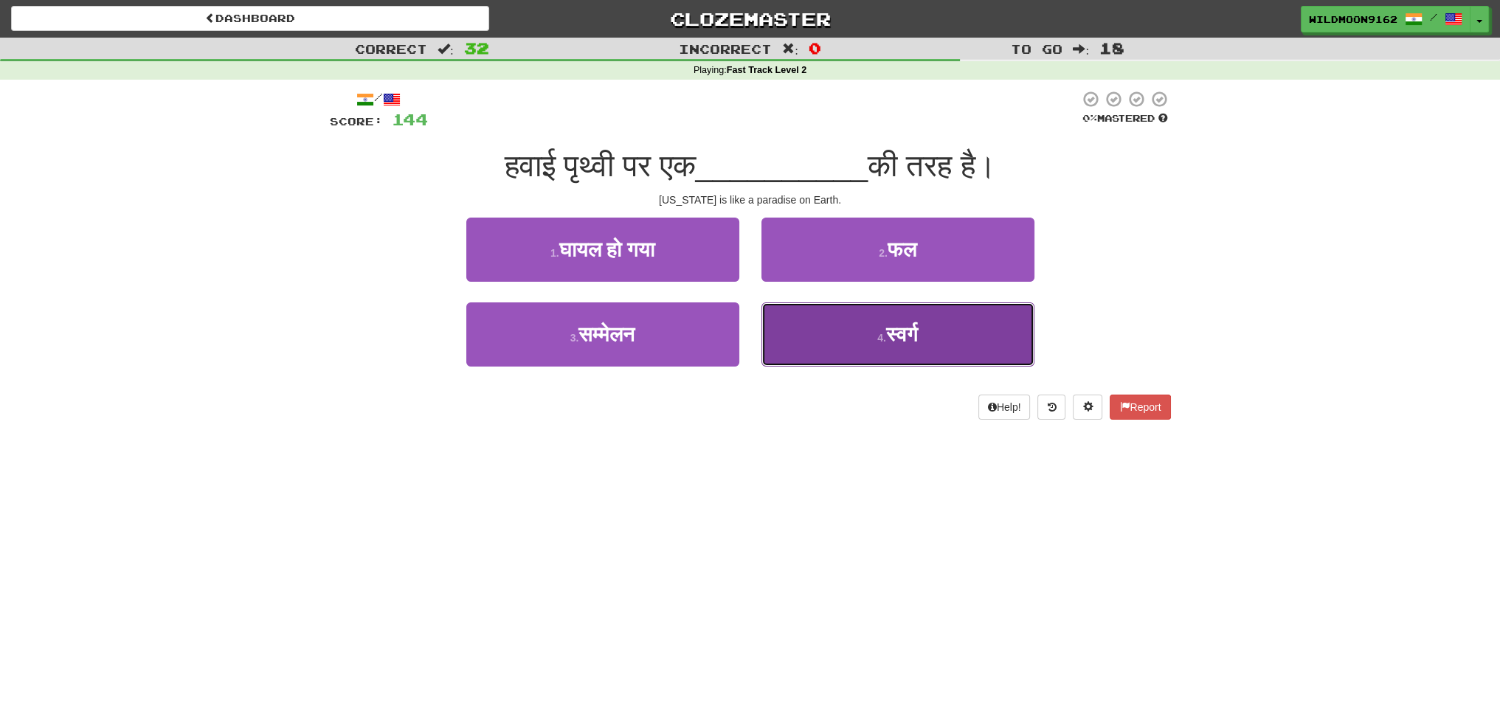
click at [907, 332] on span "स्वर्ग" at bounding box center [902, 334] width 32 height 23
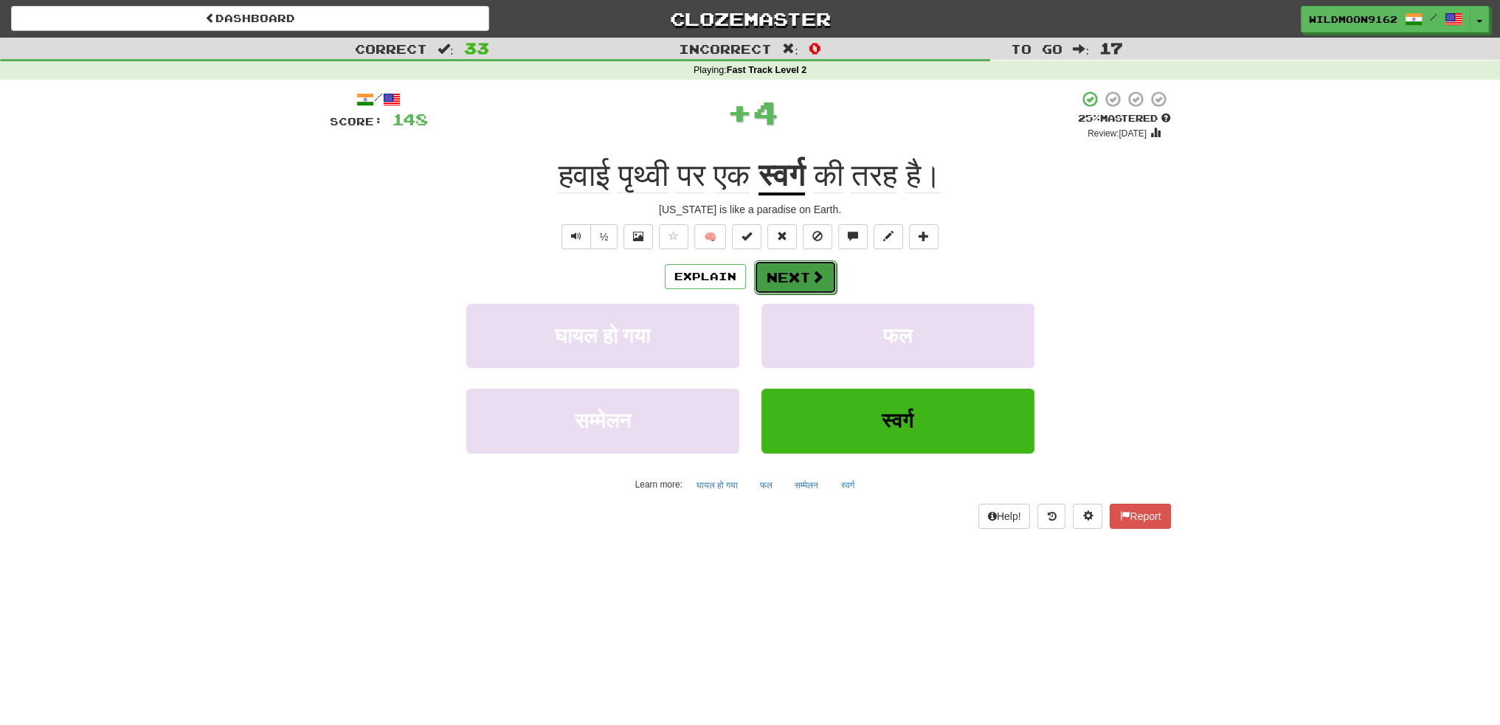
click at [785, 275] on button "Next" at bounding box center [795, 277] width 83 height 34
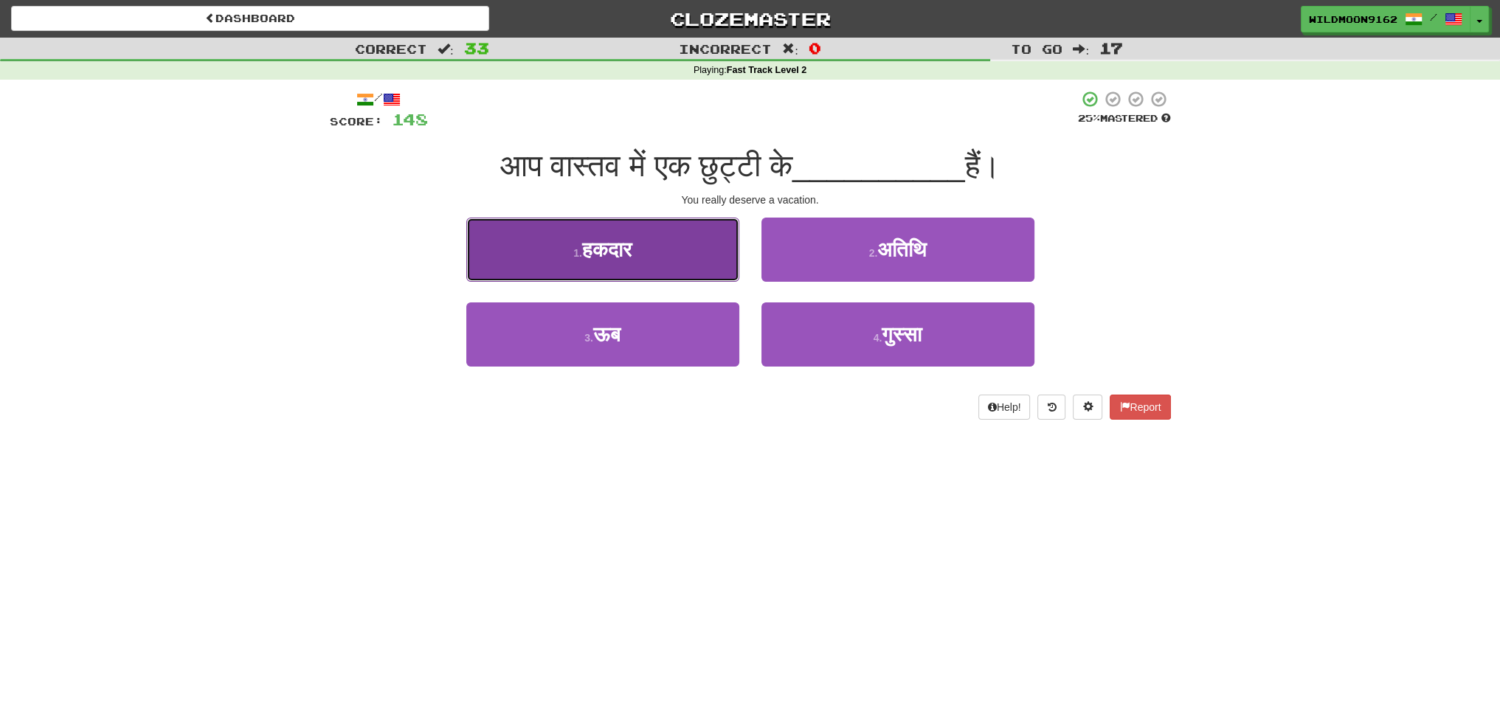
click at [629, 255] on span "हकदार" at bounding box center [606, 249] width 49 height 23
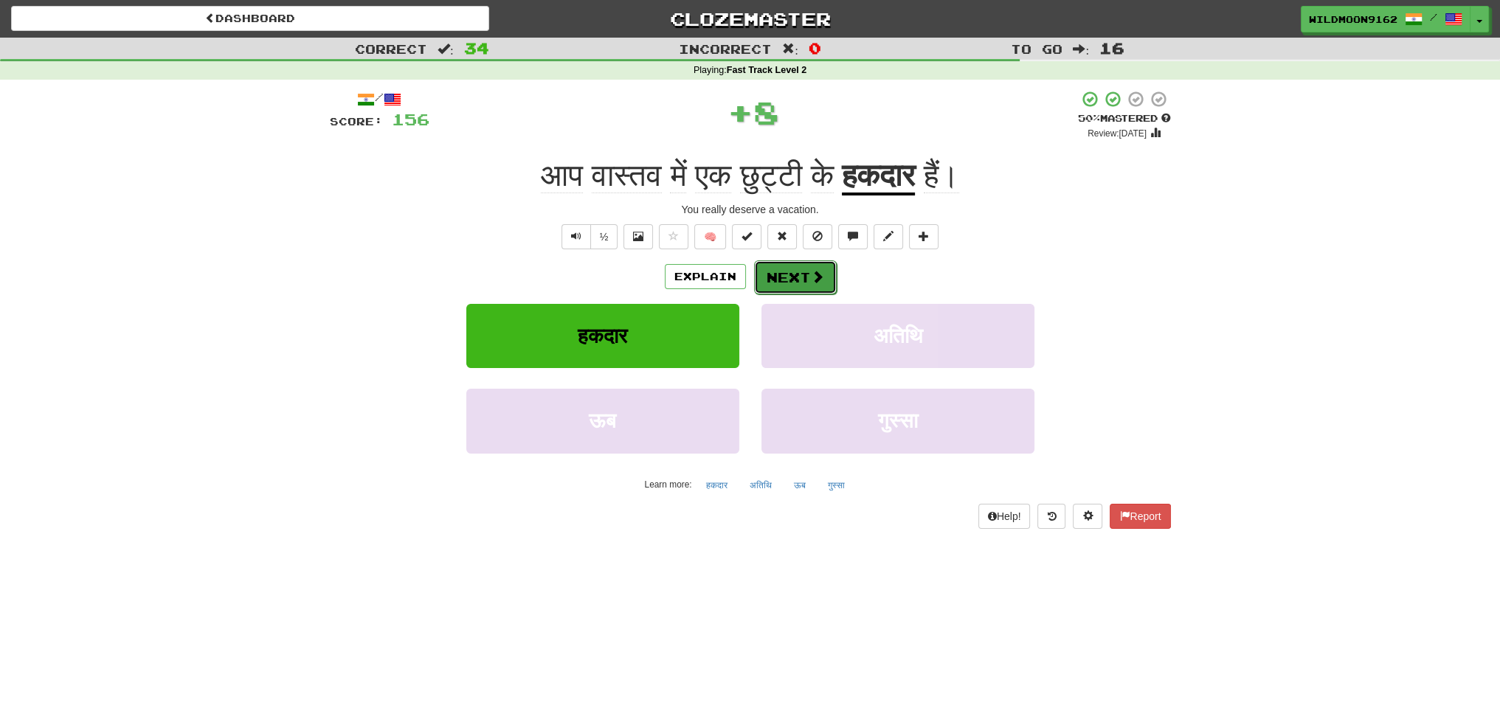
click at [811, 271] on span at bounding box center [817, 276] width 13 height 13
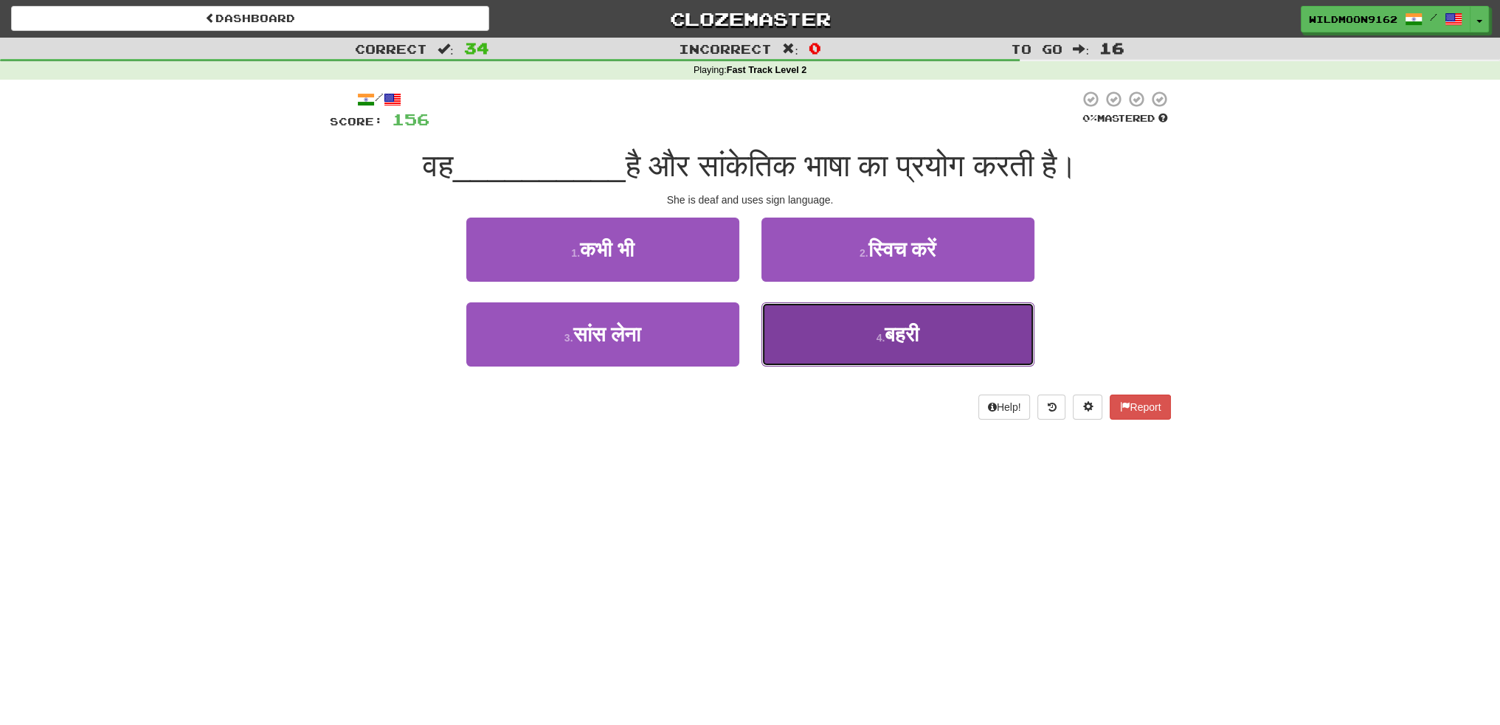
click at [906, 330] on span "बहरी" at bounding box center [902, 334] width 34 height 23
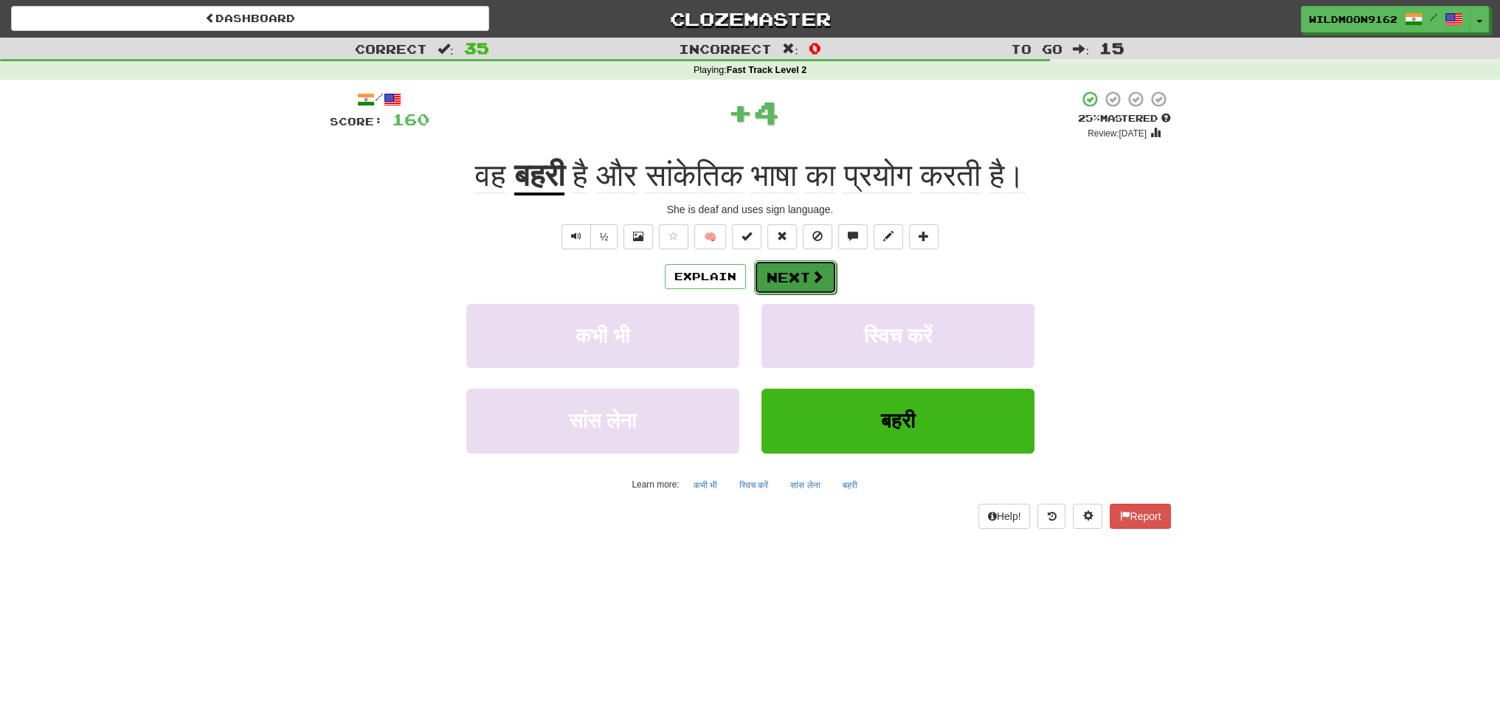
click at [801, 280] on button "Next" at bounding box center [795, 277] width 83 height 34
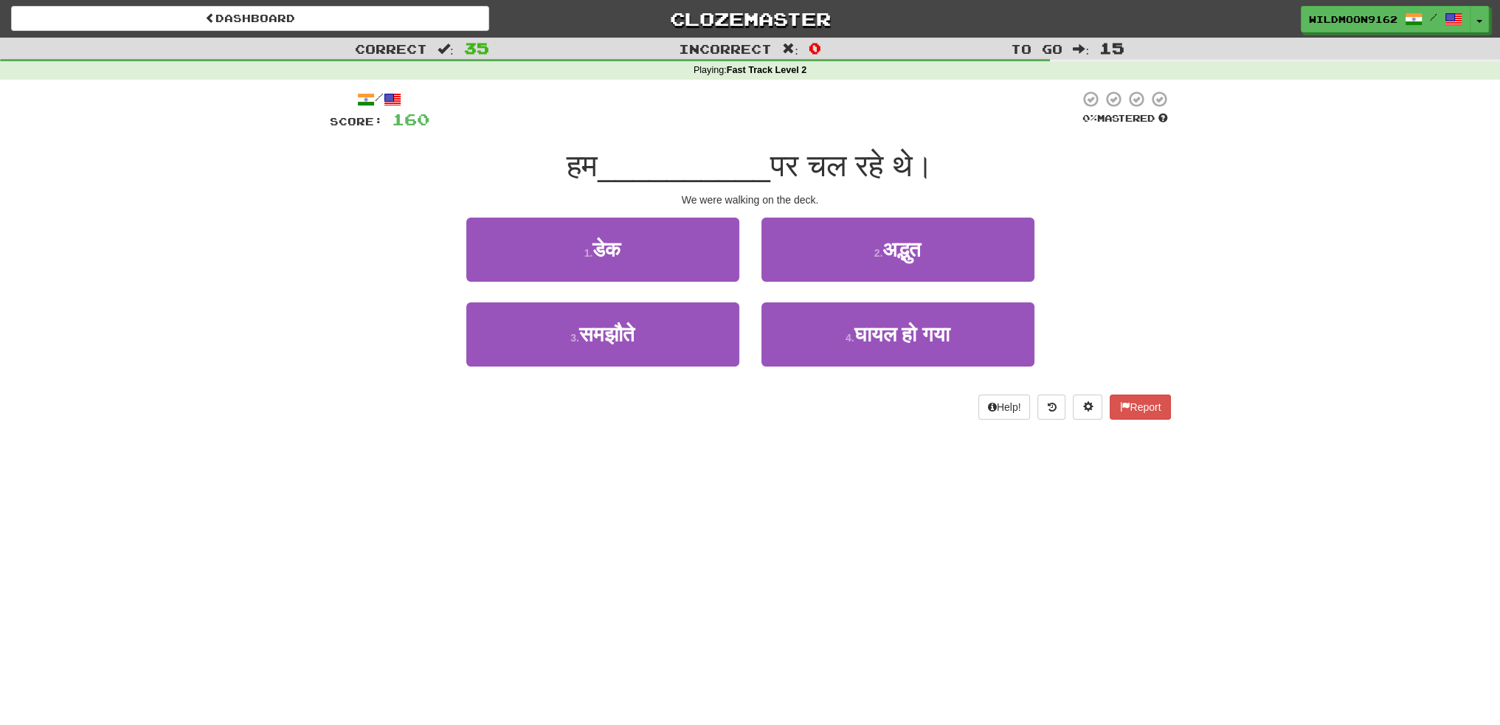
click at [313, 482] on div "Dashboard Clozemaster WildMoon9162 / Toggle Dropdown Dashboard Leaderboard Acti…" at bounding box center [750, 362] width 1500 height 725
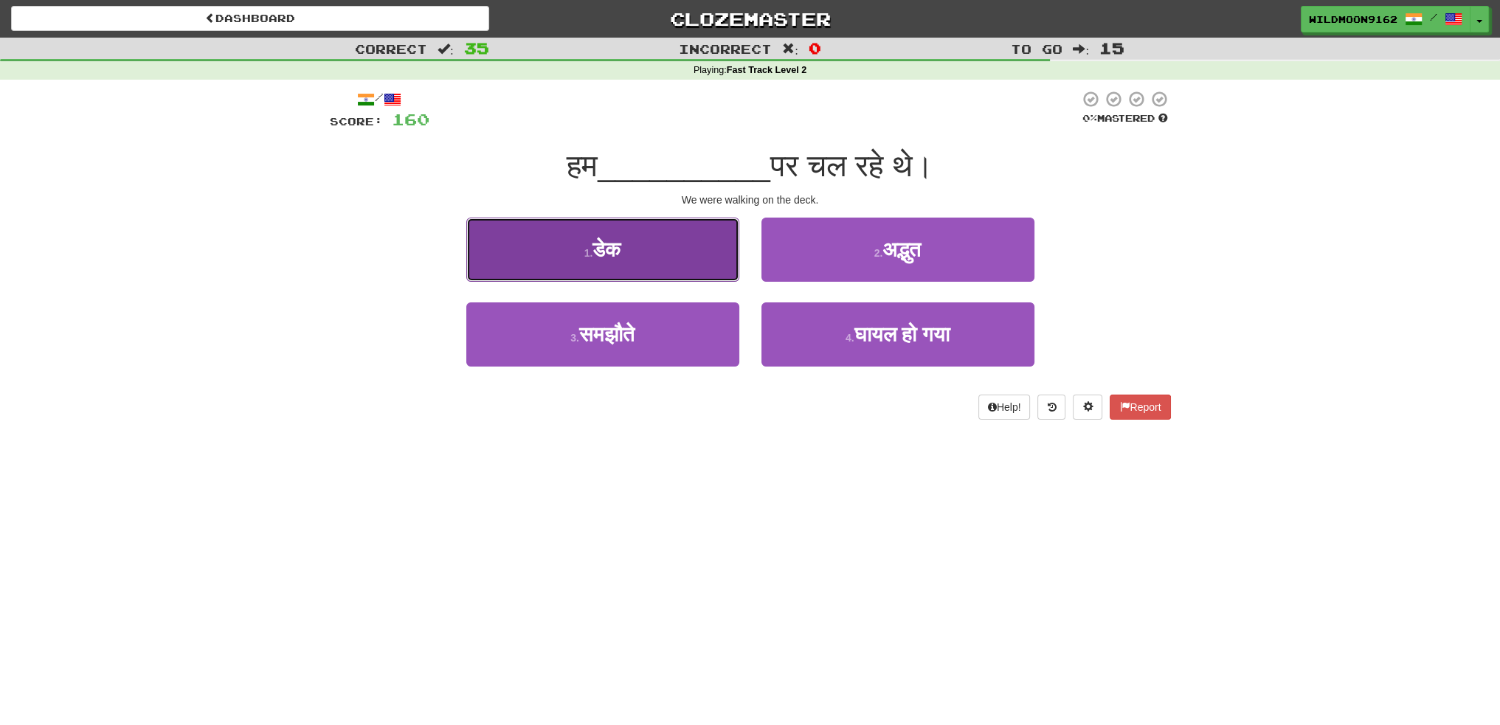
click at [658, 259] on button "1 . डेक" at bounding box center [602, 250] width 273 height 64
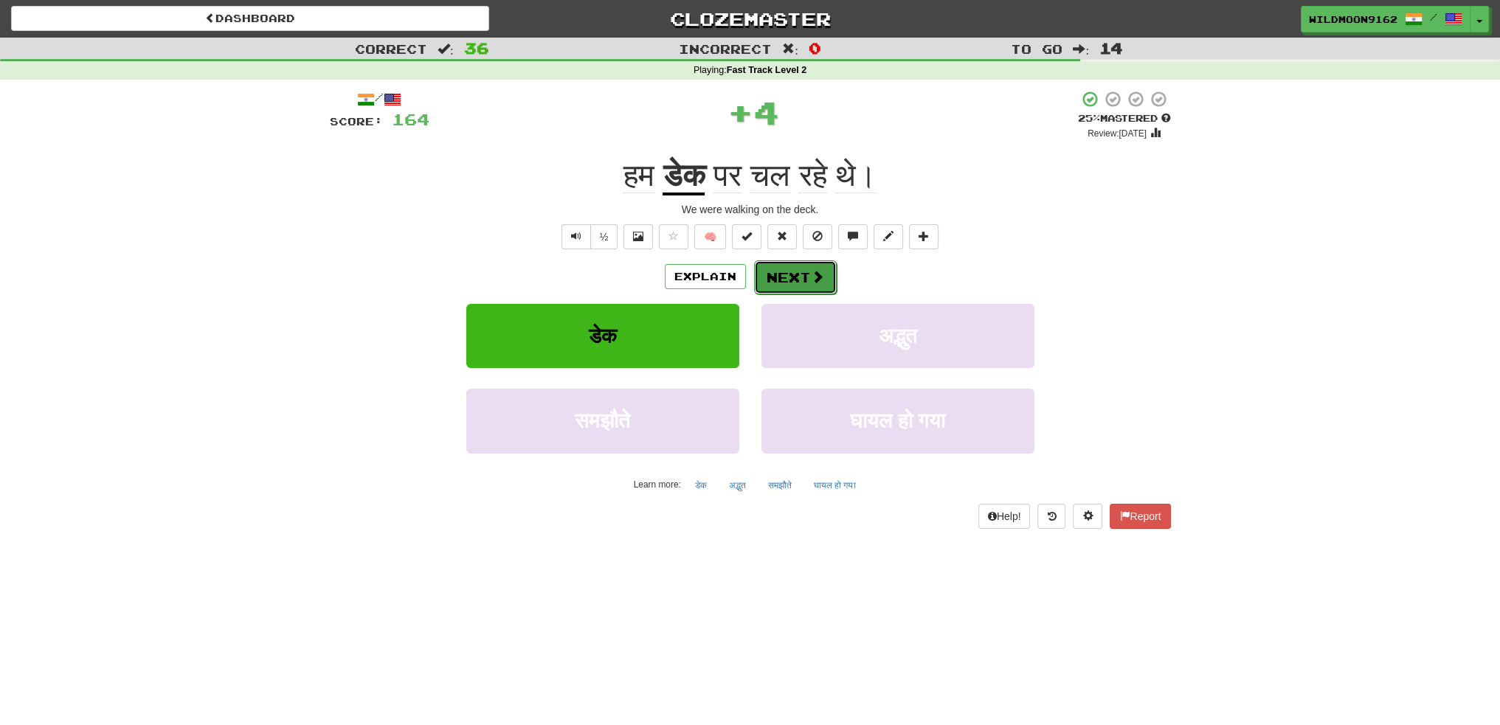
click at [797, 274] on button "Next" at bounding box center [795, 277] width 83 height 34
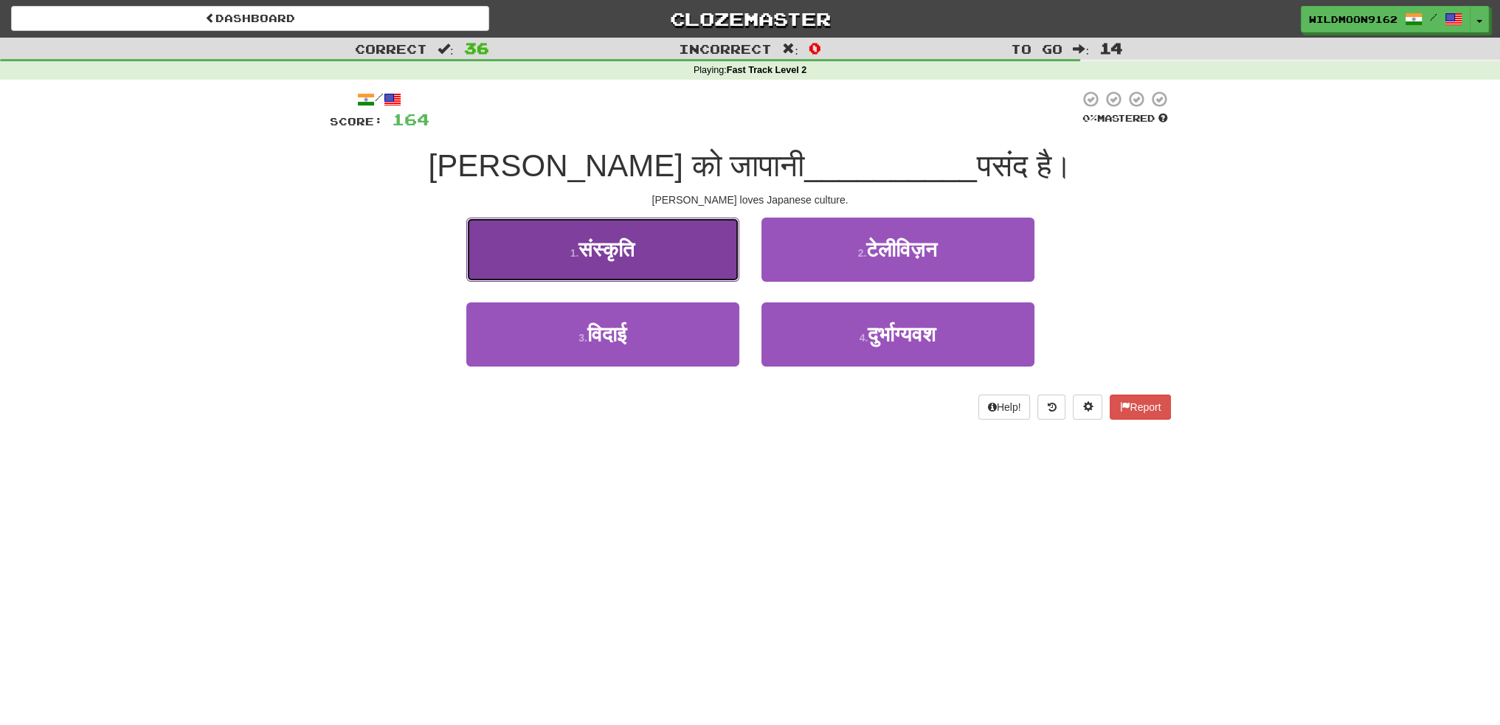
click at [667, 260] on button "1 . संस्कृति" at bounding box center [602, 250] width 273 height 64
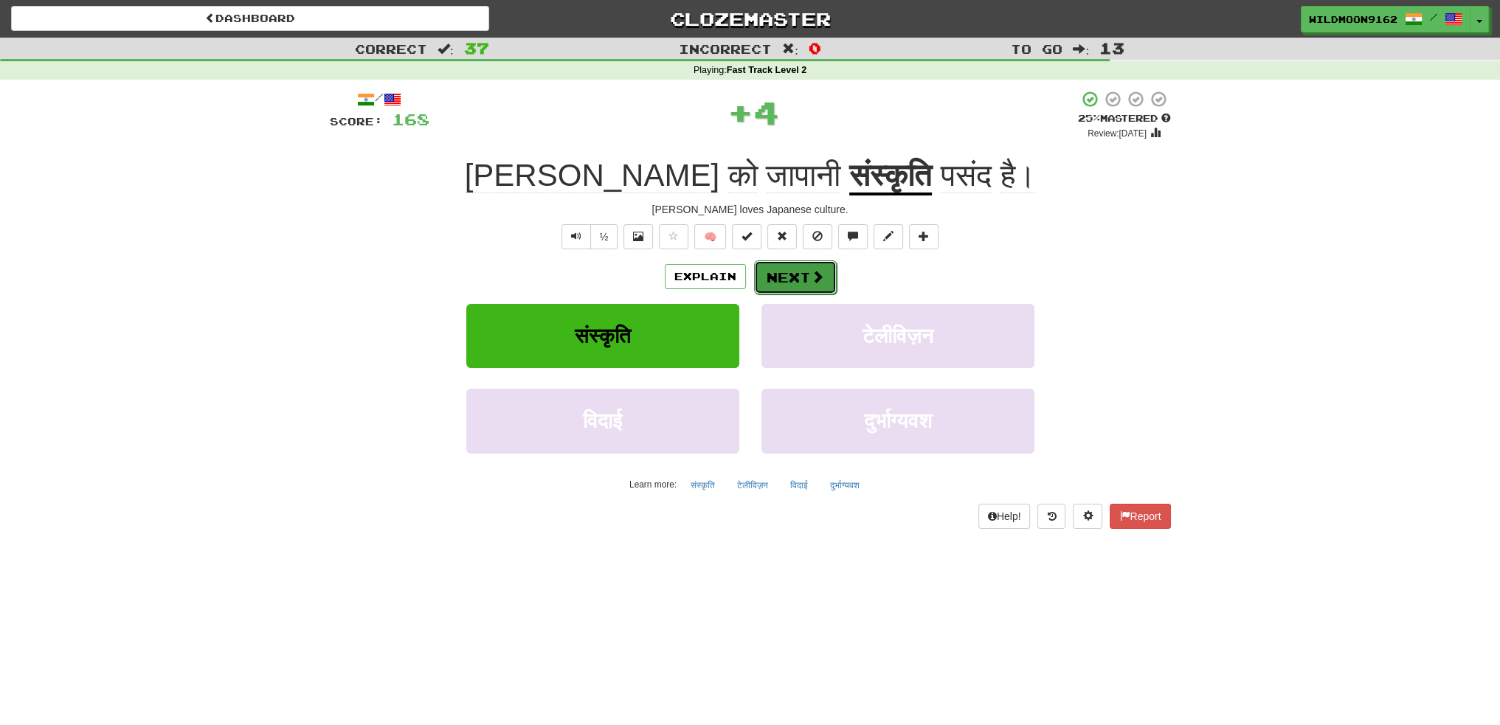
click at [797, 279] on button "Next" at bounding box center [795, 277] width 83 height 34
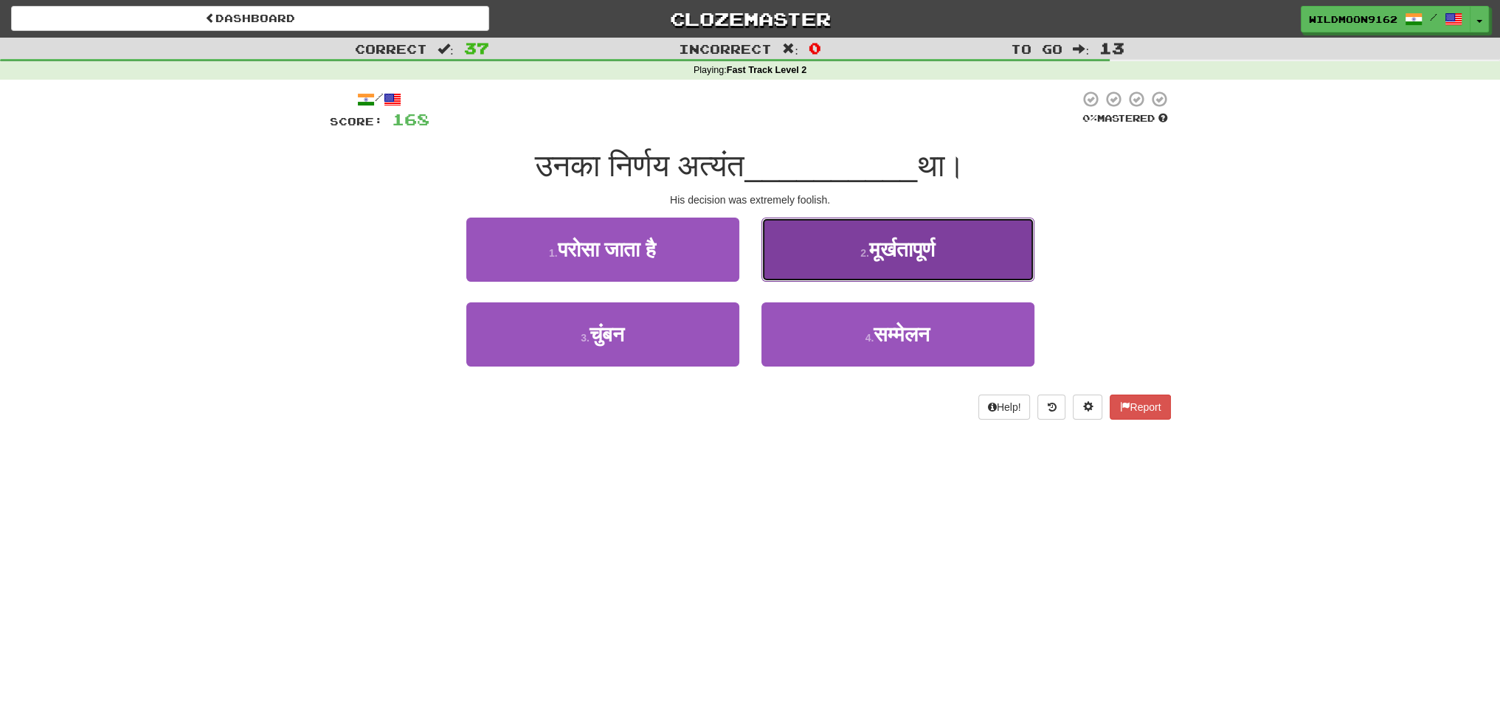
click at [896, 255] on span "मूर्खतापूर्ण" at bounding box center [902, 249] width 66 height 23
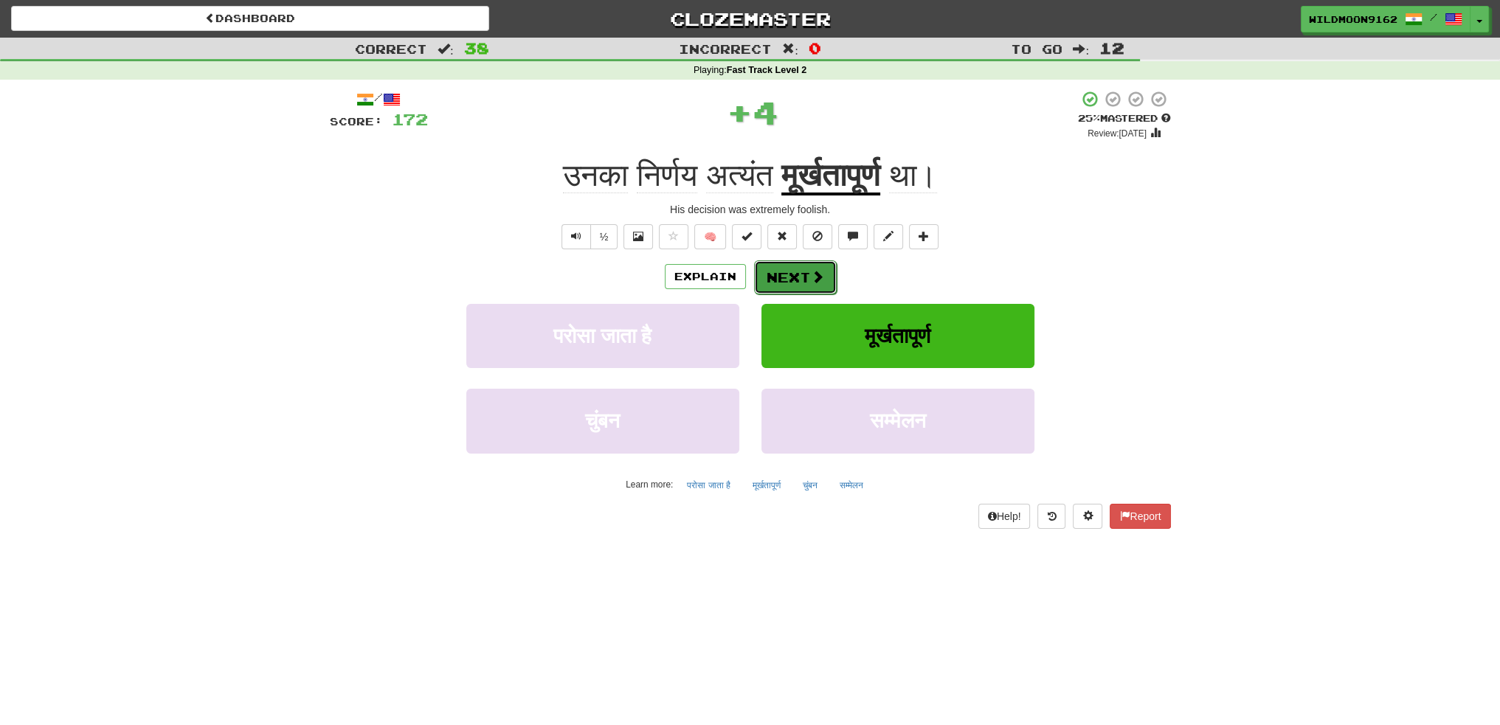
click at [786, 278] on button "Next" at bounding box center [795, 277] width 83 height 34
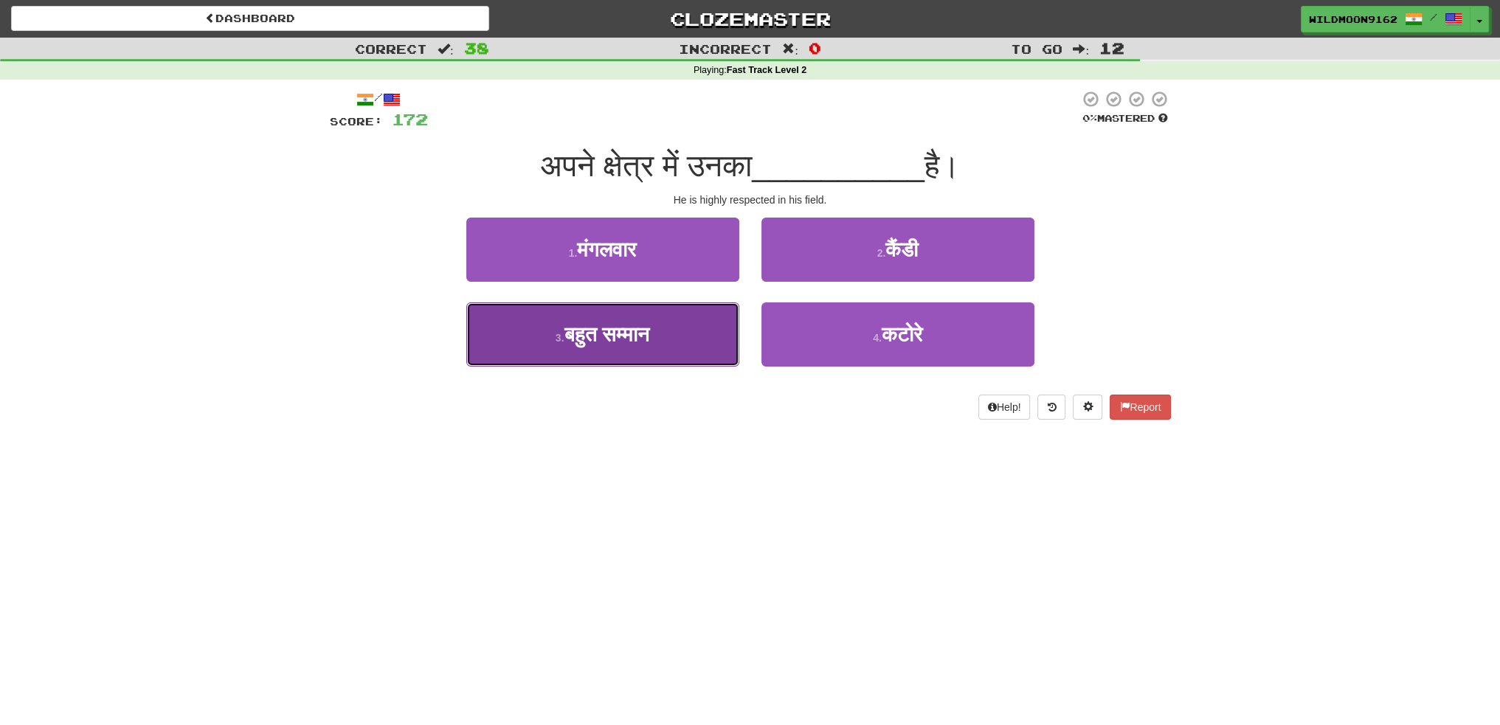
click at [601, 340] on span "बहुत सम्मान" at bounding box center [607, 334] width 86 height 23
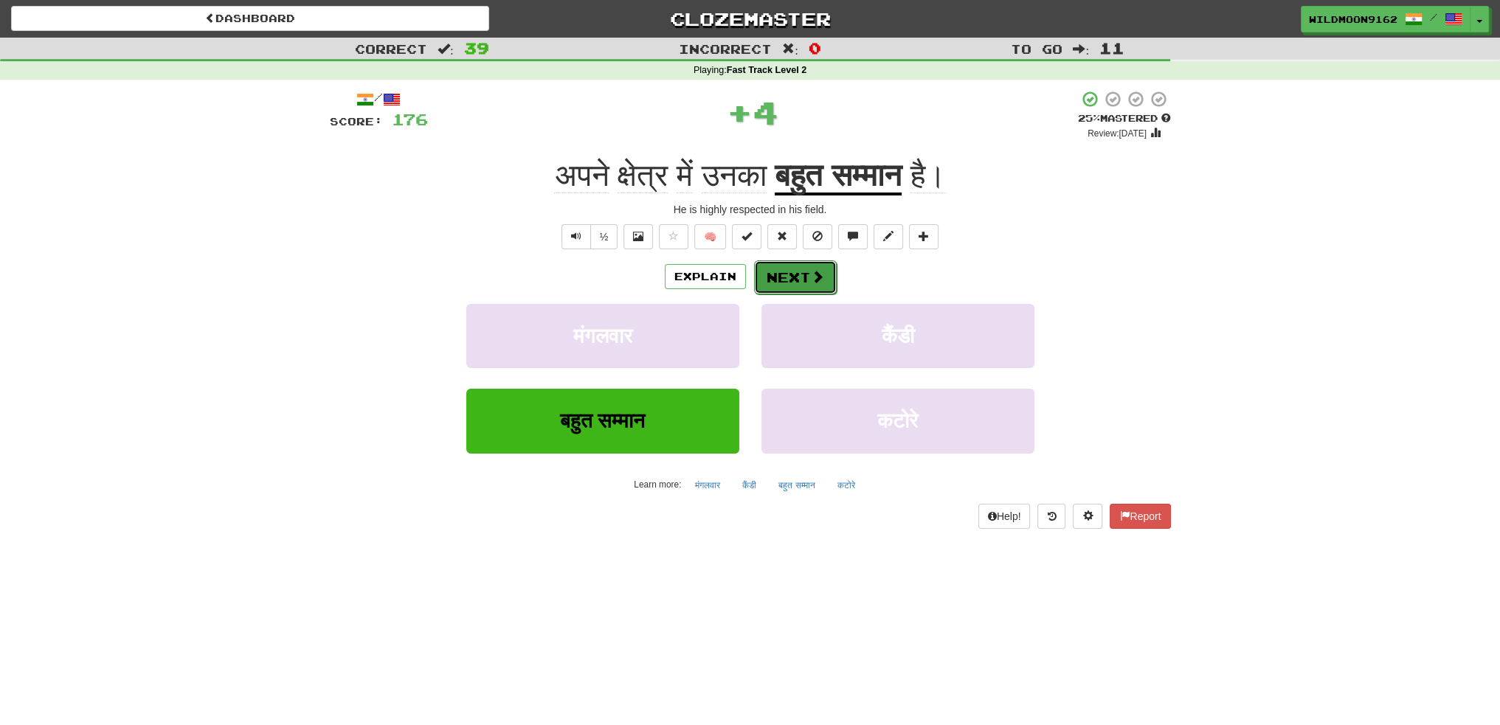
click at [811, 283] on span at bounding box center [817, 276] width 13 height 13
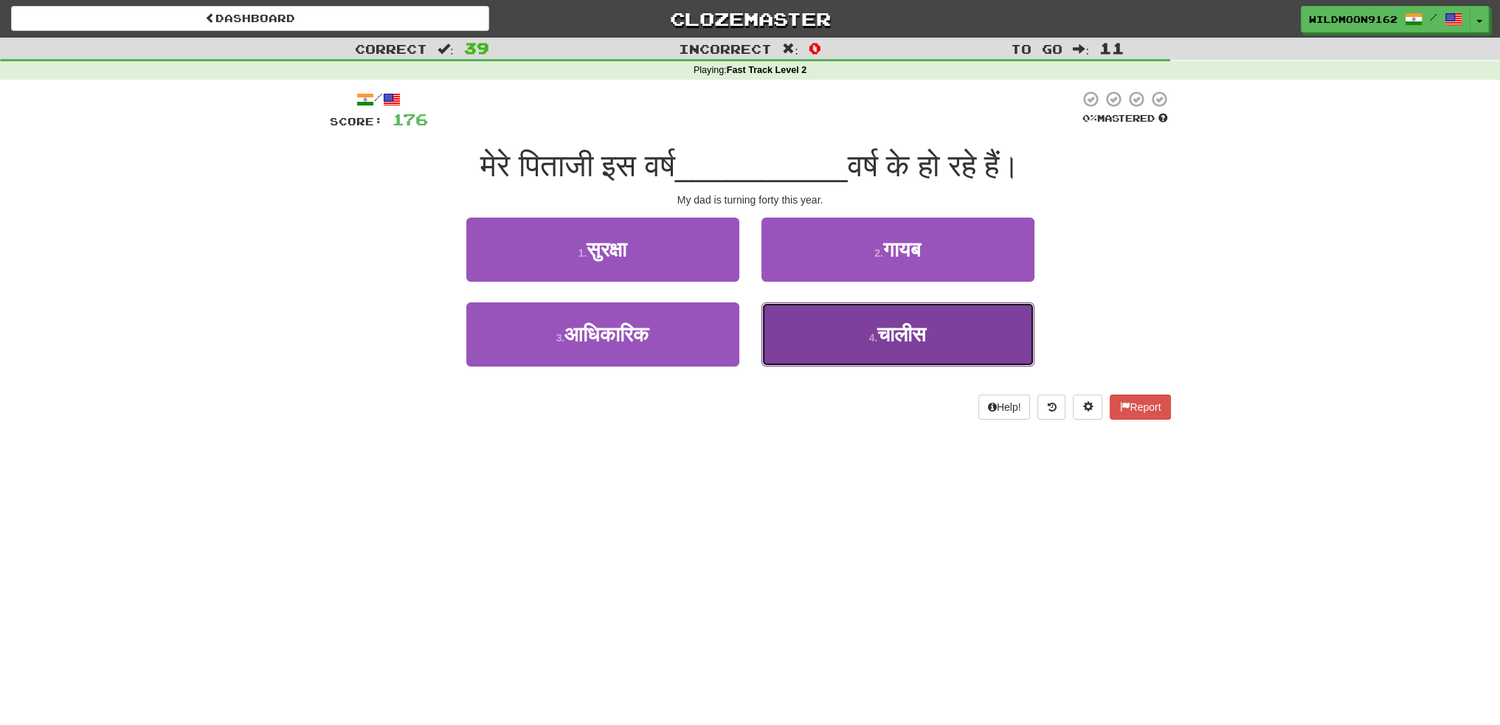
click at [850, 346] on button "4 . चालीस" at bounding box center [897, 334] width 273 height 64
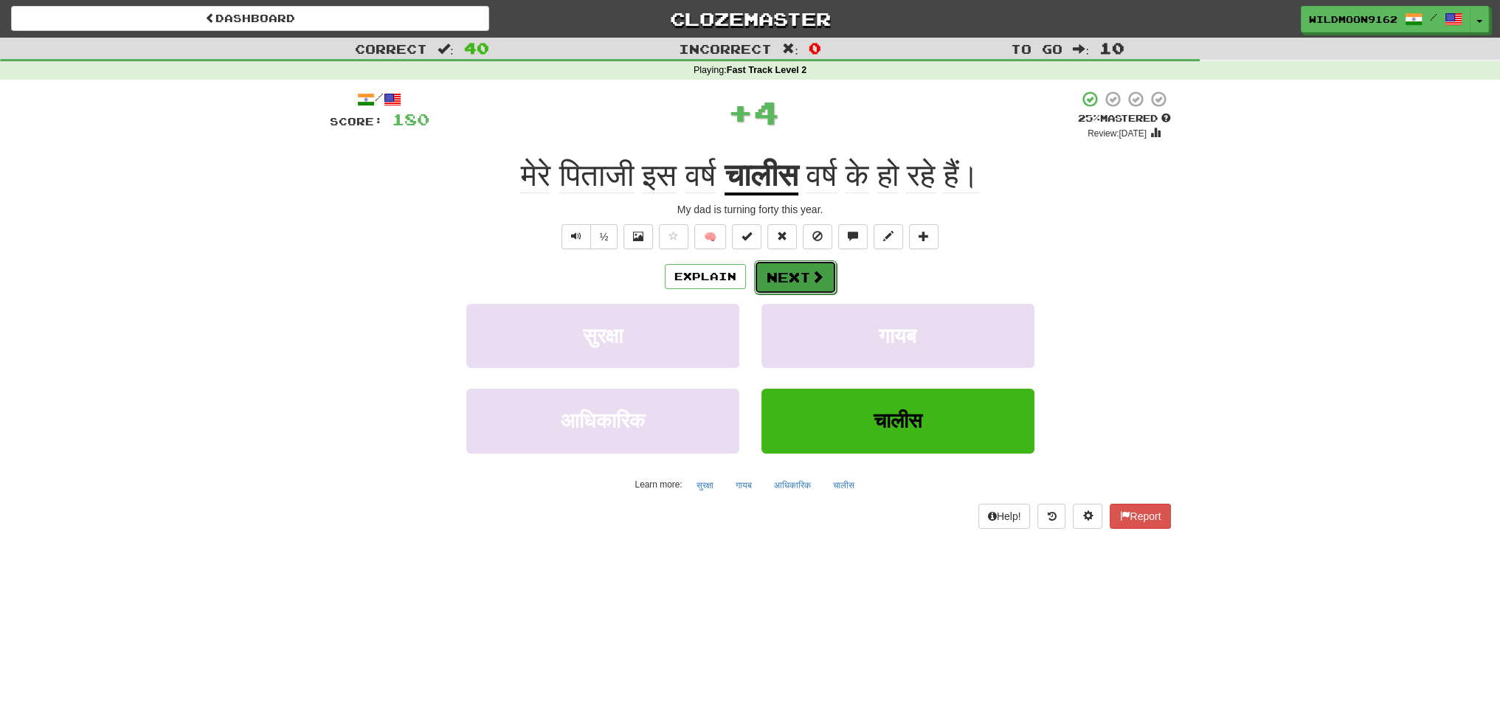
click at [791, 280] on button "Next" at bounding box center [795, 277] width 83 height 34
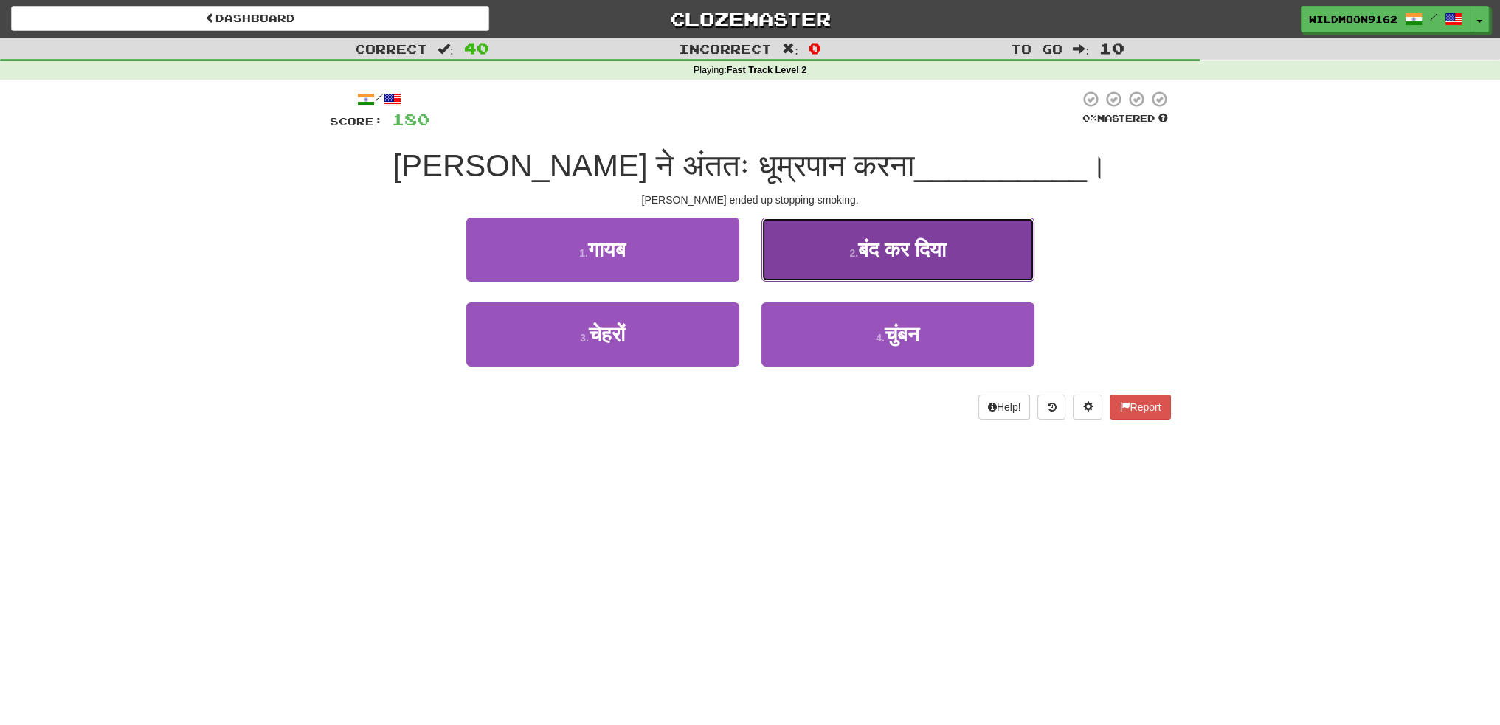
click at [882, 244] on span "बंद कर दिया" at bounding box center [902, 249] width 88 height 23
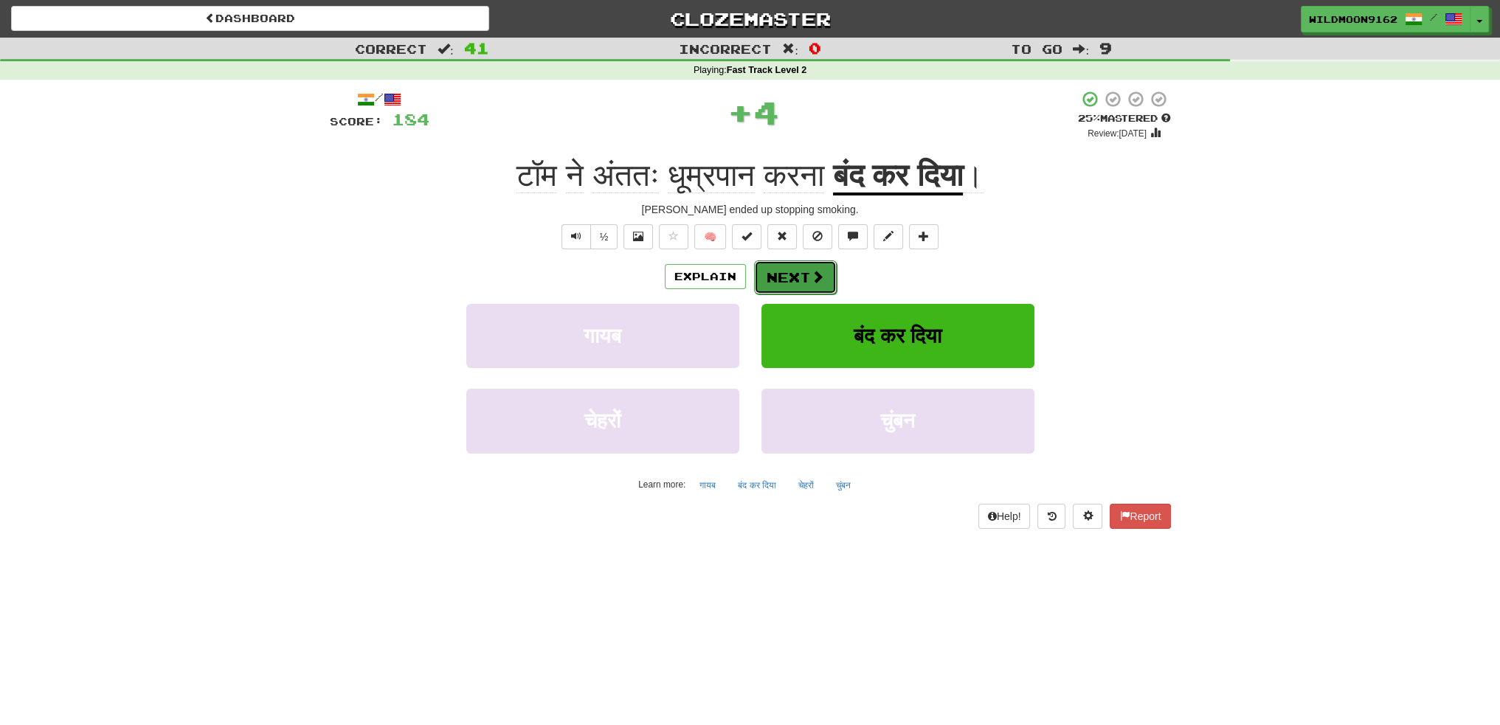
click at [811, 276] on span at bounding box center [817, 276] width 13 height 13
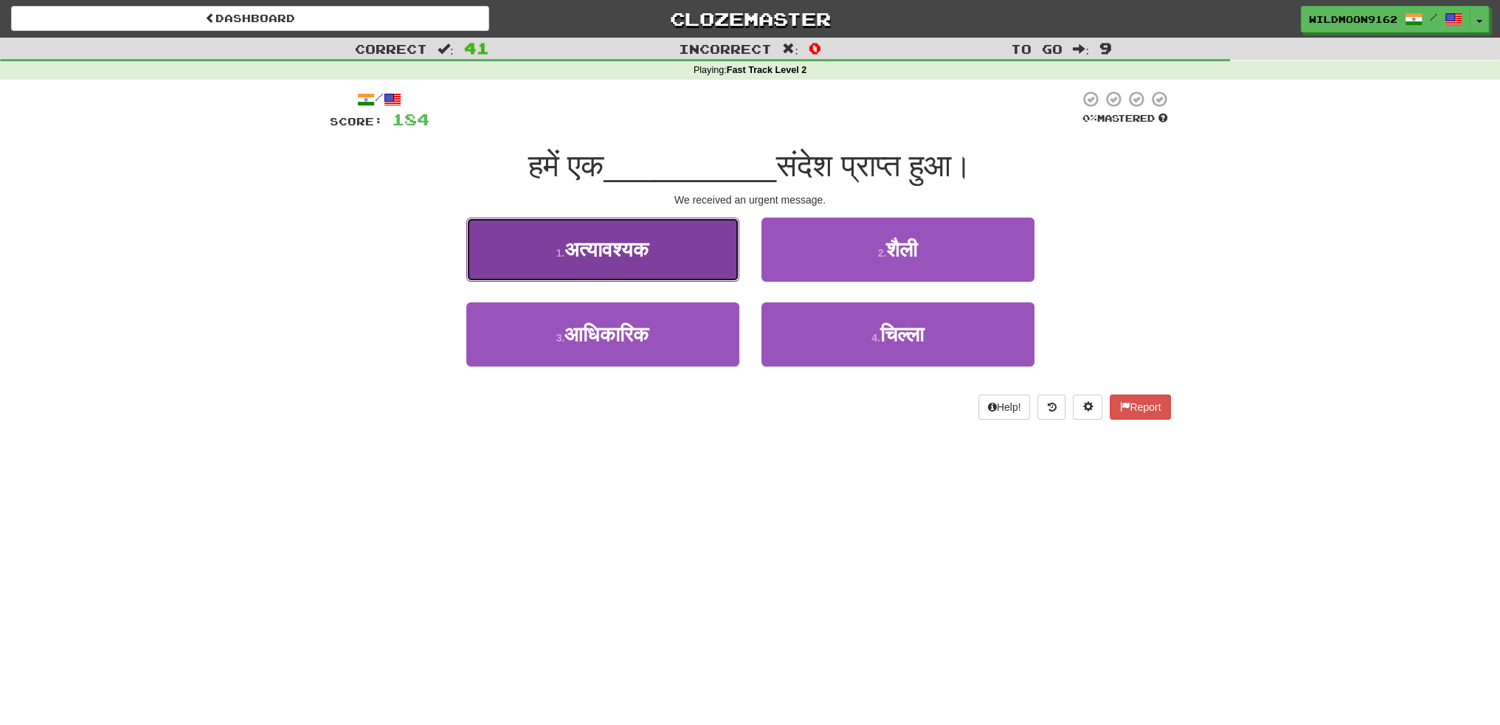
click at [593, 238] on span "अत्यावश्यक" at bounding box center [606, 249] width 84 height 23
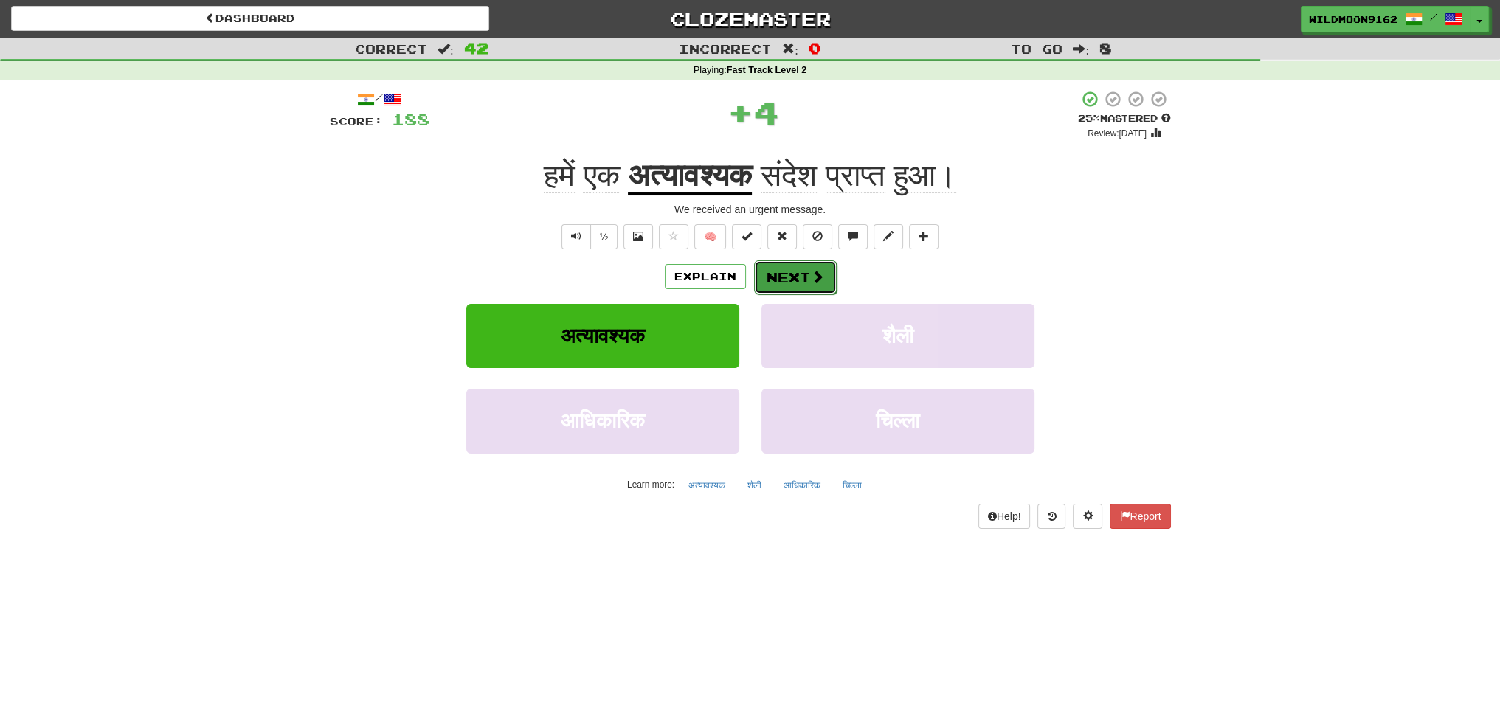
click at [800, 273] on button "Next" at bounding box center [795, 277] width 83 height 34
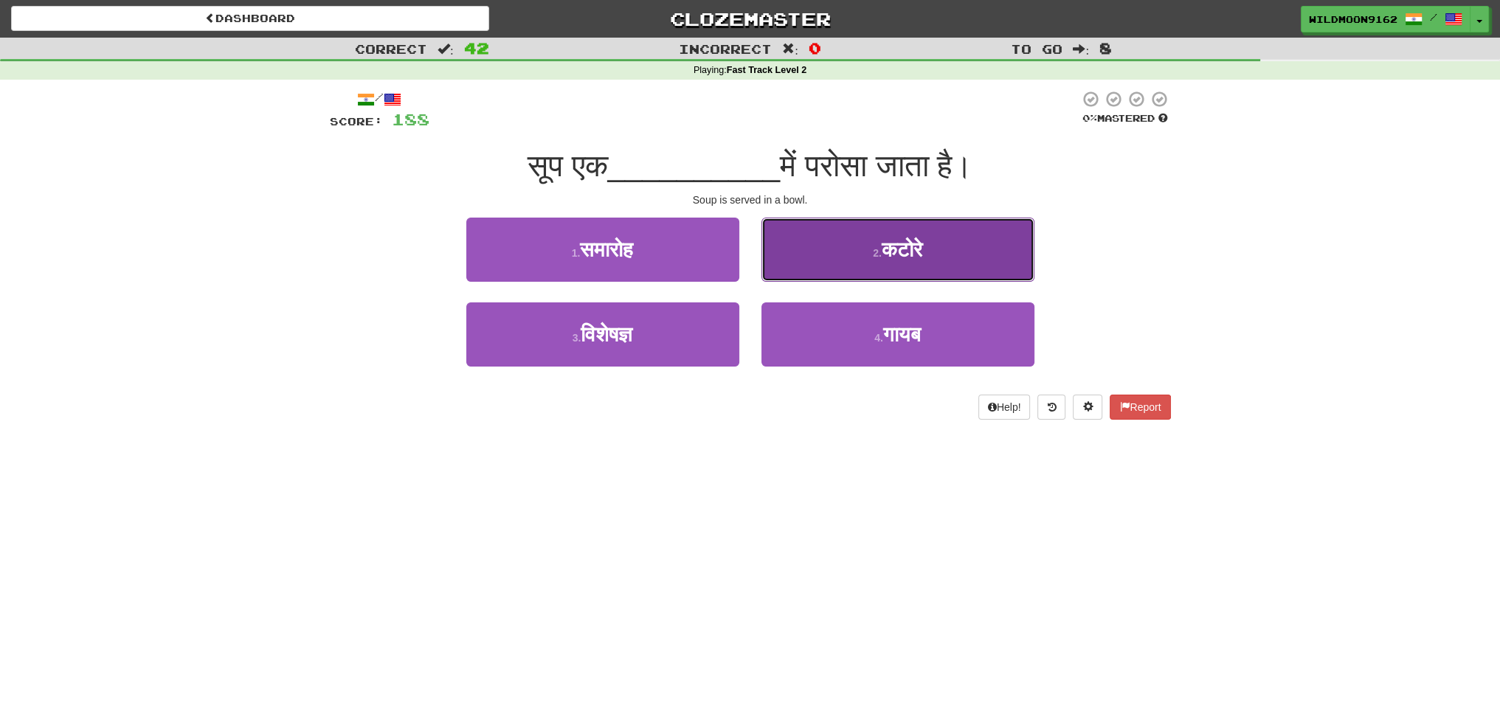
click at [895, 246] on span "कटोरे" at bounding box center [902, 249] width 41 height 23
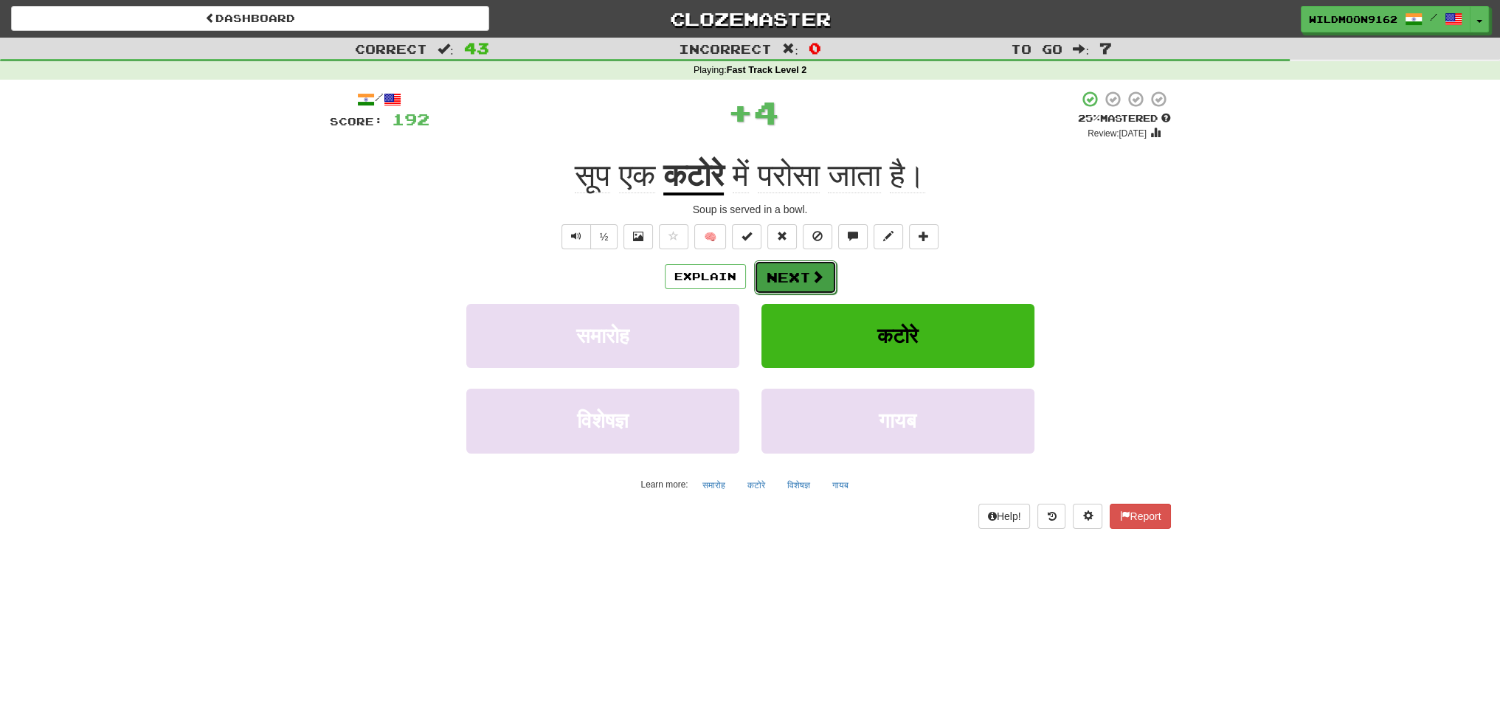
click at [817, 271] on span at bounding box center [817, 276] width 13 height 13
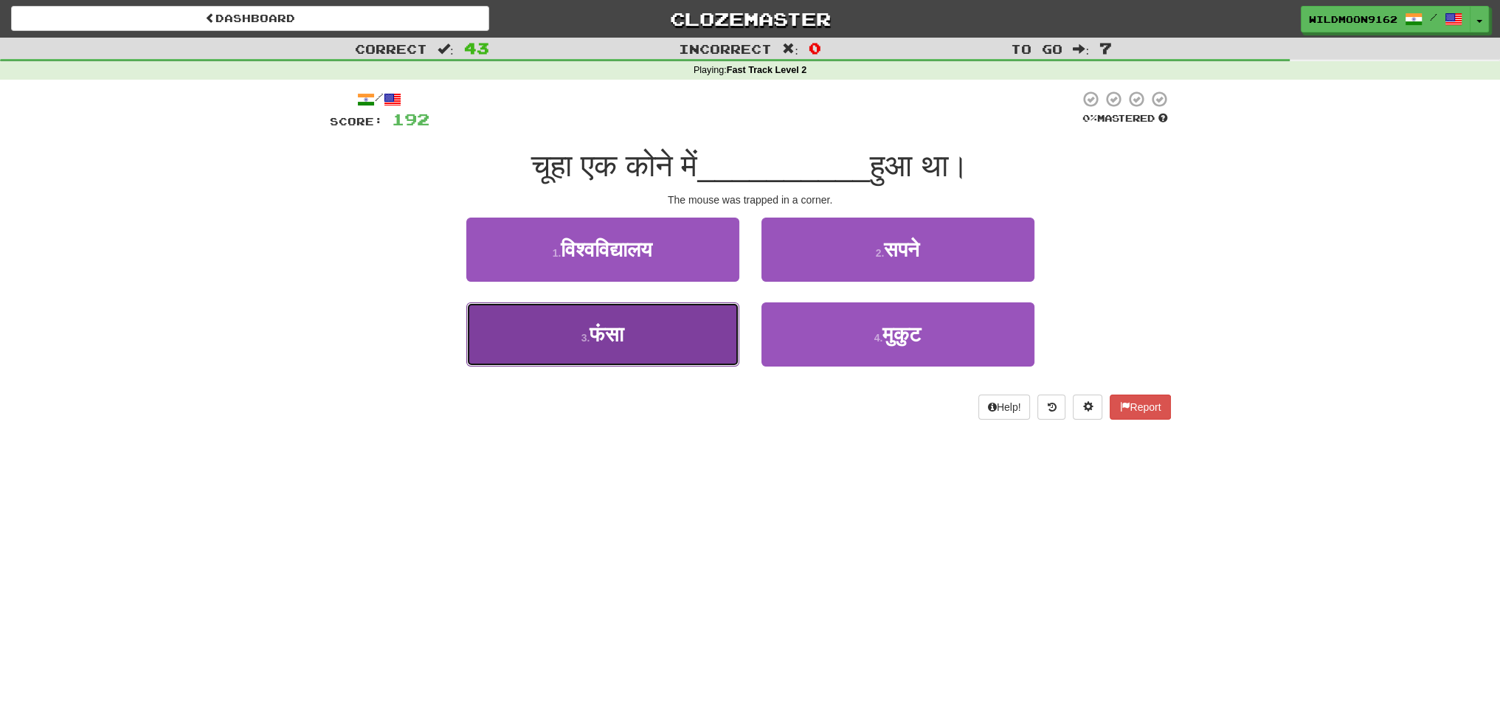
click at [651, 333] on button "3 . फंसा" at bounding box center [602, 334] width 273 height 64
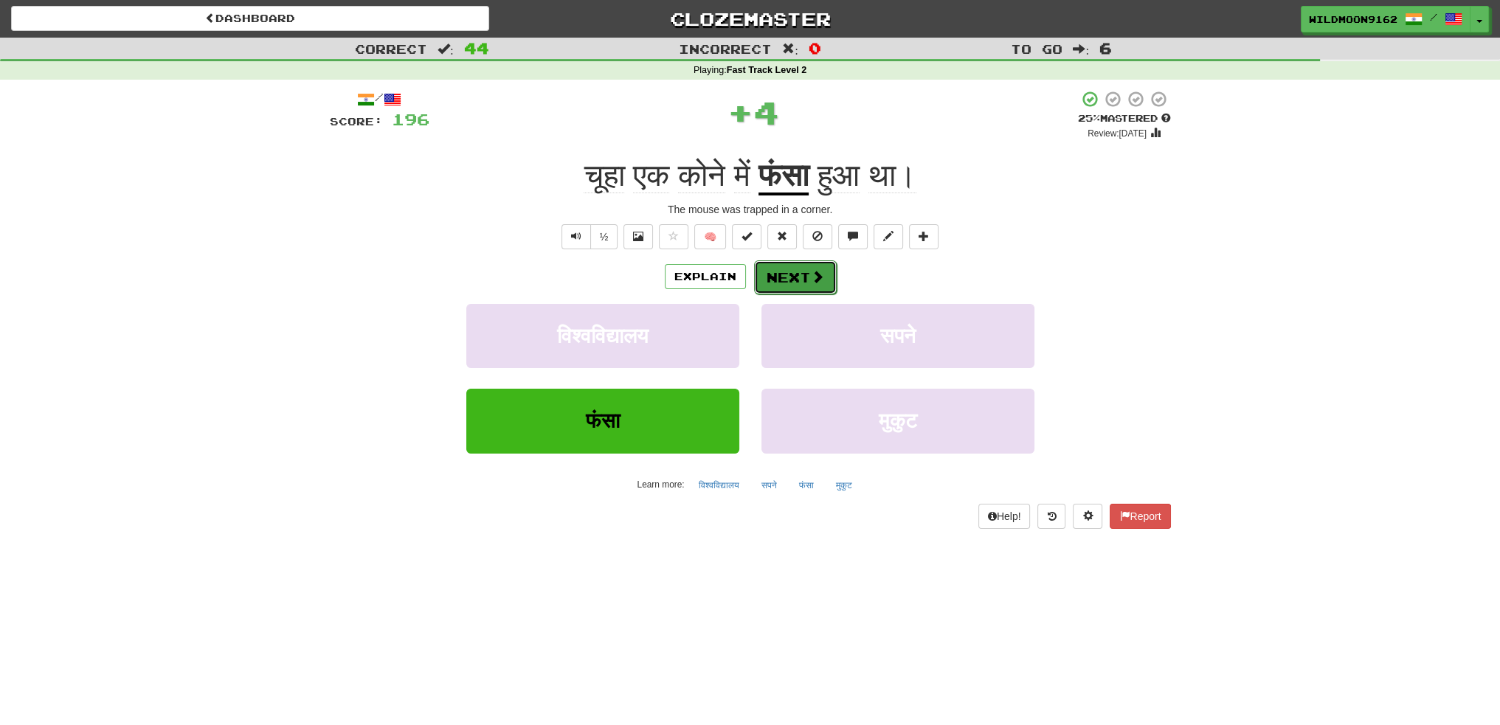
click at [797, 279] on button "Next" at bounding box center [795, 277] width 83 height 34
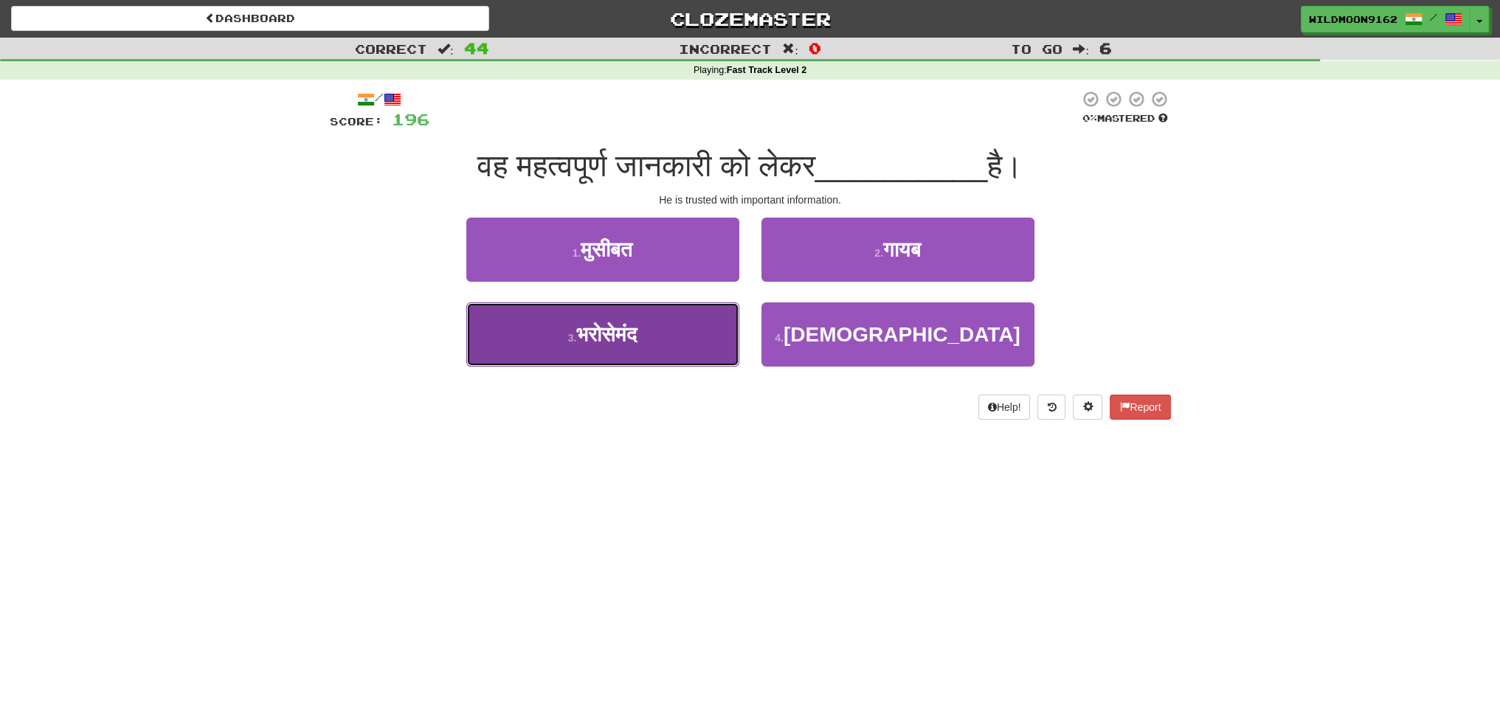
click at [630, 342] on span "भरोसेमंद" at bounding box center [606, 334] width 60 height 23
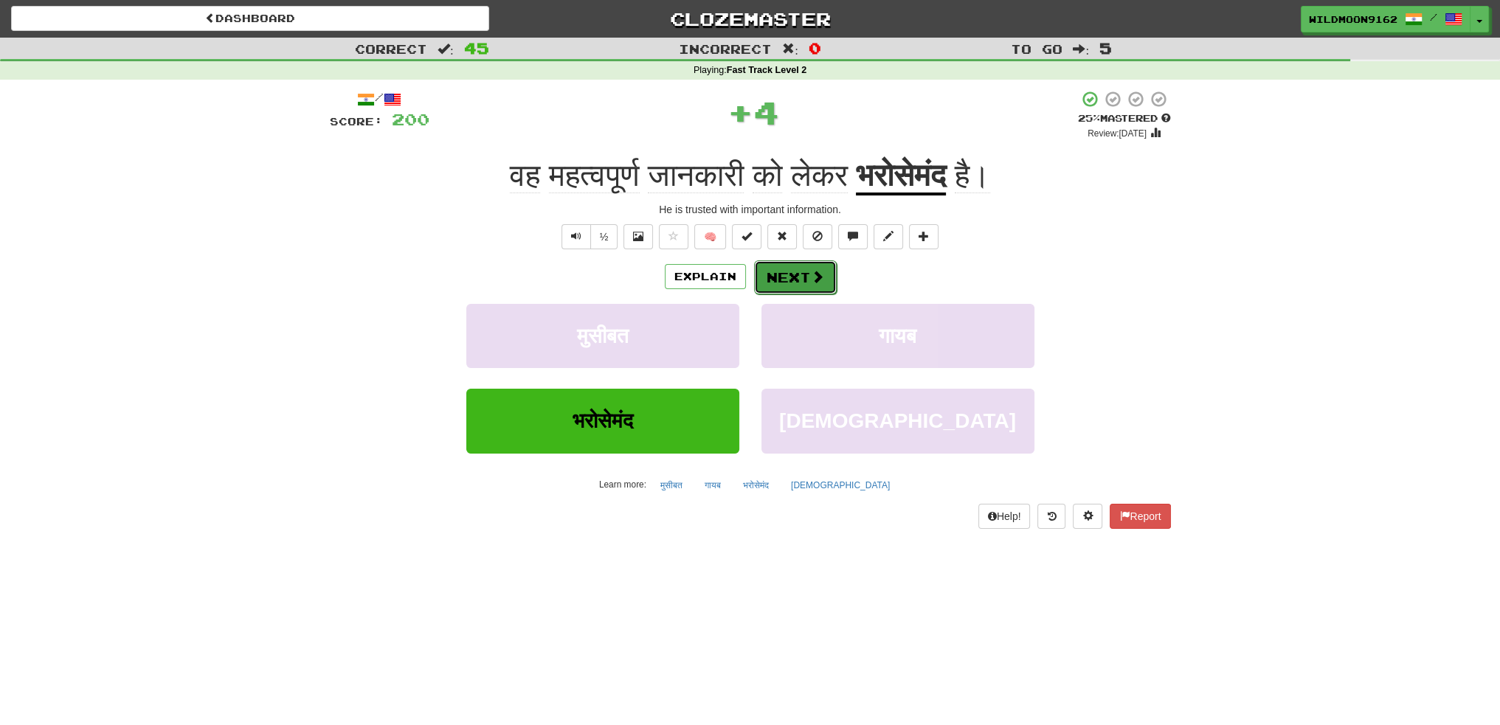
click at [814, 272] on span at bounding box center [817, 276] width 13 height 13
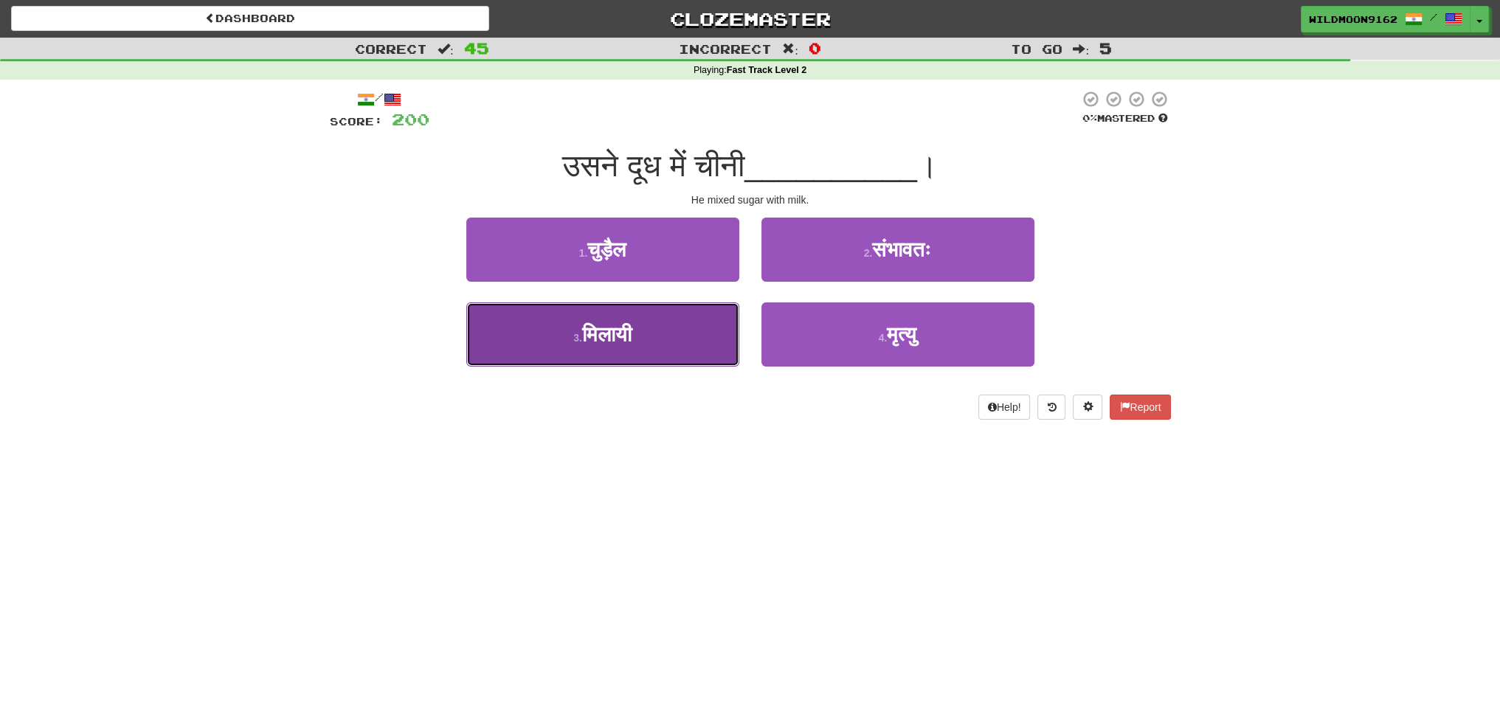
click at [643, 333] on button "3 . मिलायी" at bounding box center [602, 334] width 273 height 64
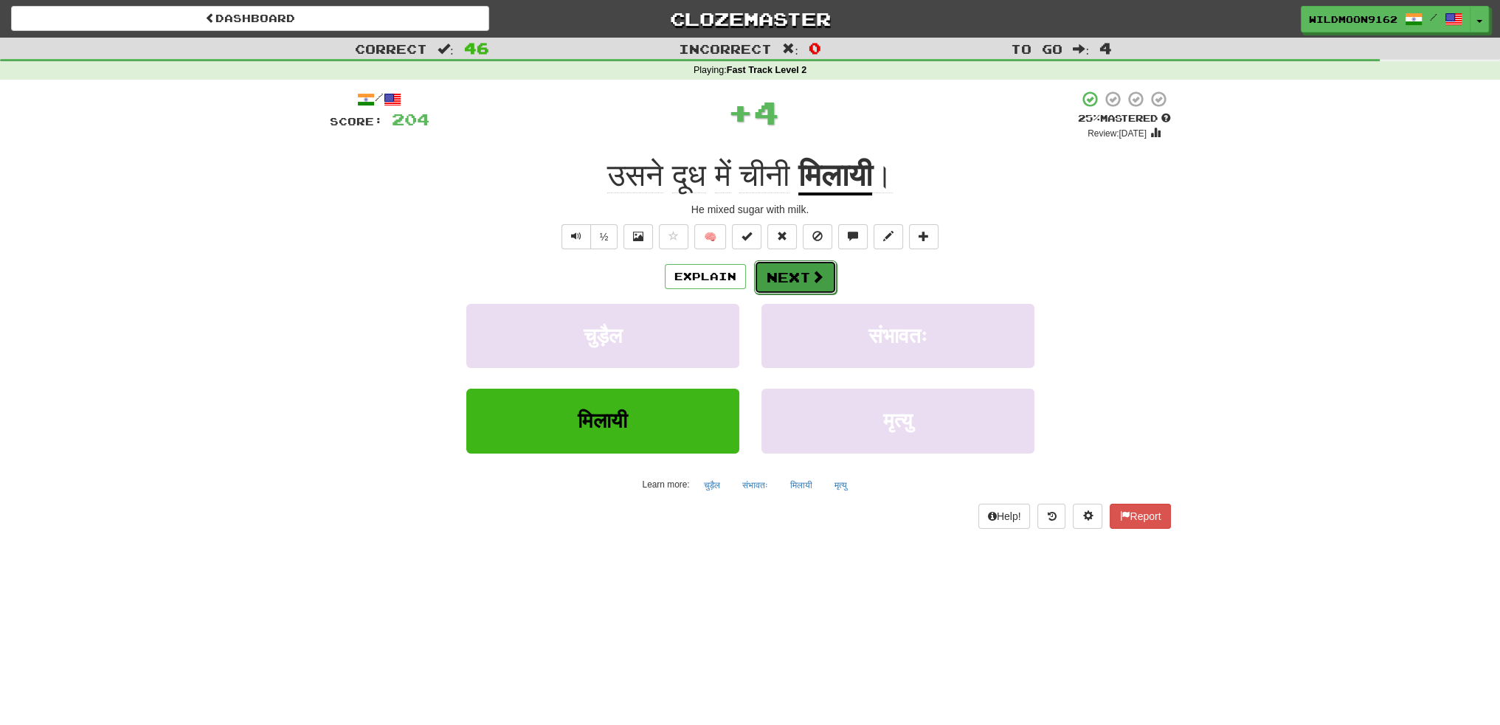
click at [804, 269] on button "Next" at bounding box center [795, 277] width 83 height 34
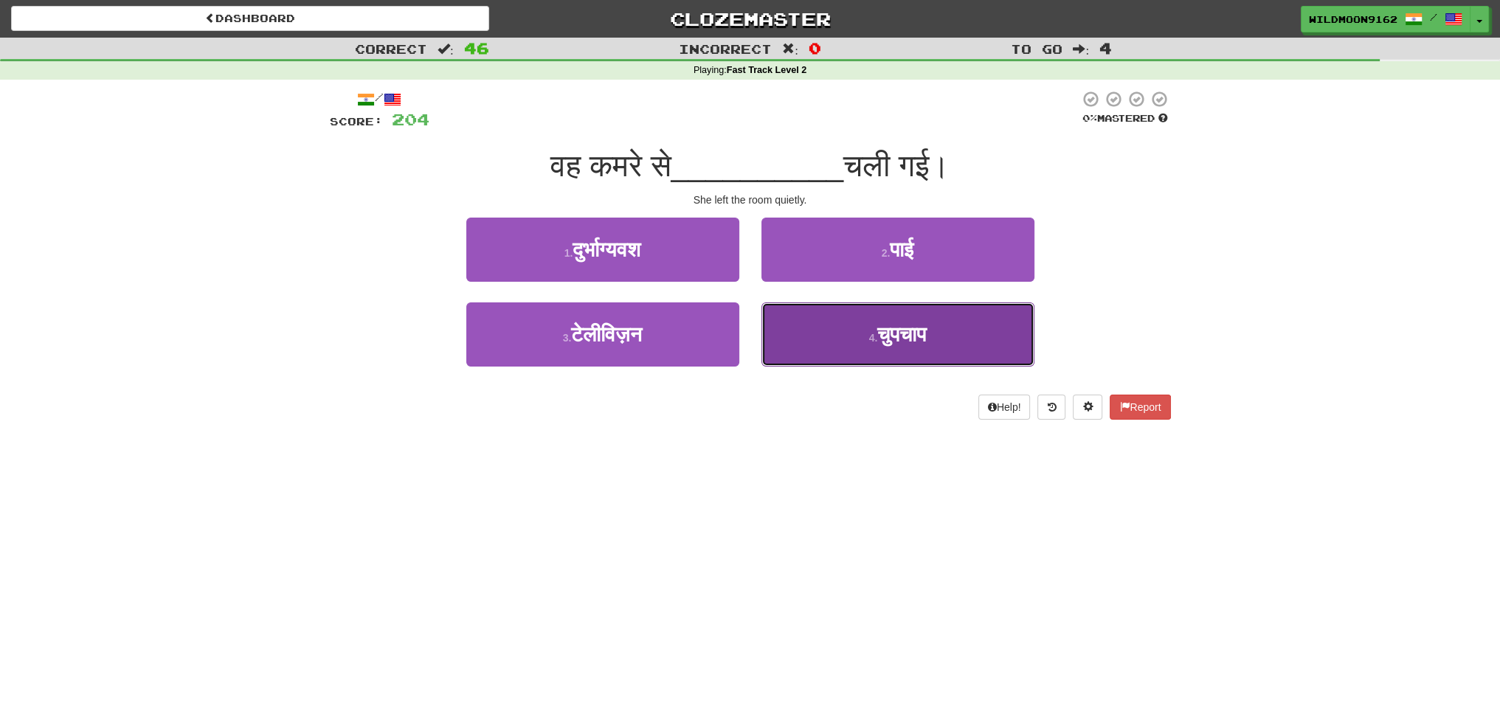
click at [897, 345] on span "चुपचाप" at bounding box center [901, 334] width 49 height 23
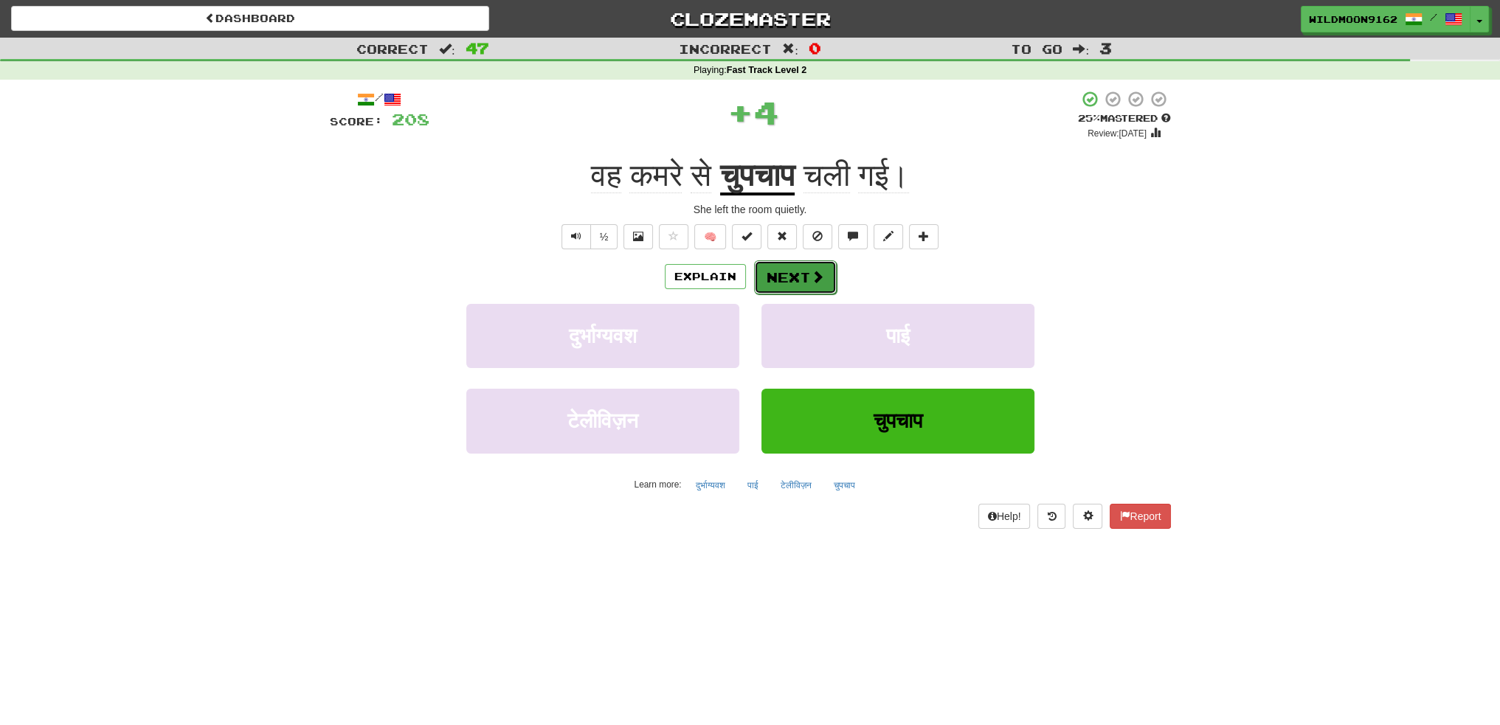
click at [803, 277] on button "Next" at bounding box center [795, 277] width 83 height 34
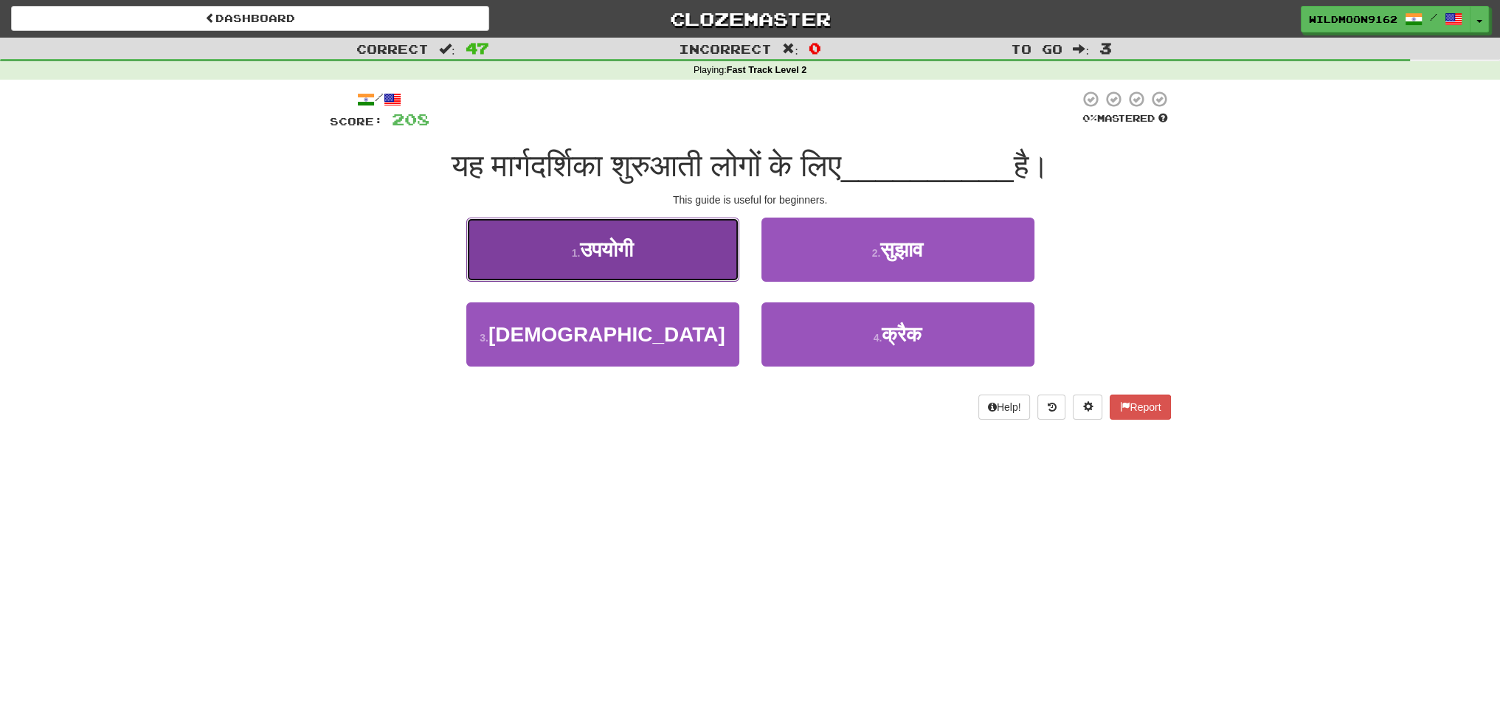
click at [682, 247] on button "1 . उपयोगी" at bounding box center [602, 250] width 273 height 64
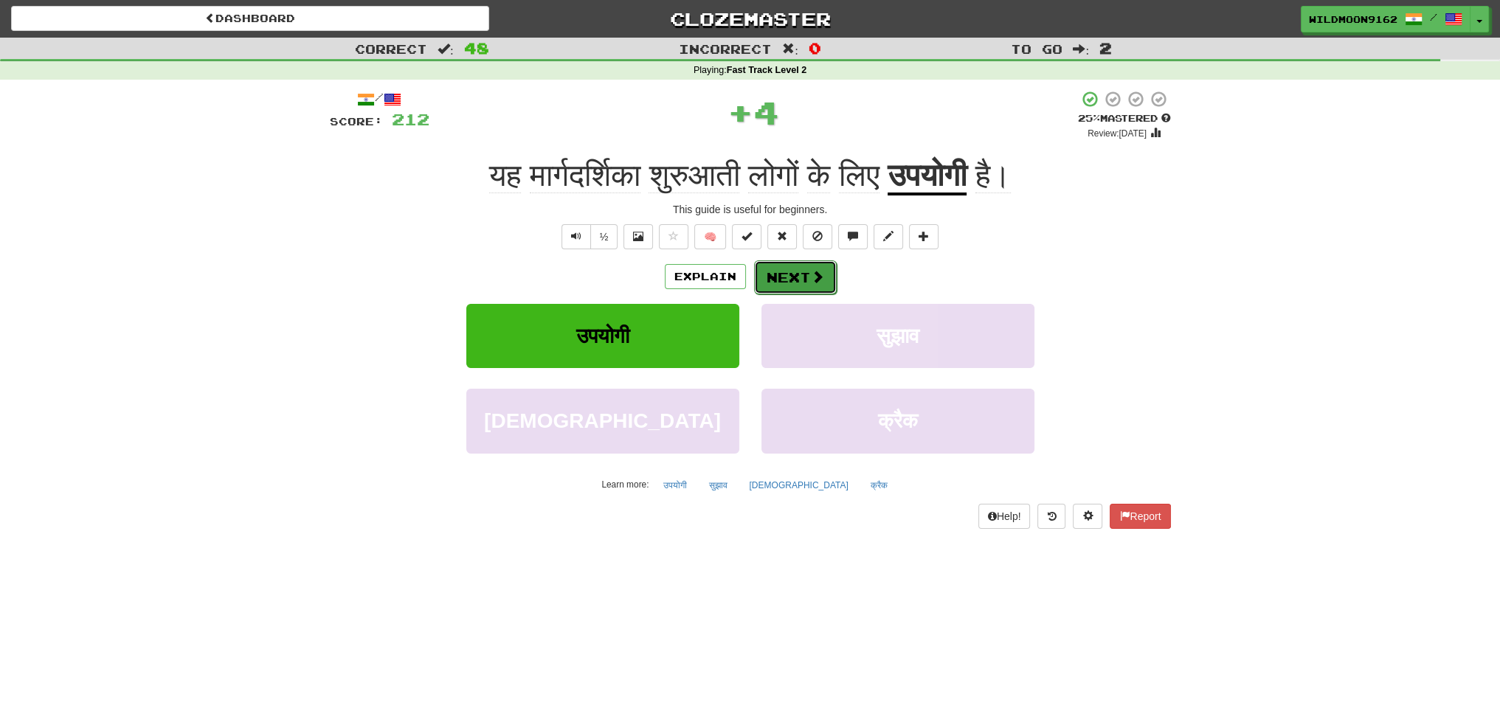
click at [806, 281] on button "Next" at bounding box center [795, 277] width 83 height 34
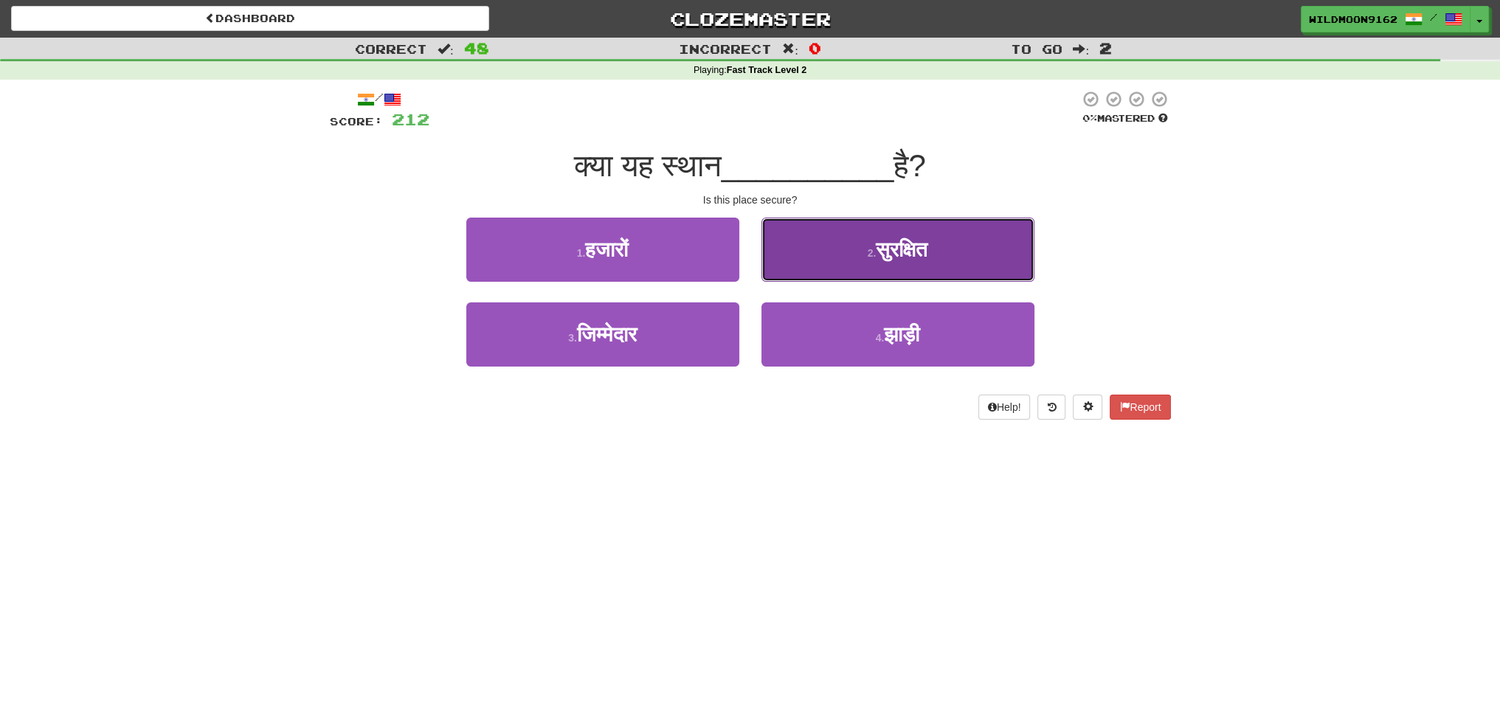
click at [904, 254] on span "सुरक्षित" at bounding box center [902, 249] width 52 height 23
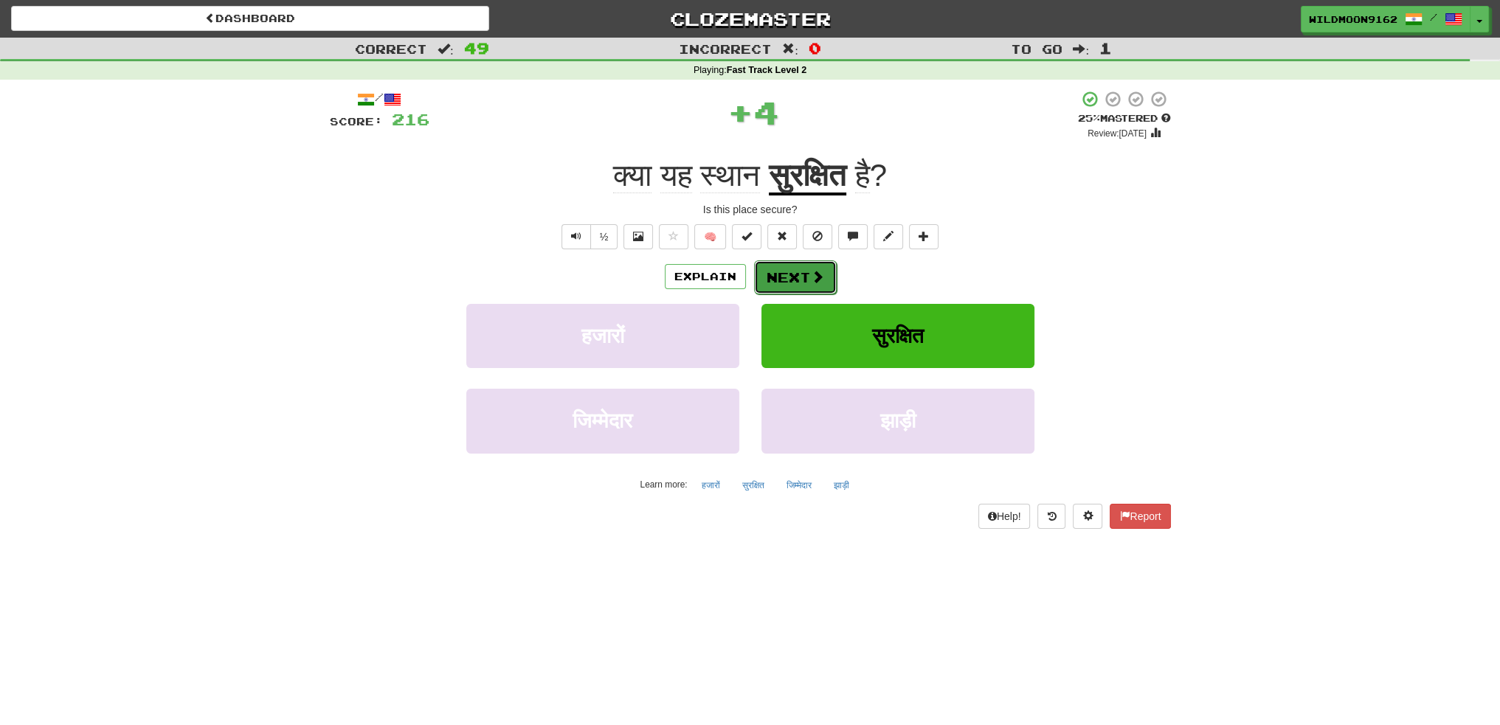
click at [776, 274] on button "Next" at bounding box center [795, 277] width 83 height 34
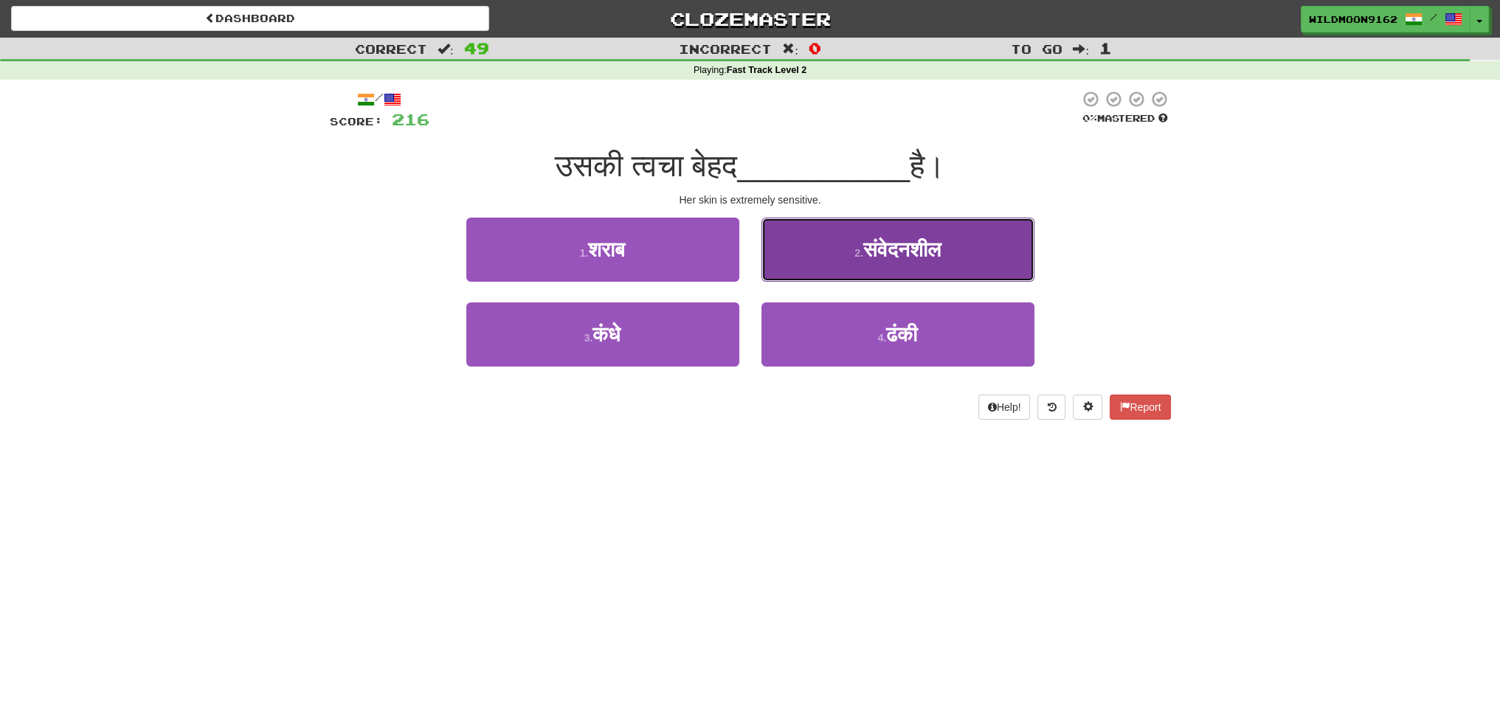
click at [904, 255] on span "संवेदनशील" at bounding box center [901, 249] width 77 height 23
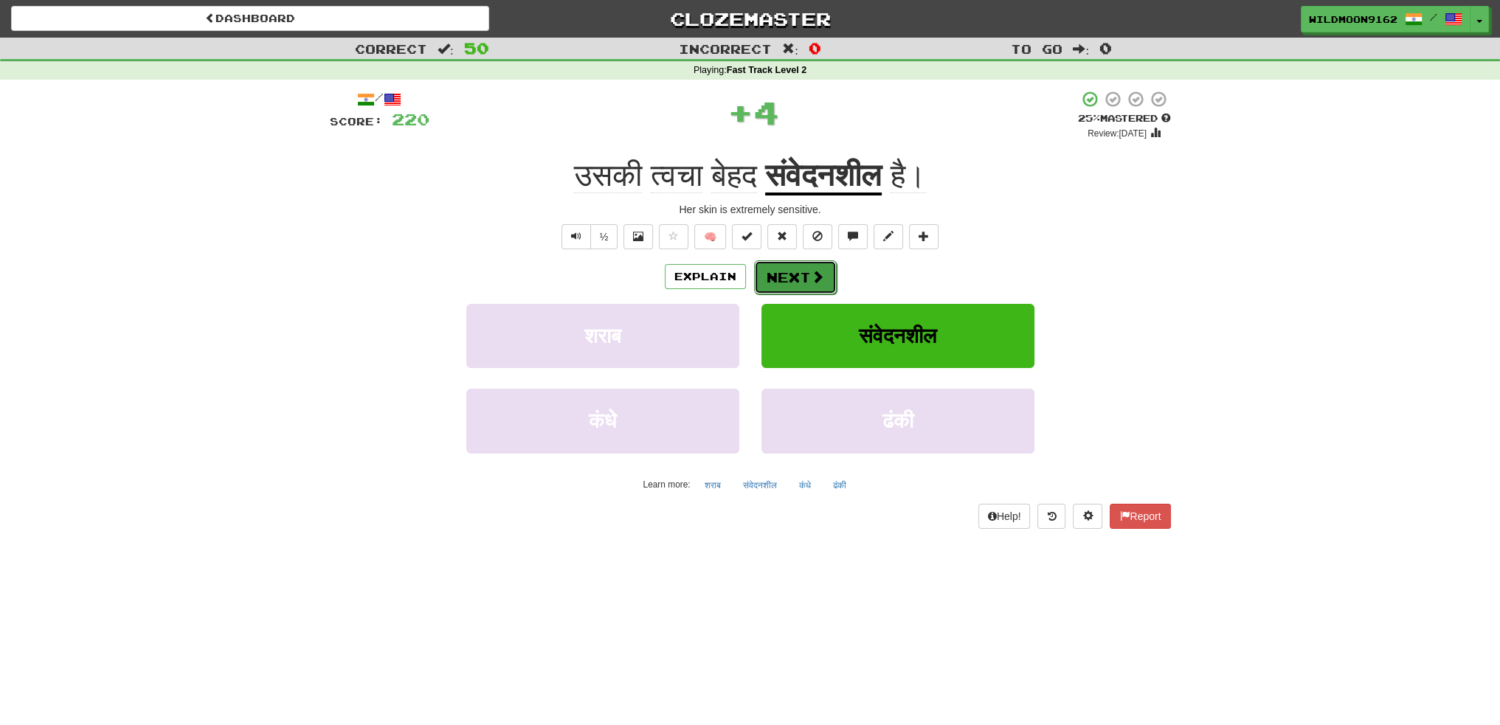
click at [772, 275] on button "Next" at bounding box center [795, 277] width 83 height 34
